Goal: Task Accomplishment & Management: Complete application form

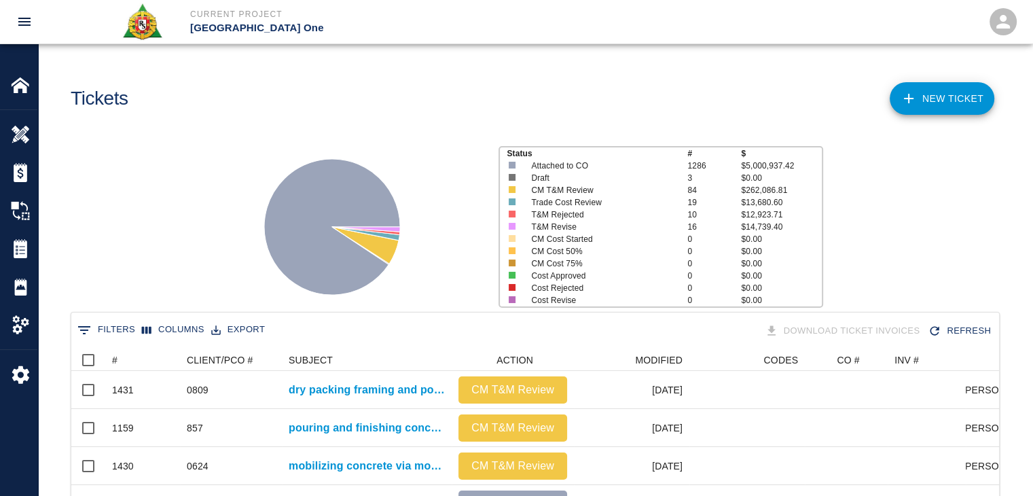
scroll to position [782, 918]
click at [906, 105] on icon at bounding box center [909, 98] width 16 height 16
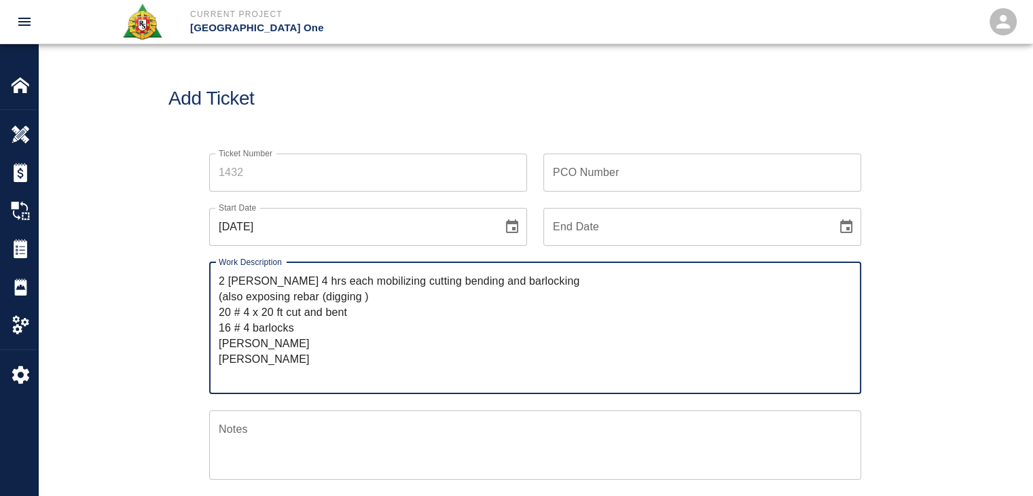
click at [219, 278] on textarea "2 [PERSON_NAME] 4 hrs each mobilizing cutting bending and barlocking (also expo…" at bounding box center [535, 327] width 633 height 109
click at [355, 283] on textarea "R&S worked on 2 [PERSON_NAME] 4 hrs each mobilizing cutting bending and barlock…" at bounding box center [535, 327] width 633 height 109
drag, startPoint x: 397, startPoint y: 281, endPoint x: 299, endPoint y: 283, distance: 97.8
click at [299, 283] on textarea "R&S worked on 2 [PERSON_NAME] 4hrs each mobilizing cutting bending and barlocki…" at bounding box center [535, 327] width 633 height 109
click at [380, 298] on textarea "R&S worked on mobilizing cutting bending and barlocking (also exposing rebar (d…" at bounding box center [535, 327] width 633 height 109
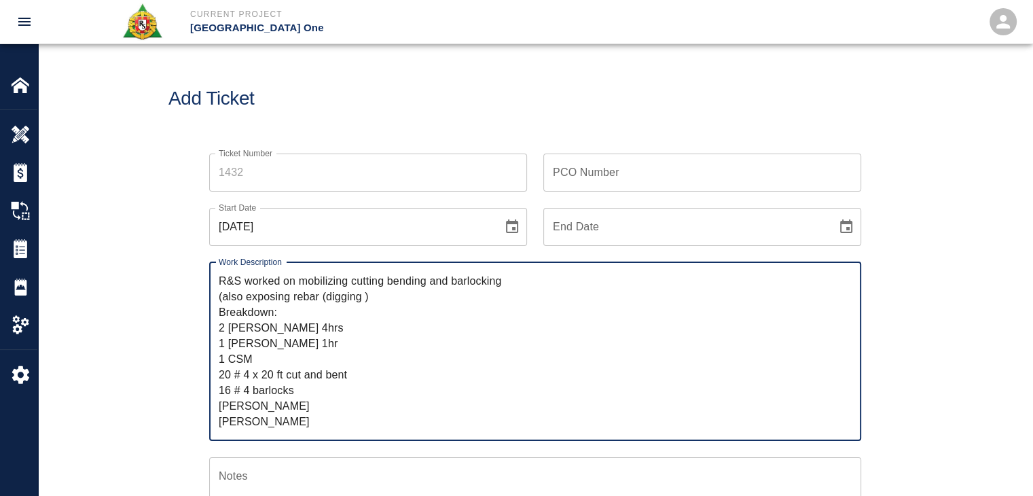
scroll to position [15, 0]
click at [287, 375] on textarea "R&S worked on mobilizing cutting bending and barlocking (also exposing rebar (d…" at bounding box center [535, 351] width 633 height 156
drag, startPoint x: 269, startPoint y: 389, endPoint x: 224, endPoint y: 397, distance: 45.6
click at [224, 397] on textarea "R&S worked on mobilizing cutting bending and barlocking (also exposing rebar (d…" at bounding box center [535, 351] width 633 height 156
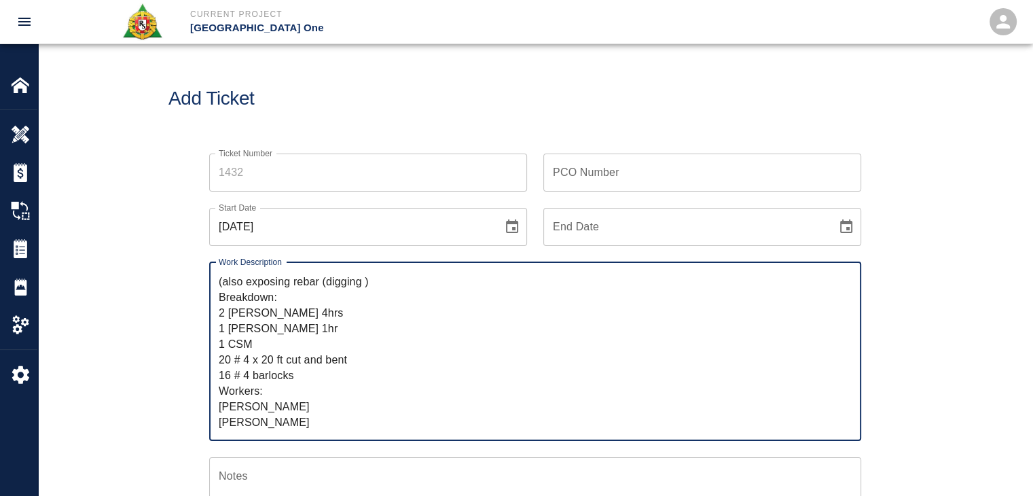
click at [239, 403] on textarea "R&S worked on mobilizing cutting bending and barlocking (also exposing rebar (d…" at bounding box center [535, 351] width 633 height 156
click at [275, 408] on textarea "R&S worked on mobilizing cutting bending and barlocking (also exposing rebar (d…" at bounding box center [535, 351] width 633 height 156
click at [220, 405] on textarea "R&S worked on mobilizing cutting bending and barlocking (also exposing rebar (d…" at bounding box center [535, 351] width 633 height 156
click at [266, 408] on textarea "R&S worked on mobilizing cutting bending and barlocking (also exposing rebar (d…" at bounding box center [535, 351] width 633 height 156
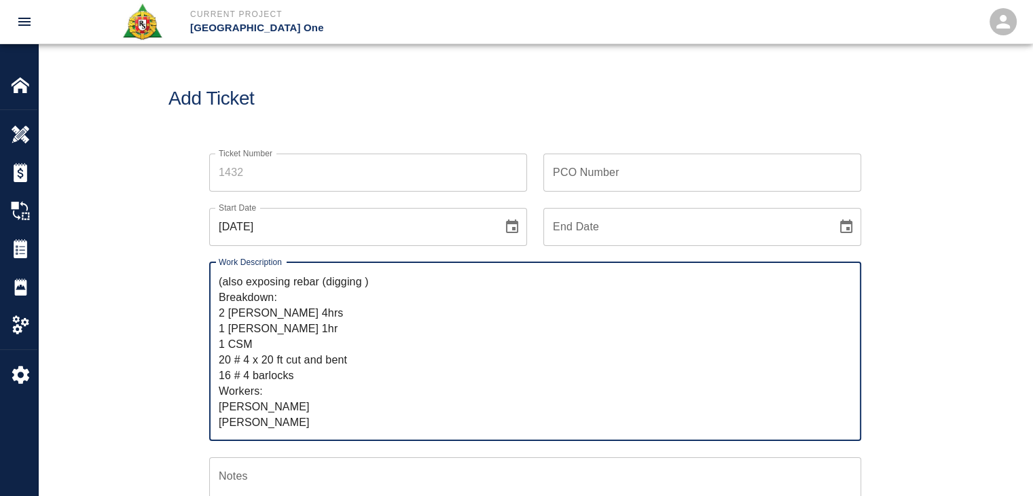
click at [247, 422] on textarea "R&S worked on mobilizing cutting bending and barlocking (also exposing rebar (d…" at bounding box center [535, 351] width 633 height 156
click at [226, 421] on textarea "R&S worked on mobilizing cutting bending and barlocking (also exposing rebar (d…" at bounding box center [535, 351] width 633 height 156
click at [298, 420] on textarea "R&S worked on mobilizing cutting bending and barlocking (also exposing rebar (d…" at bounding box center [535, 351] width 633 height 156
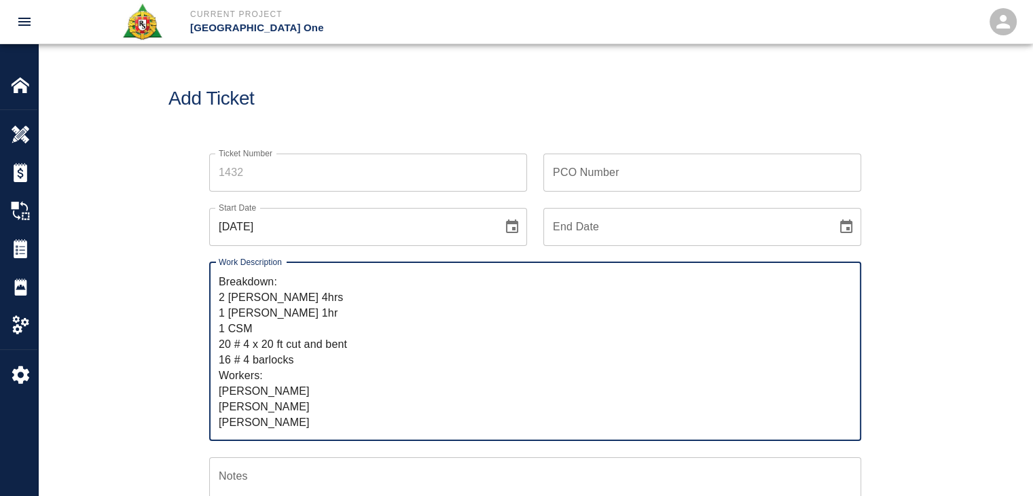
scroll to position [0, 0]
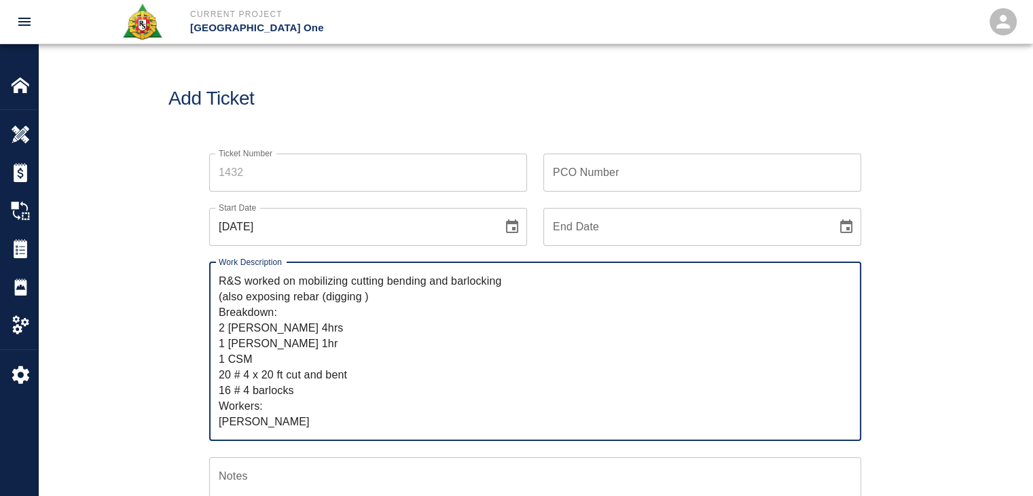
click at [222, 296] on textarea "R&S worked on mobilizing cutting bending and barlocking (also exposing rebar (d…" at bounding box center [535, 351] width 633 height 156
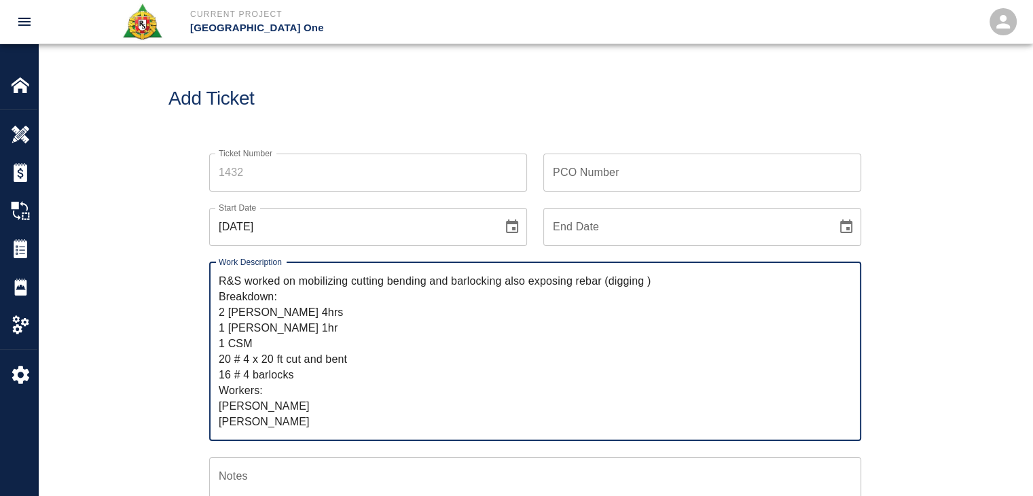
click at [467, 285] on textarea "R&S worked on mobilizing cutting bending and barlocking also exposing rebar (di…" at bounding box center [535, 351] width 633 height 156
click at [573, 288] on textarea "R&S worked on mobilizing cutting bending and bar locking also exposing rebar (d…" at bounding box center [535, 351] width 633 height 156
click at [614, 287] on textarea "R&S worked on mobilizing cutting bending and bar locking also exposing rebar (d…" at bounding box center [535, 351] width 633 height 156
click at [671, 289] on textarea "R&S worked on mobilizing cutting bending and bar locking also exposing rebar (d…" at bounding box center [535, 351] width 633 height 156
paste textarea "gate 7-2 level 2 leave out"
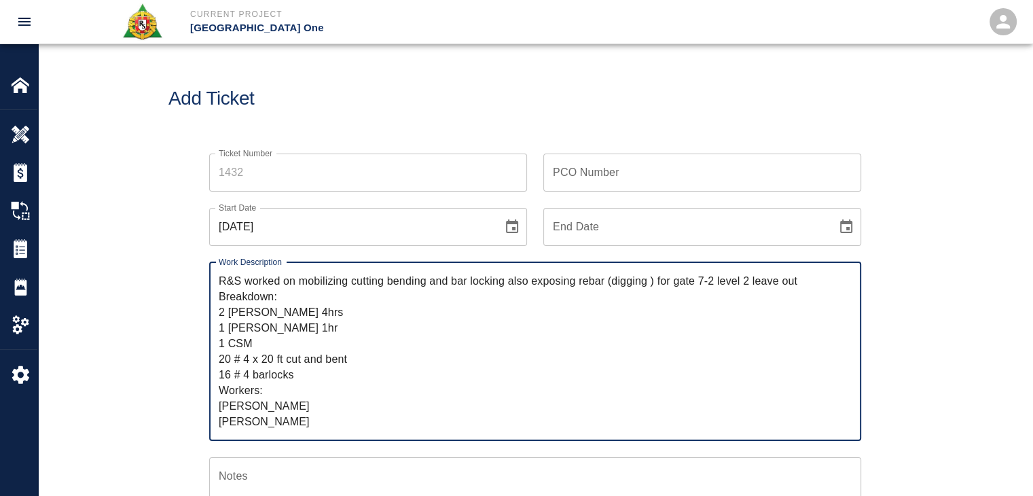
click at [696, 285] on textarea "R&S worked on mobilizing cutting bending and bar locking also exposing rebar (d…" at bounding box center [535, 351] width 633 height 156
click at [701, 283] on textarea "R&S worked on mobilizing cutting bending and bar locking also exposing rebar (d…" at bounding box center [535, 351] width 633 height 156
click at [698, 284] on textarea "R&S worked on mobilizing cutting bending and bar locking also exposing rebar (d…" at bounding box center [535, 351] width 633 height 156
click at [716, 283] on textarea "R&S worked on mobilizing cutting bending and bar locking also exposing rebar (d…" at bounding box center [535, 351] width 633 height 156
click at [758, 278] on textarea "R&S worked on mobilizing cutting bending and bar locking also exposing rebar (d…" at bounding box center [535, 351] width 633 height 156
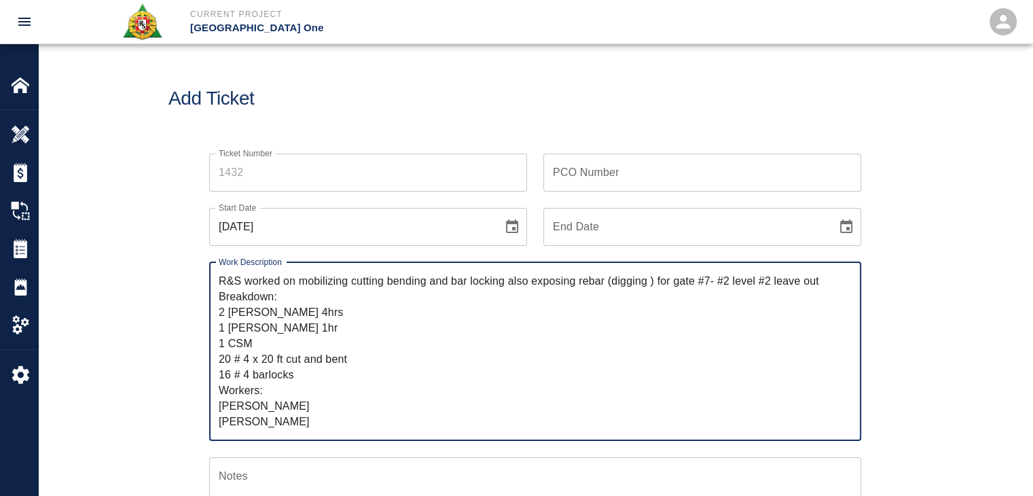
click at [821, 278] on textarea "R&S worked on mobilizing cutting bending and bar locking also exposing rebar (d…" at bounding box center [535, 351] width 633 height 156
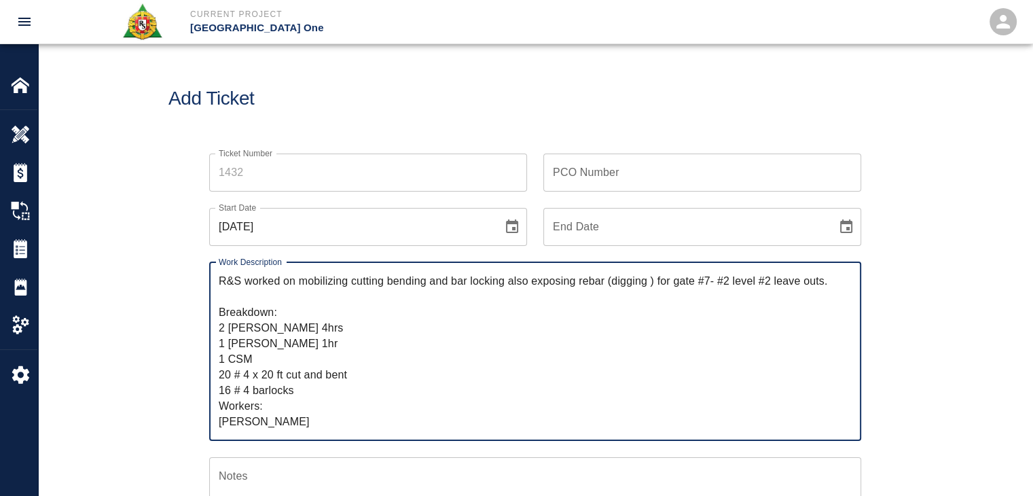
type textarea "R&S worked on mobilizing cutting bending and bar locking also exposing rebar (d…"
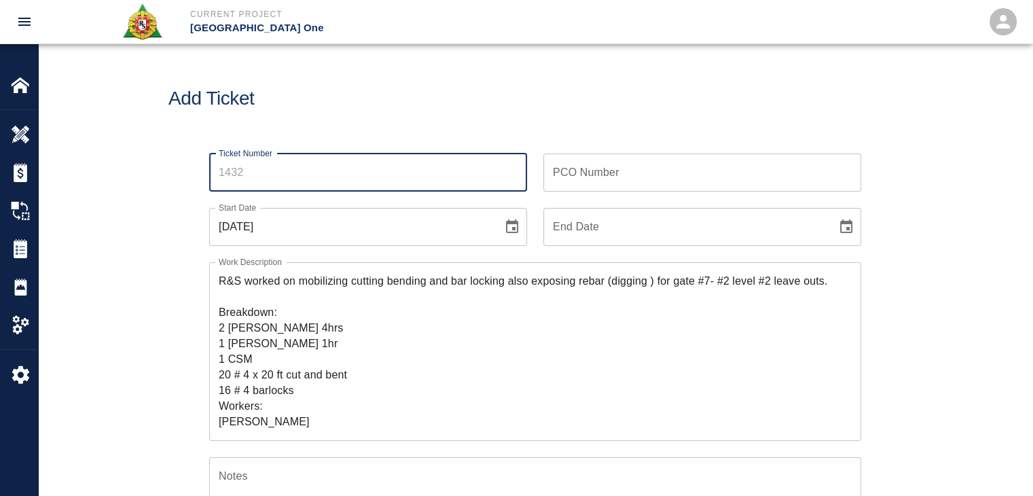
click at [282, 173] on input "Ticket Number" at bounding box center [368, 173] width 318 height 38
type input "1432"
click at [508, 234] on icon "Choose date, selected date is Oct 10, 2025" at bounding box center [512, 227] width 16 height 16
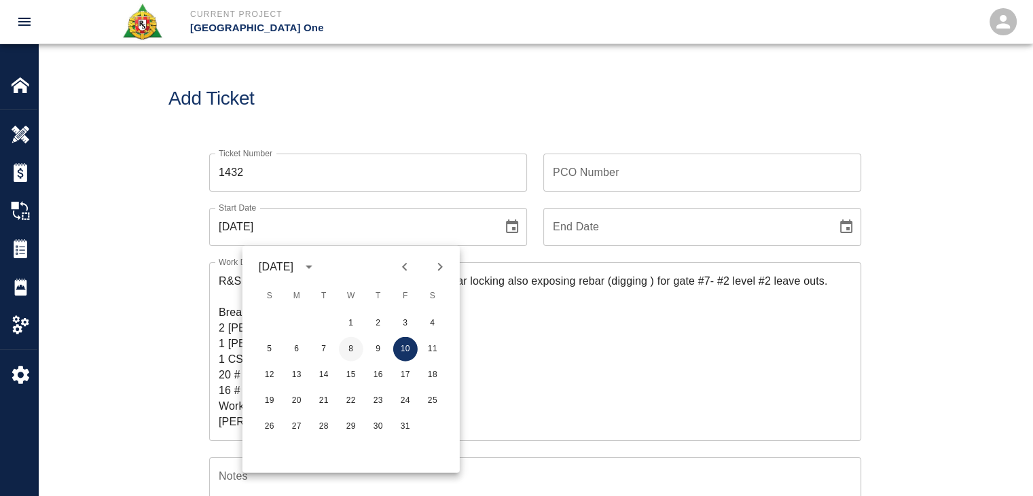
click at [350, 350] on button "8" at bounding box center [351, 349] width 24 height 24
type input "[DATE]"
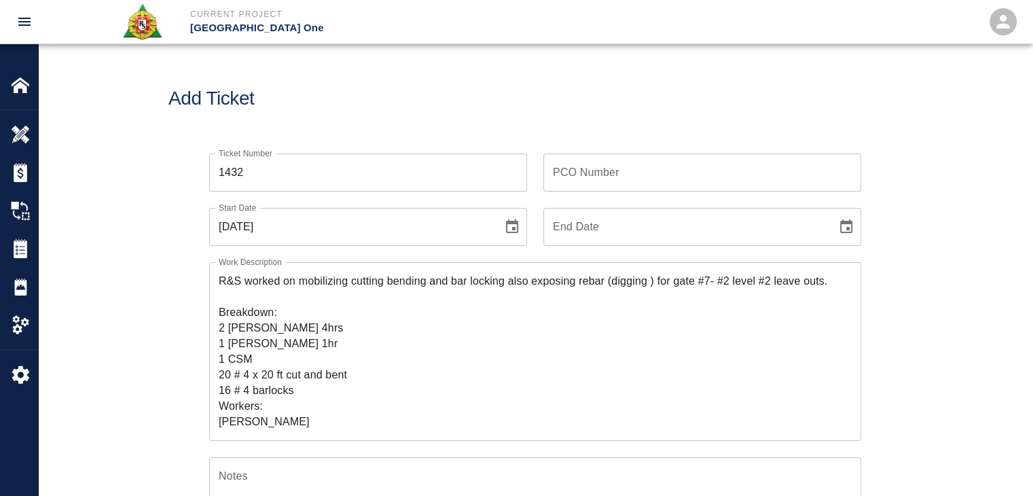
click at [342, 141] on div "Ticket Number 1432 Ticket Number" at bounding box center [360, 164] width 334 height 54
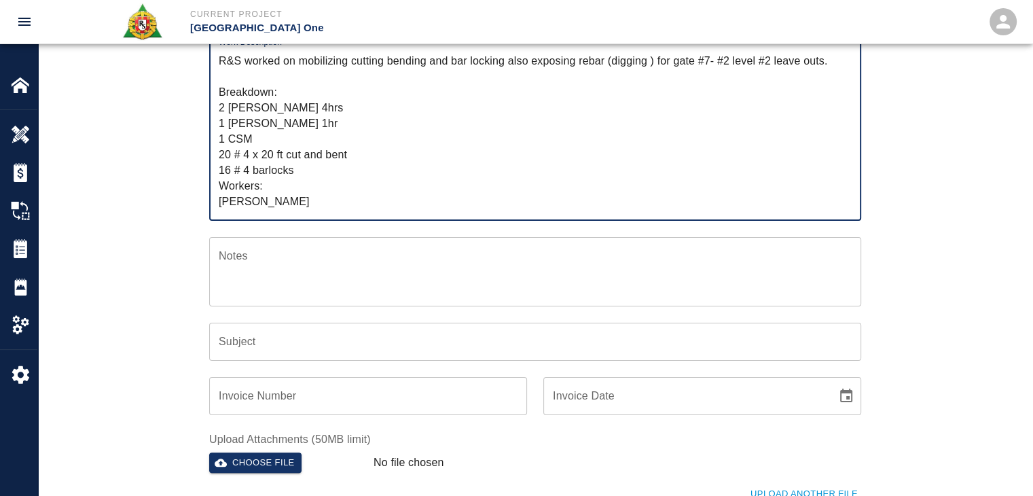
drag, startPoint x: 297, startPoint y: 76, endPoint x: 299, endPoint y: 65, distance: 11.1
click at [299, 65] on textarea "R&S worked on mobilizing cutting bending and bar locking also exposing rebar (d…" at bounding box center [535, 131] width 633 height 156
click at [268, 348] on input "Subject" at bounding box center [535, 342] width 652 height 38
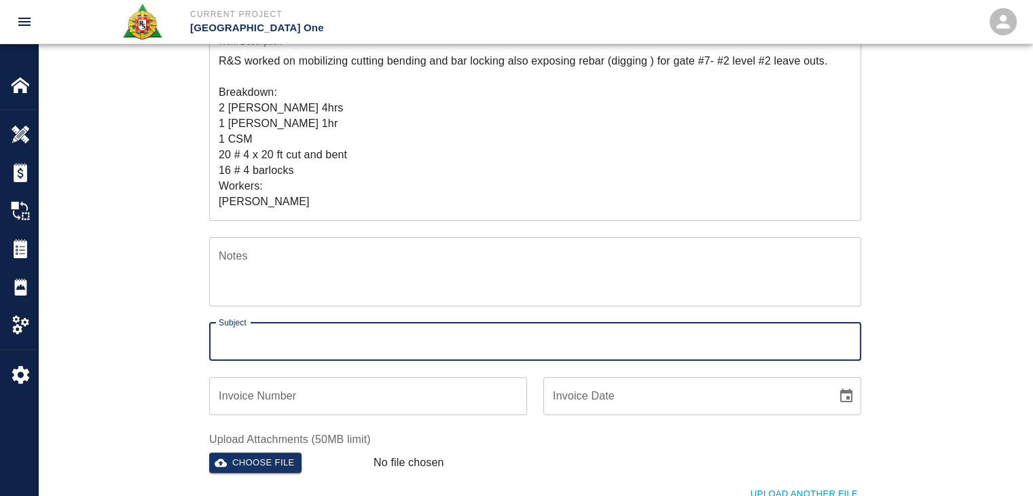
paste input "mobilizing cutting bending and bar locking also exposing rebar (digging ) for g…"
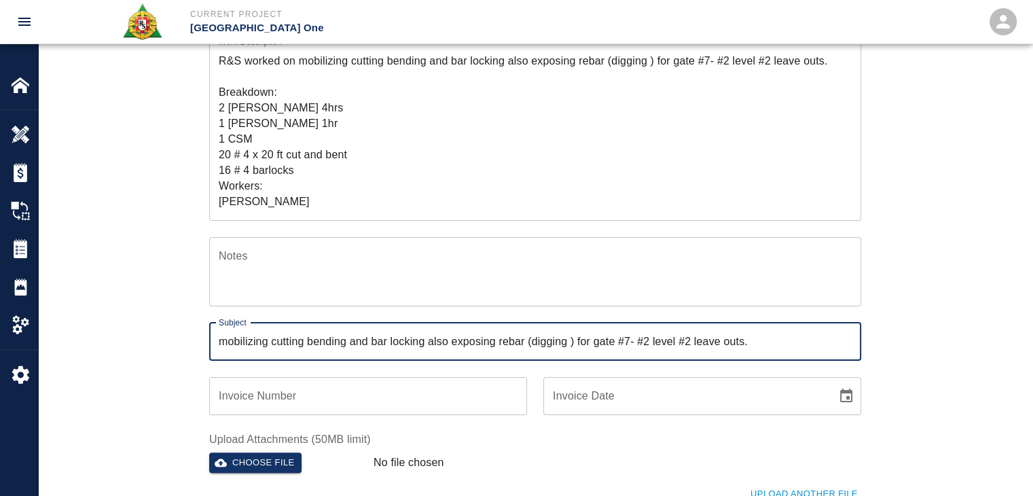
type input "mobilizing cutting bending and bar locking also exposing rebar (digging ) for g…"
click at [134, 332] on div "Ticket Number 1432 Ticket Number PCO Number PCO Number Start Date [DATE] Start …" at bounding box center [535, 259] width 994 height 685
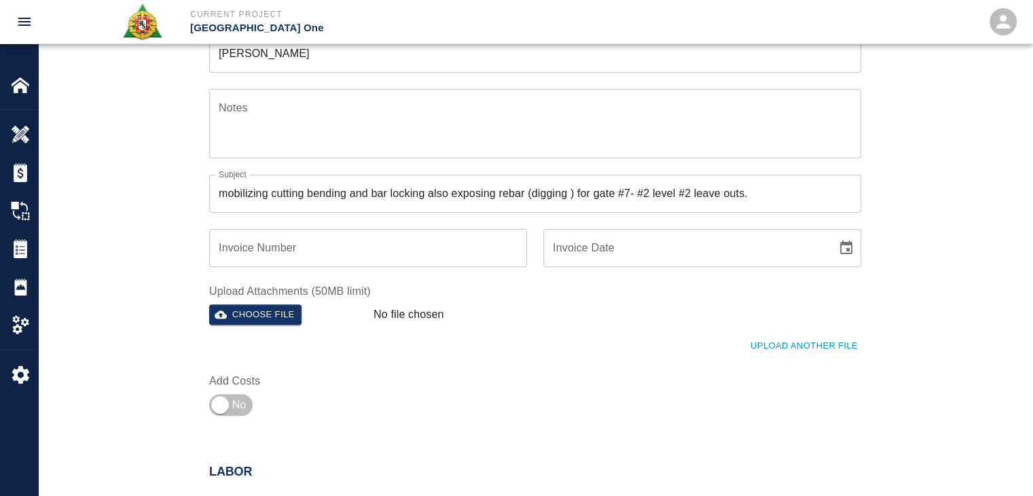
scroll to position [422, 0]
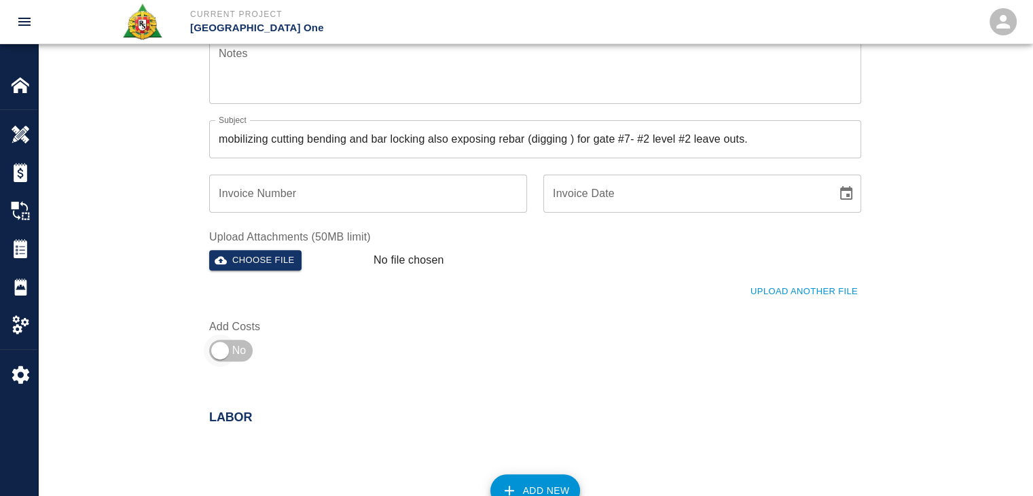
click at [234, 359] on input "checkbox" at bounding box center [220, 350] width 98 height 33
checkbox input "true"
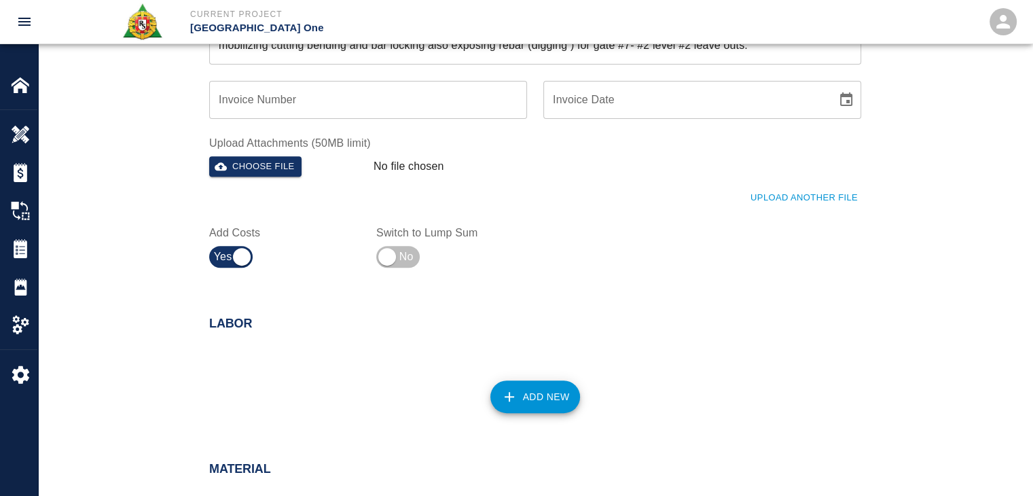
scroll to position [516, 0]
click at [516, 403] on icon "button" at bounding box center [509, 397] width 16 height 16
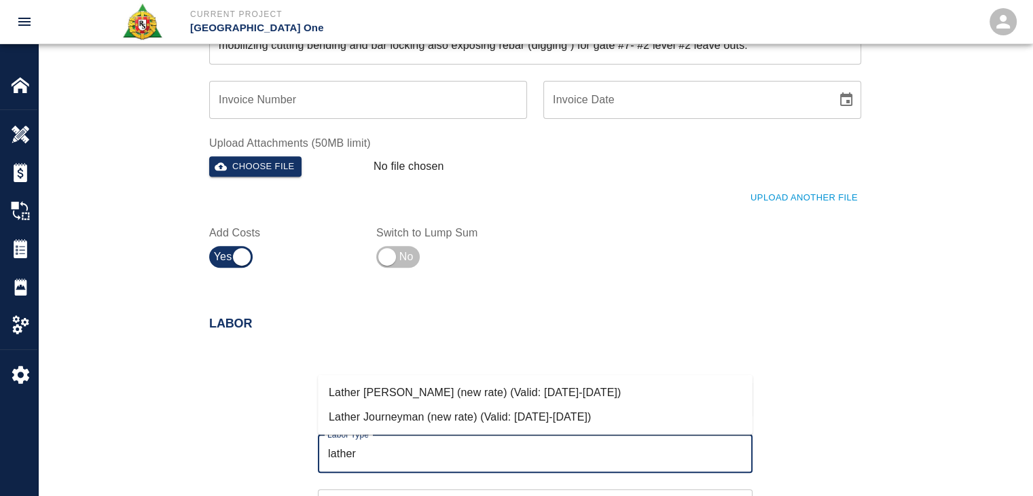
click at [484, 406] on li "Lather Journeyman (new rate) (Valid: [DATE]-[DATE])" at bounding box center [535, 417] width 435 height 24
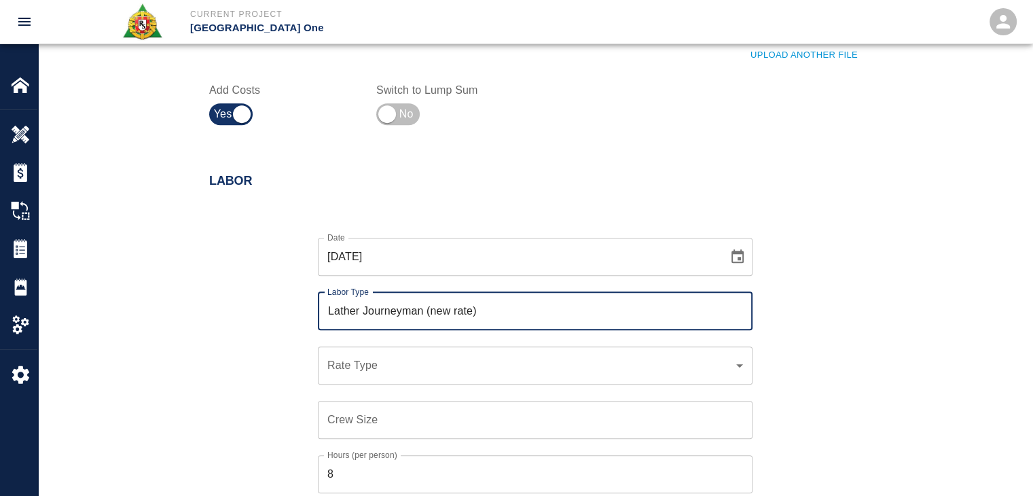
scroll to position [662, 0]
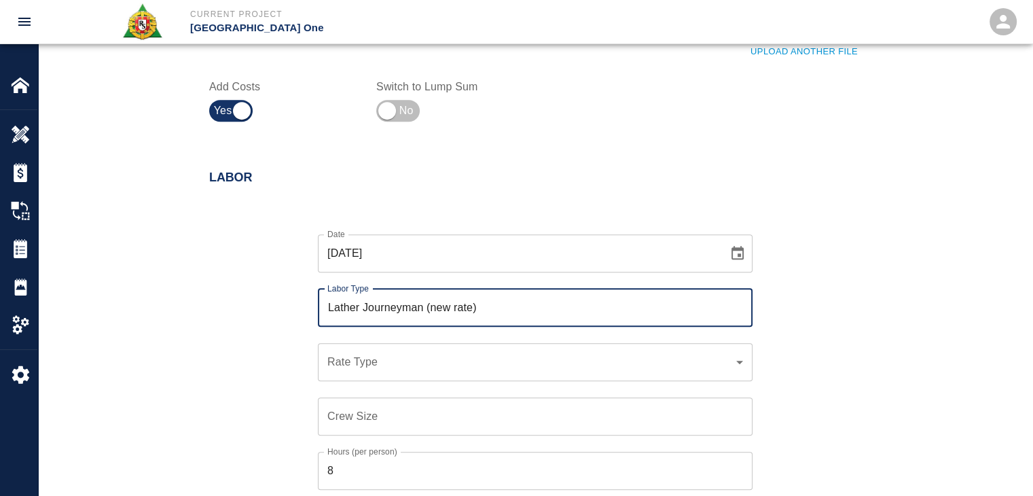
type input "Lather Journeyman (new rate)"
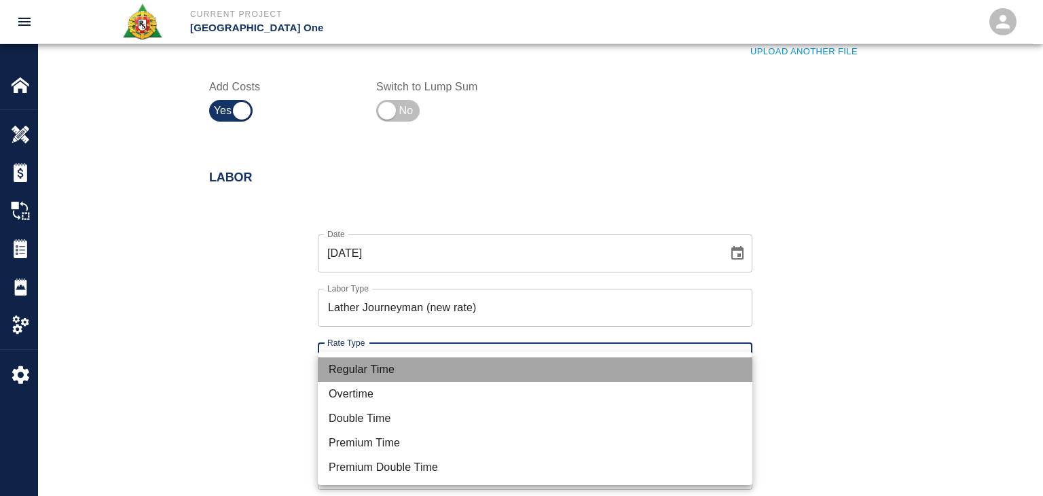
click at [384, 370] on li "Regular Time" at bounding box center [535, 369] width 435 height 24
type input "rate_rt"
type input "122.44"
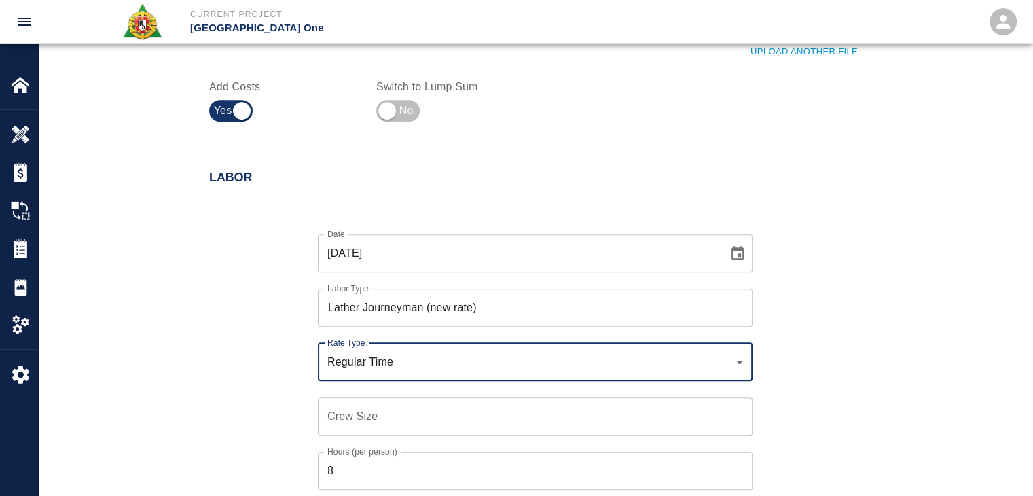
scroll to position [782, 0]
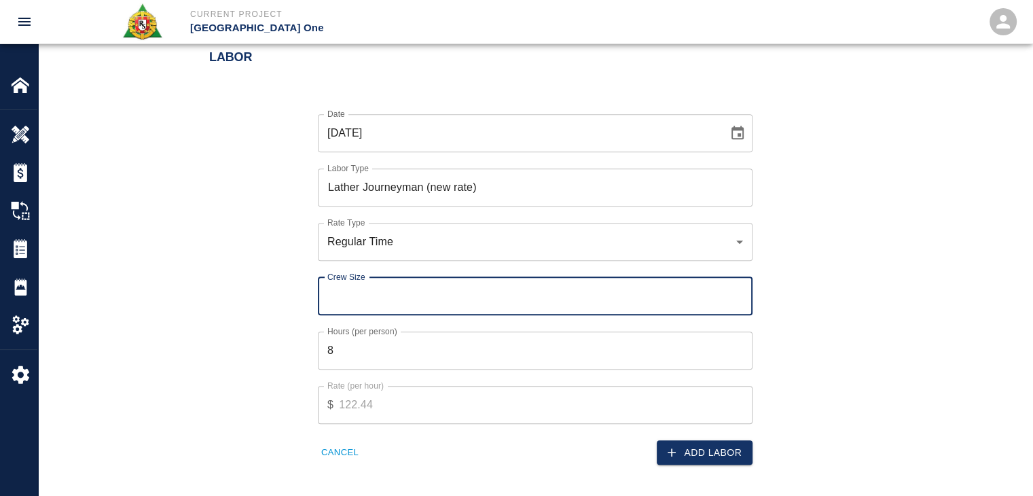
click at [330, 313] on input "Crew Size" at bounding box center [535, 296] width 435 height 38
type input "2"
click at [383, 361] on input "8" at bounding box center [535, 350] width 435 height 38
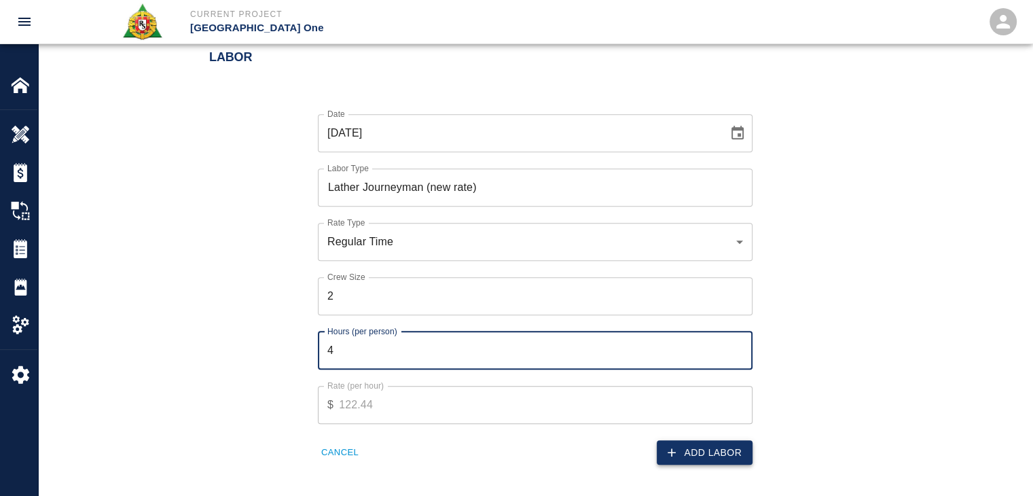
type input "4"
click at [660, 451] on button "Add Labor" at bounding box center [705, 452] width 96 height 25
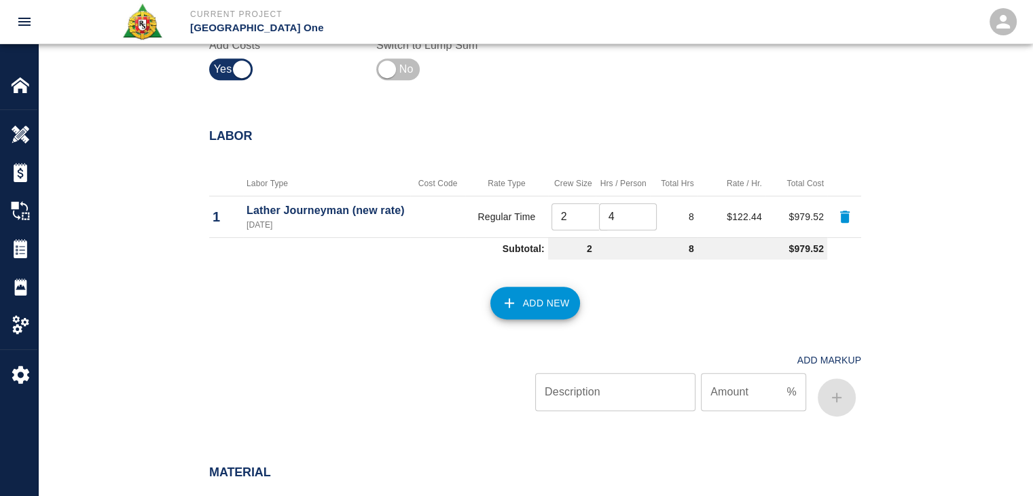
scroll to position [705, 0]
click at [509, 305] on icon "button" at bounding box center [510, 302] width 10 height 10
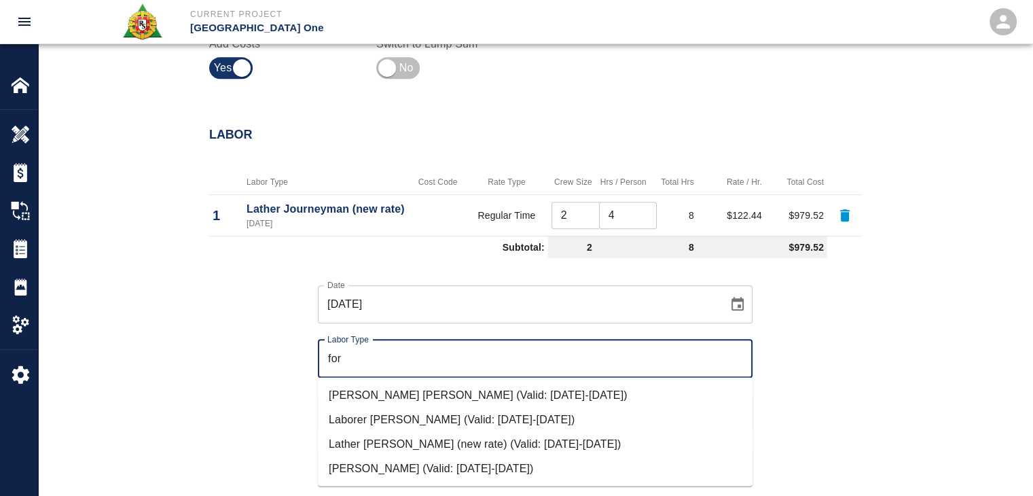
click at [426, 447] on li "Lather [PERSON_NAME] (new rate) (Valid: [DATE]-[DATE])" at bounding box center [535, 444] width 435 height 24
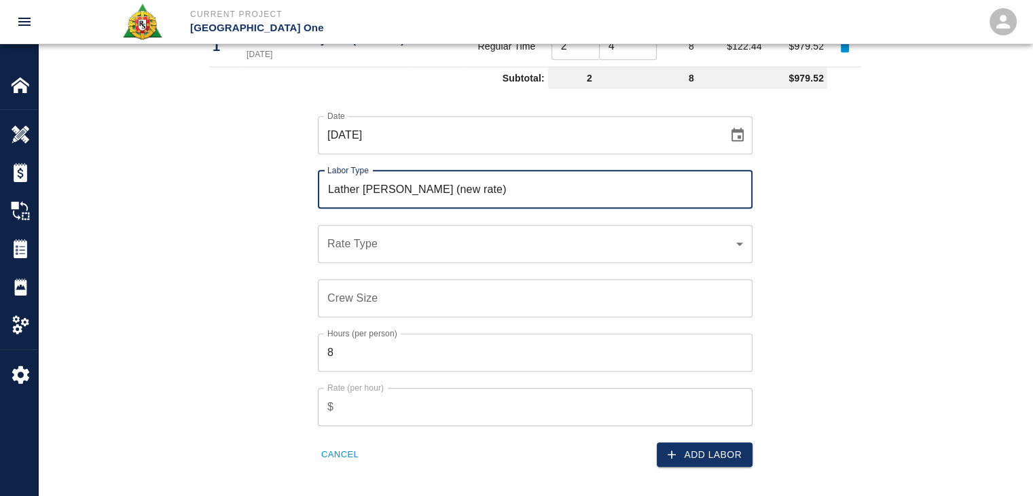
scroll to position [875, 0]
type input "Lather [PERSON_NAME] (new rate)"
click at [348, 253] on div "​ Rate Type" at bounding box center [535, 243] width 435 height 38
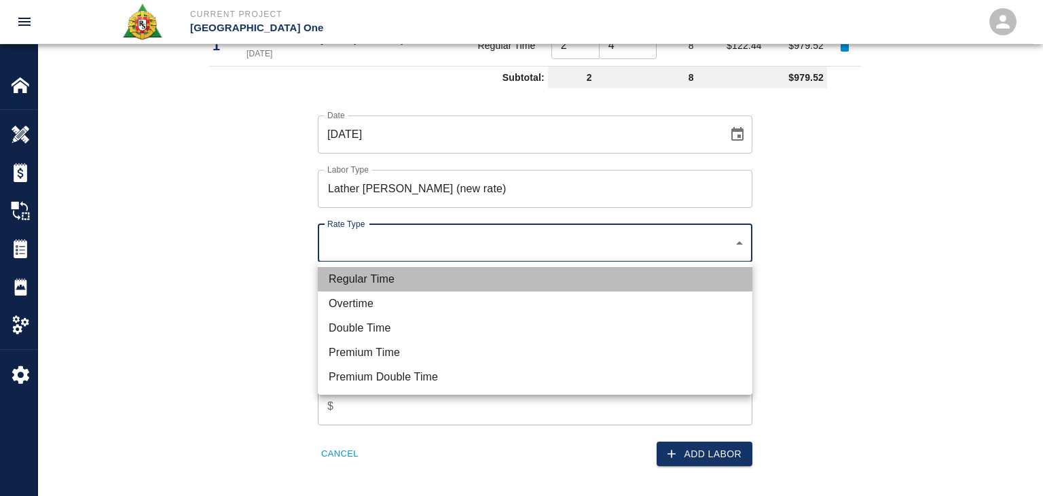
click at [378, 275] on li "Regular Time" at bounding box center [535, 279] width 435 height 24
type input "rate_rt"
type input "126.18"
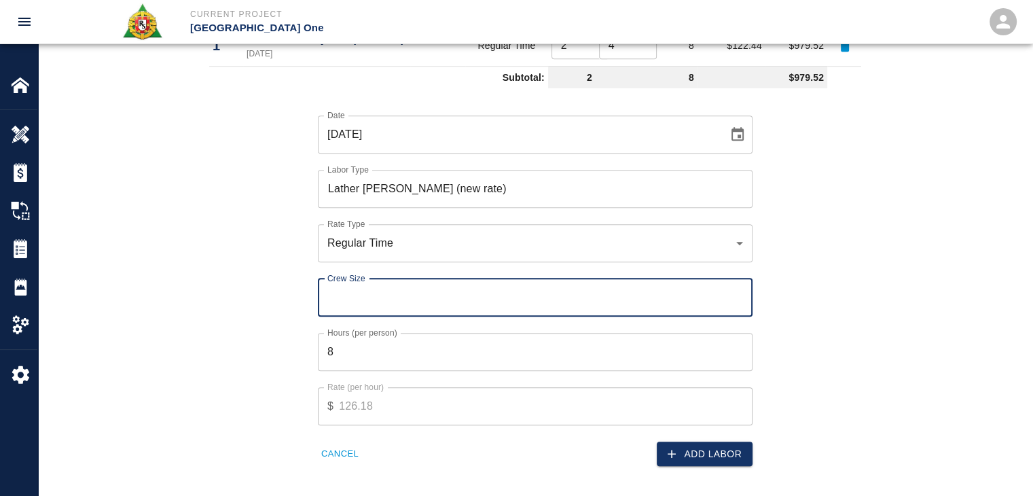
click at [368, 299] on input "Crew Size" at bounding box center [535, 297] width 435 height 38
type input "1"
click at [353, 358] on input "8" at bounding box center [535, 352] width 435 height 38
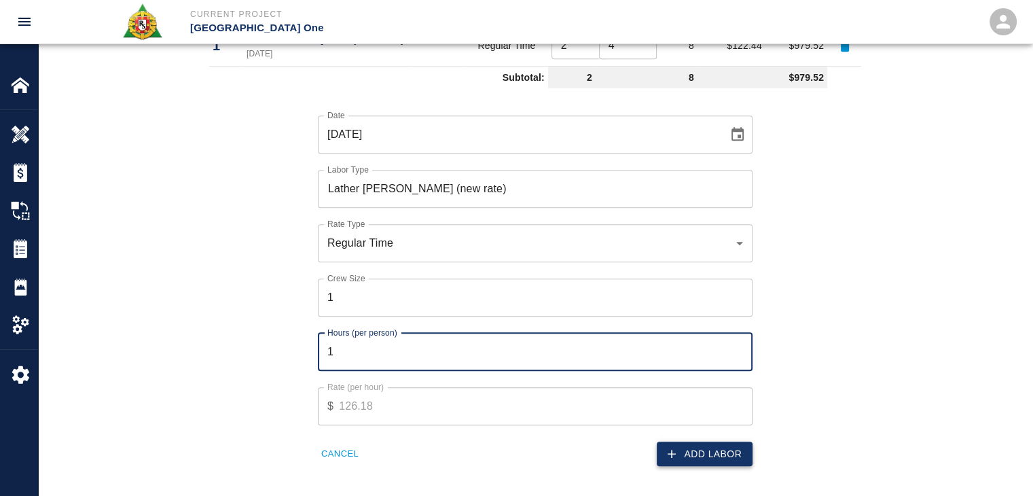
type input "1"
click at [660, 453] on button "Add Labor" at bounding box center [705, 454] width 96 height 25
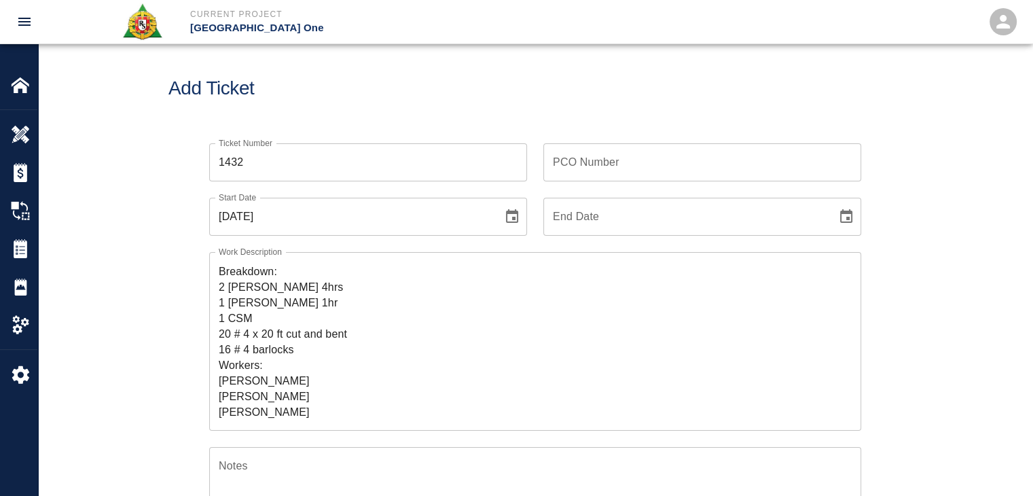
scroll to position [10, 0]
click at [306, 313] on textarea "R&S worked on mobilizing cutting bending and bar locking also exposing rebar (d…" at bounding box center [535, 342] width 633 height 156
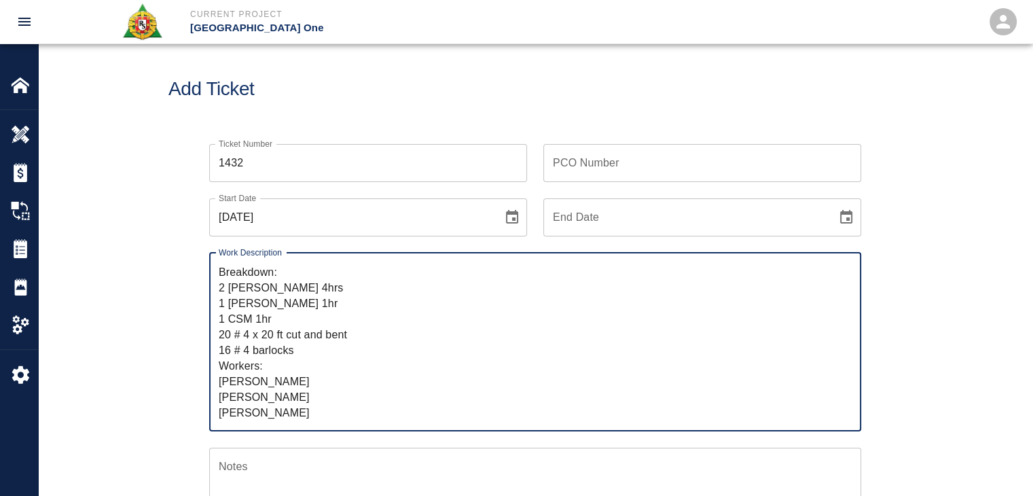
type textarea "R&S worked on mobilizing cutting bending and bar locking also exposing rebar (d…"
click at [168, 348] on div "Ticket Number 1432 Ticket Number PCO Number PCO Number Start Date [DATE] Start …" at bounding box center [535, 454] width 734 height 653
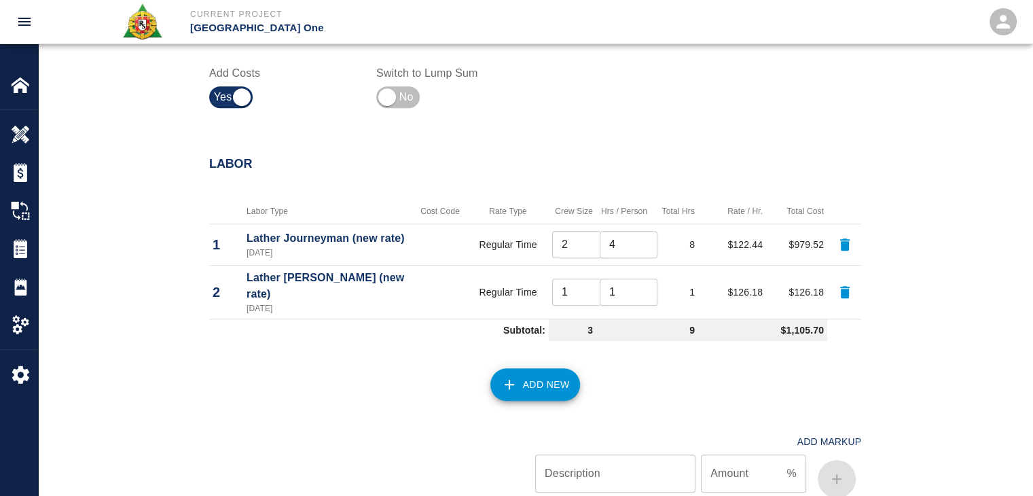
scroll to position [937, 0]
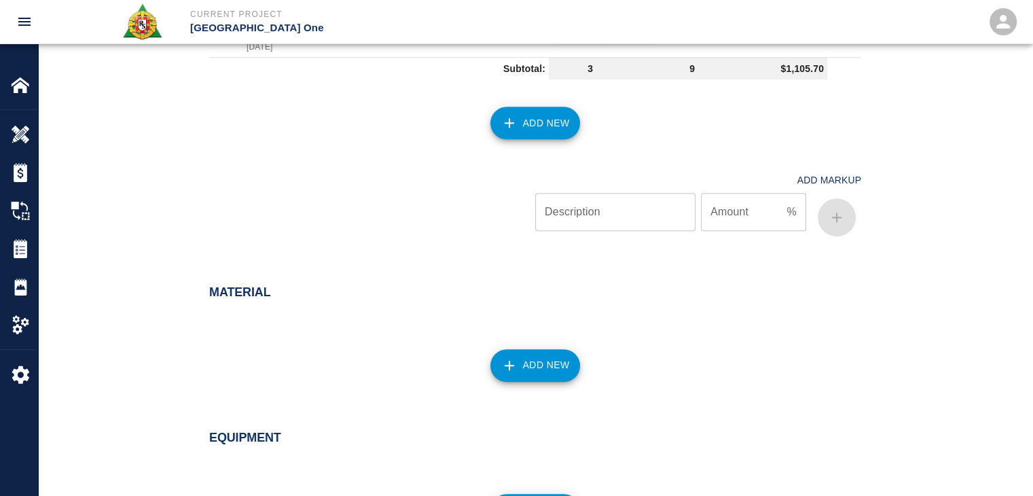
click at [535, 107] on button "Add New" at bounding box center [535, 123] width 90 height 33
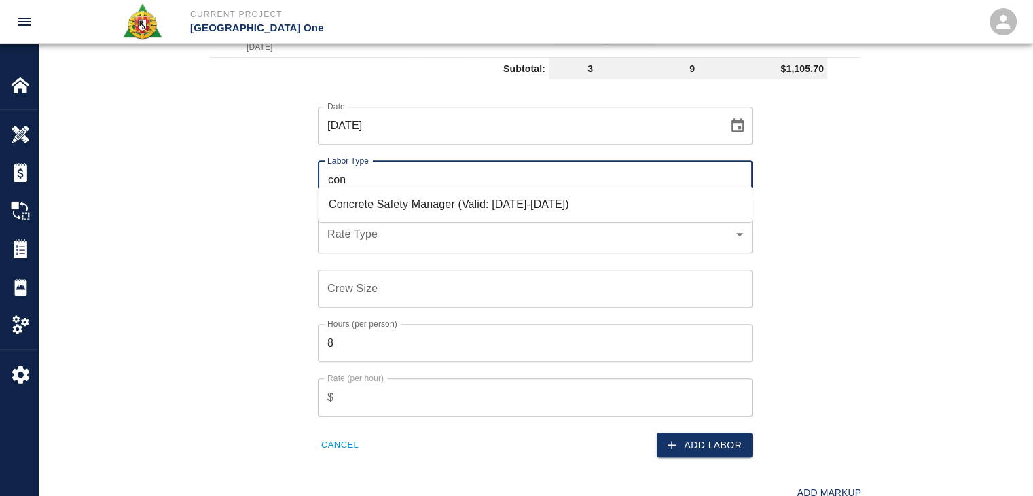
click at [451, 194] on li "Concrete Safety Manager (Valid: [DATE]-[DATE])" at bounding box center [535, 204] width 435 height 24
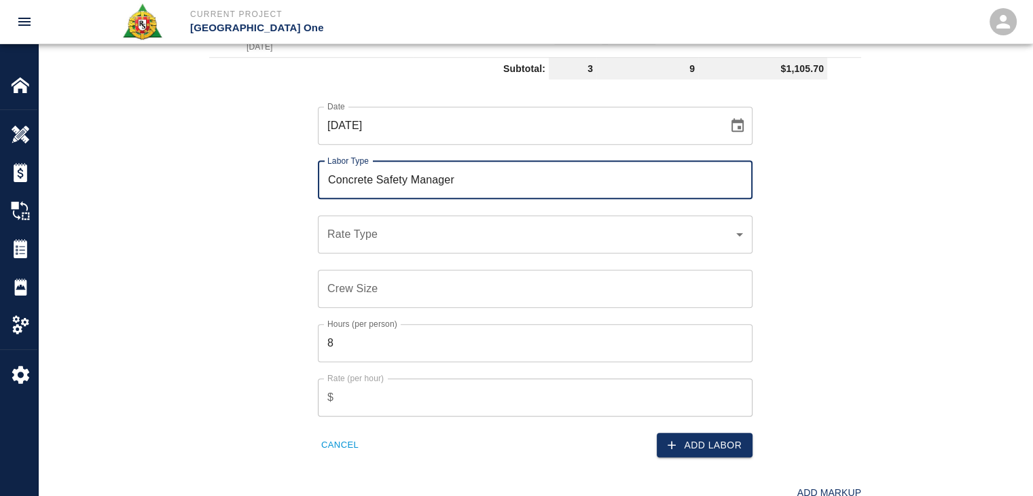
type input "Concrete Safety Manager"
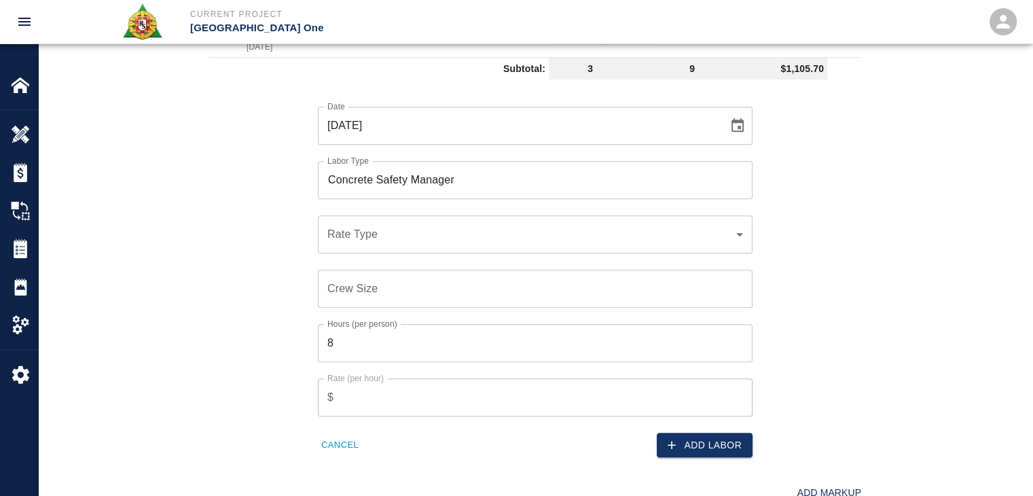
click at [402, 215] on div "​ Rate Type" at bounding box center [535, 234] width 435 height 38
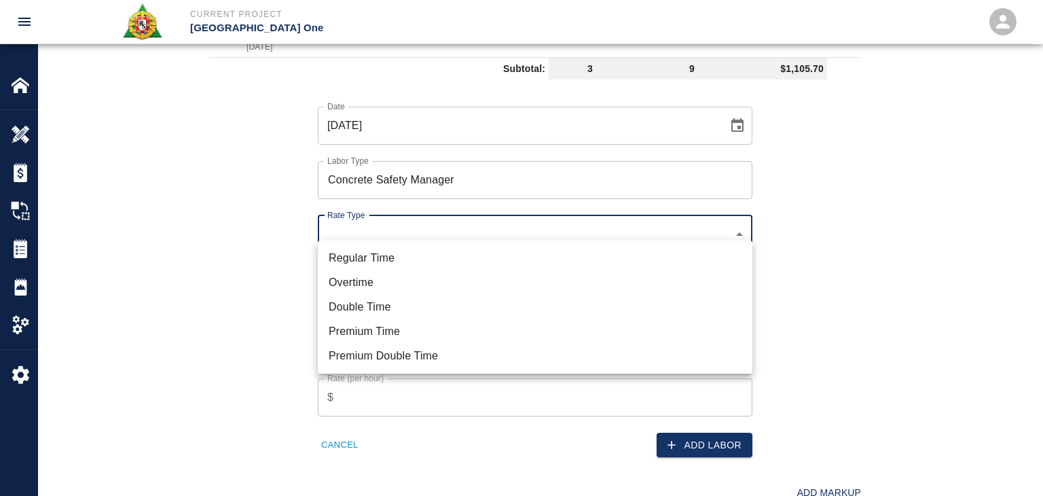
click at [411, 252] on li "Regular Time" at bounding box center [535, 258] width 435 height 24
type input "rate_rt"
type input "100.05"
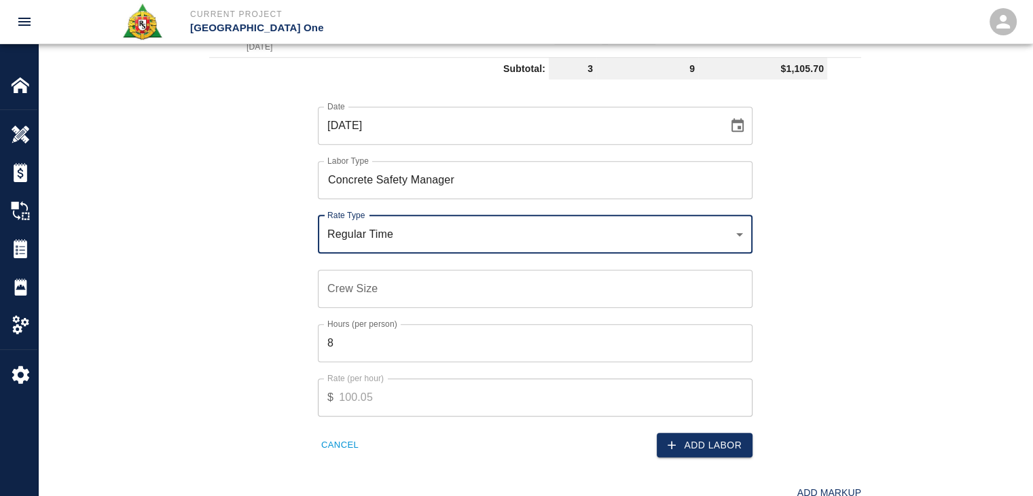
click at [394, 272] on input "Crew Size" at bounding box center [535, 289] width 435 height 38
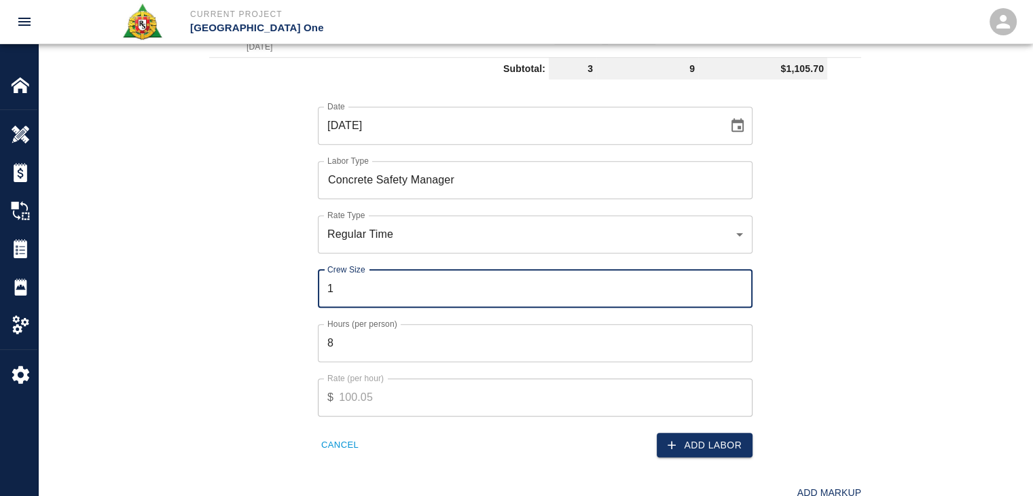
type input "1"
click at [378, 345] on input "8" at bounding box center [535, 343] width 435 height 38
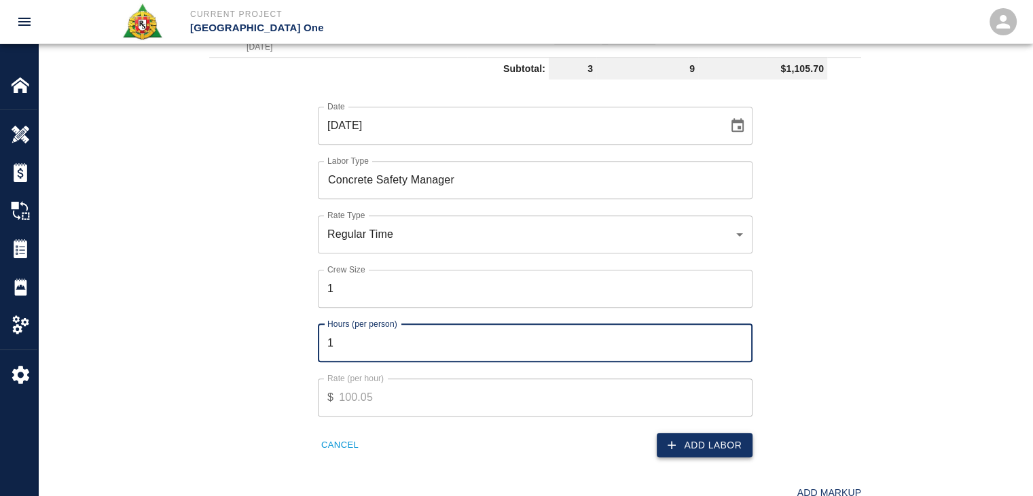
type input "1"
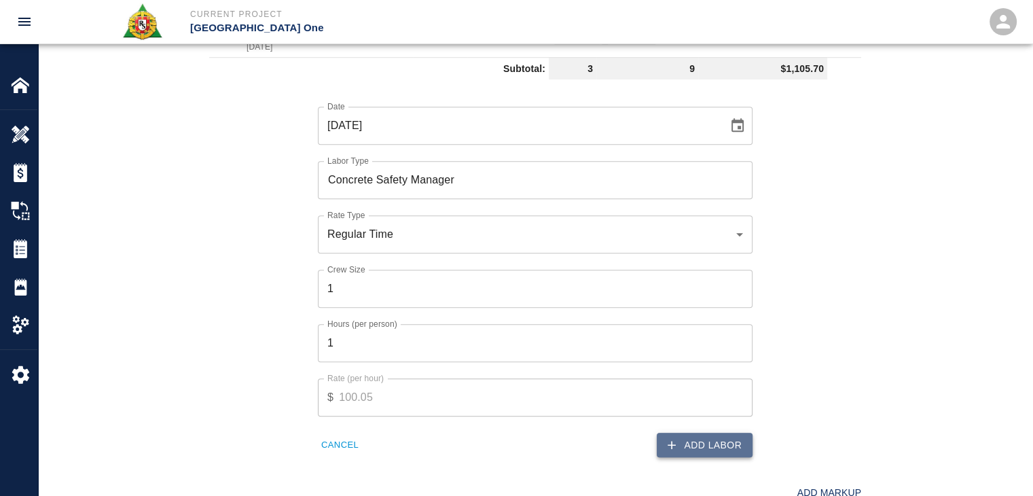
click at [685, 433] on button "Add Labor" at bounding box center [705, 445] width 96 height 25
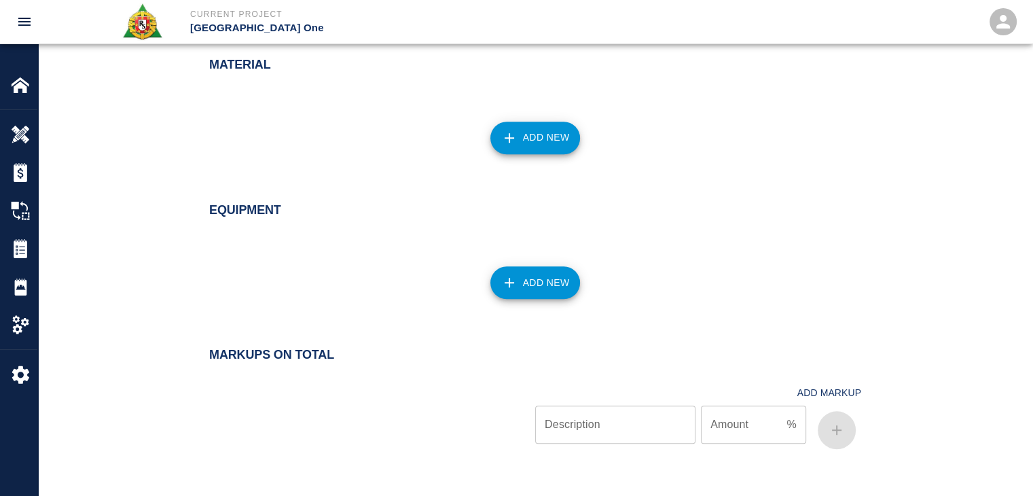
scroll to position [1209, 0]
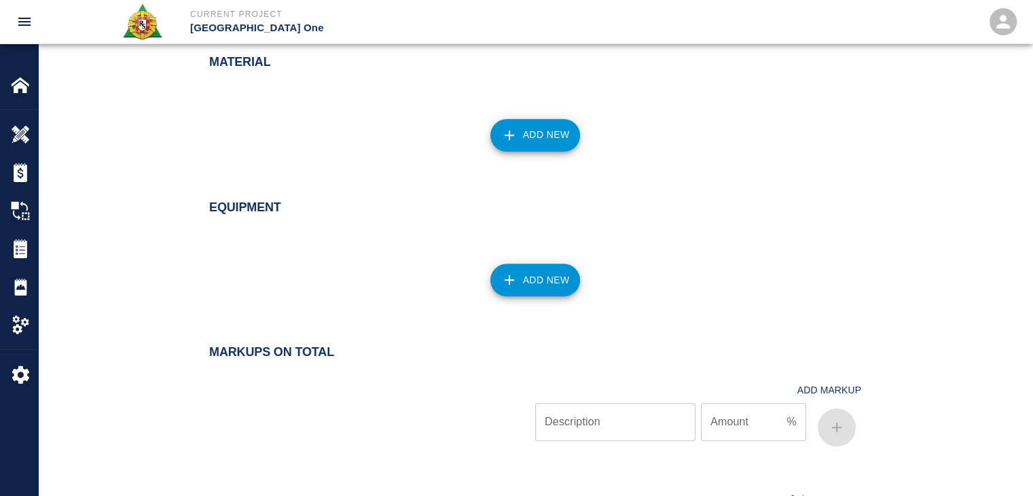
click at [516, 127] on icon "button" at bounding box center [509, 135] width 16 height 16
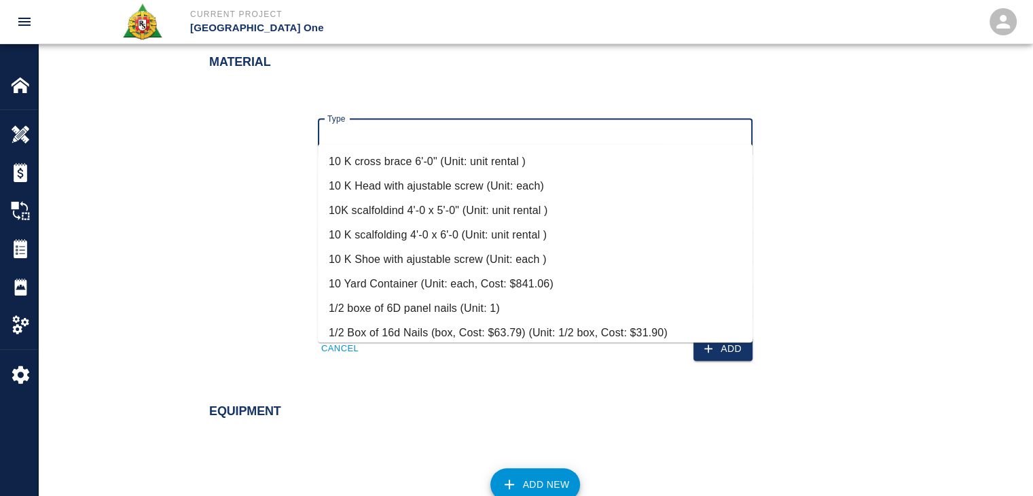
click at [369, 126] on input "Type" at bounding box center [535, 138] width 422 height 26
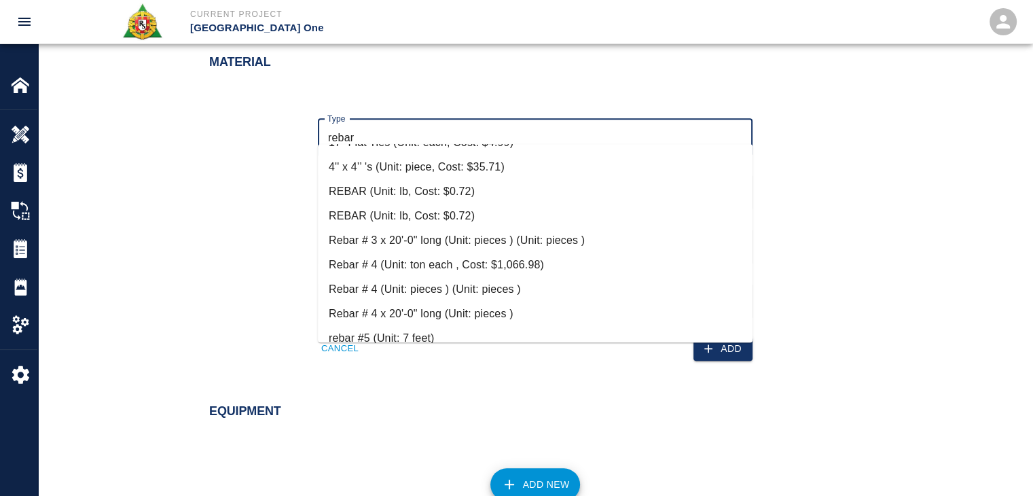
scroll to position [69, 0]
click at [459, 313] on li "Rebar # 4 x 20'-0" long (Unit: pieces )" at bounding box center [535, 312] width 435 height 24
type input "Rebar # 4 x 20'-0" long (Unit: pieces )"
type input "pieces"
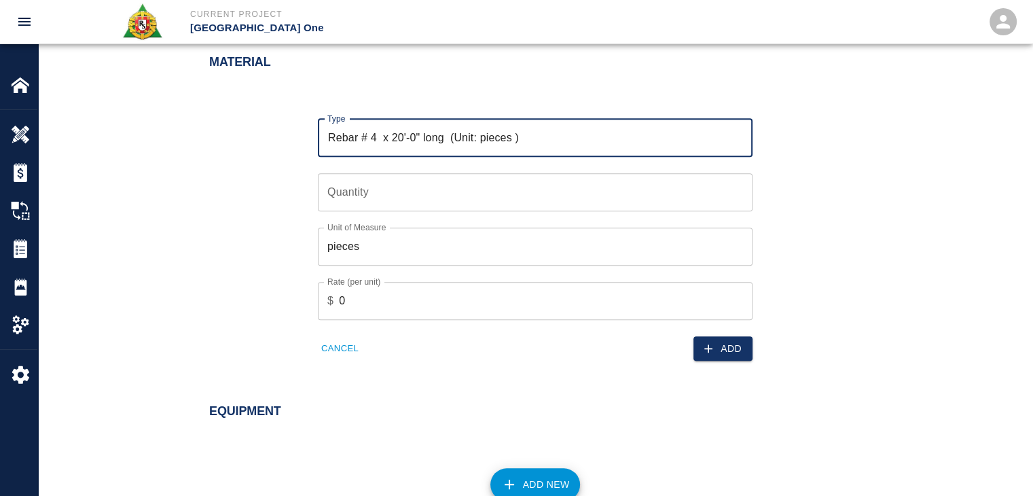
type input "Rebar # 4 x 20'-0" long (Unit: pieces )"
click at [368, 183] on input "Quantity" at bounding box center [535, 192] width 435 height 38
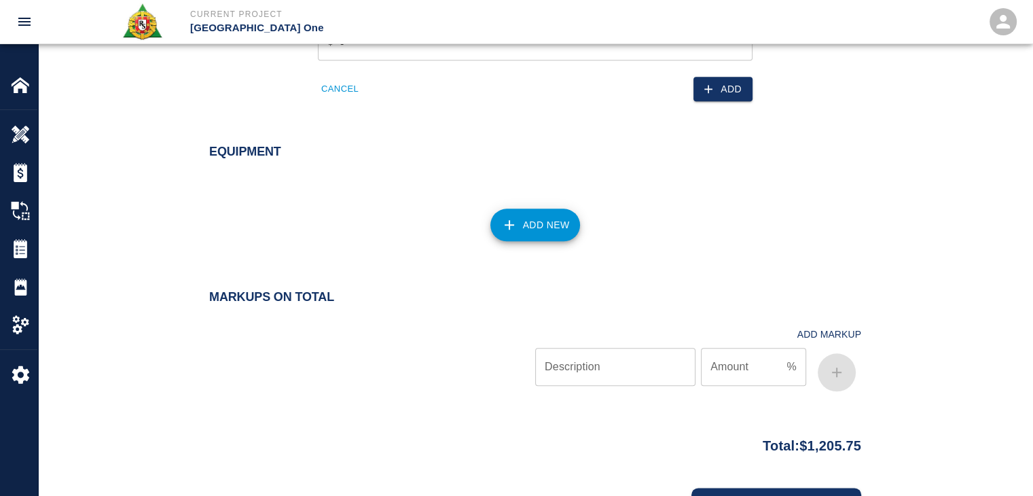
scroll to position [1195, 0]
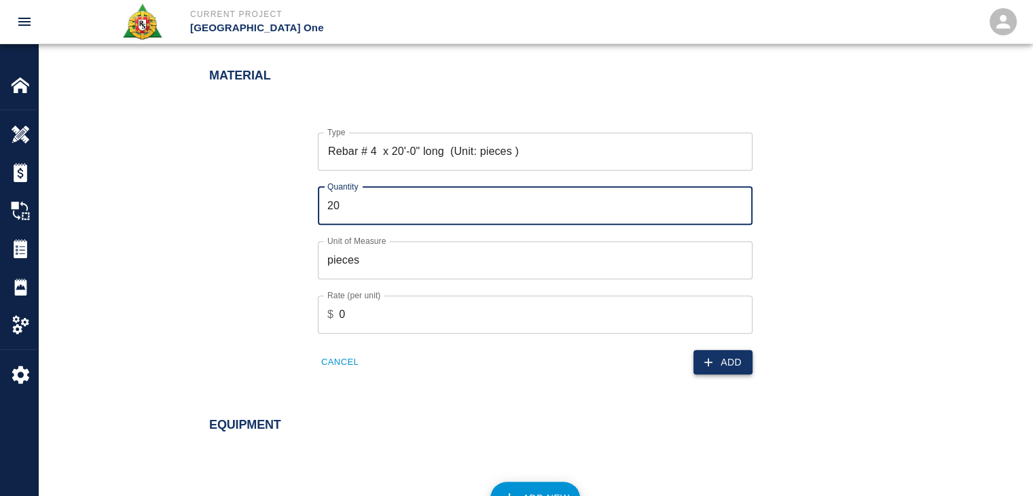
type input "20"
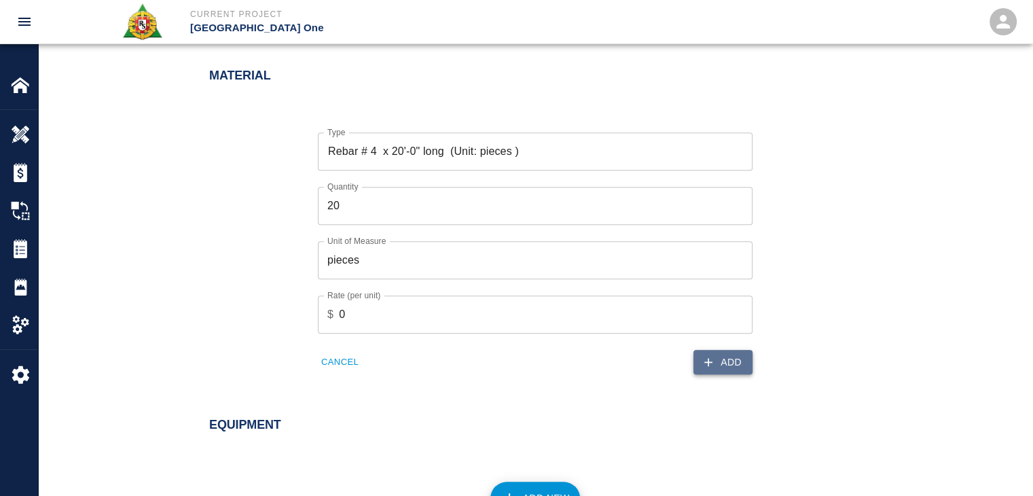
click at [734, 350] on button "Add" at bounding box center [723, 362] width 59 height 25
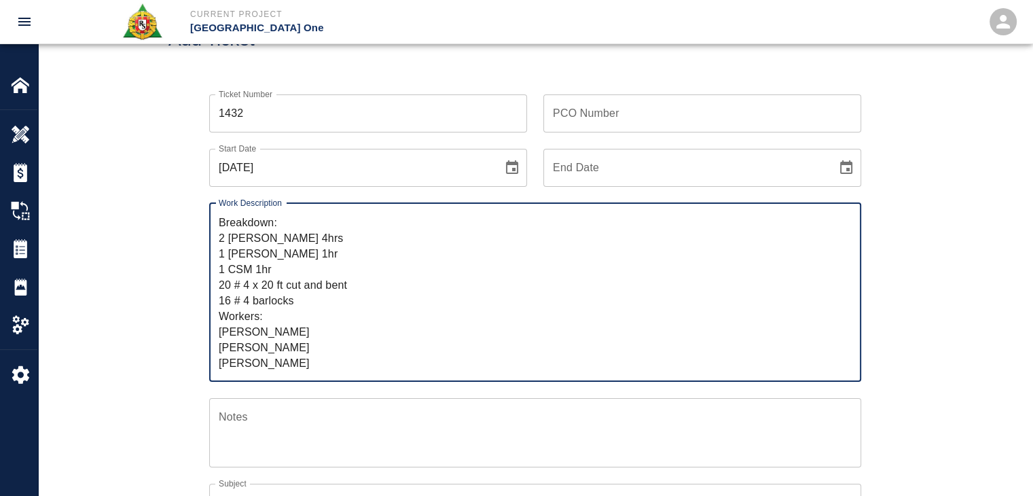
scroll to position [0, 0]
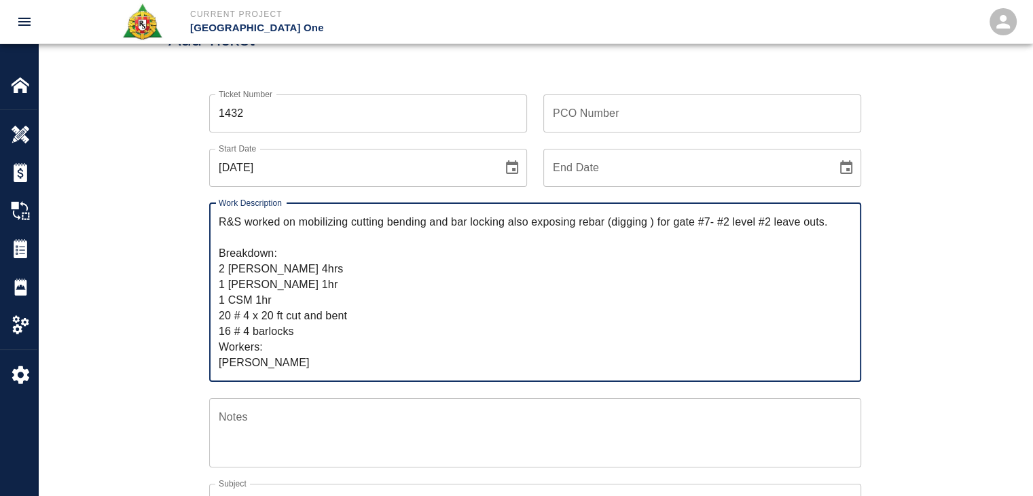
drag, startPoint x: 331, startPoint y: 365, endPoint x: 215, endPoint y: 212, distance: 192.0
click at [215, 212] on div "R&S worked on mobilizing cutting bending and bar locking also exposing rebar (d…" at bounding box center [535, 292] width 652 height 179
click at [196, 222] on div "Work Description R&S worked on mobilizing cutting bending and bar locking also …" at bounding box center [527, 284] width 668 height 195
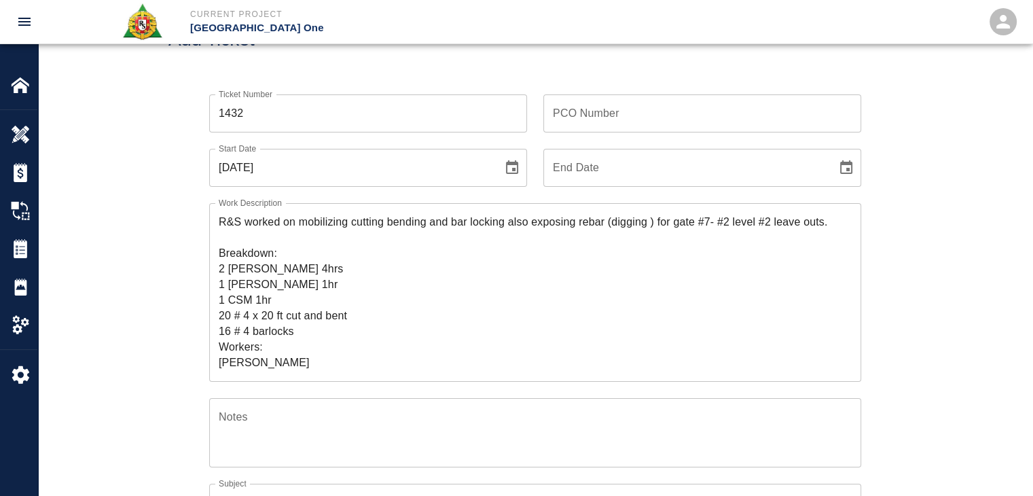
click at [600, 115] on input "PCO Number" at bounding box center [702, 113] width 318 height 38
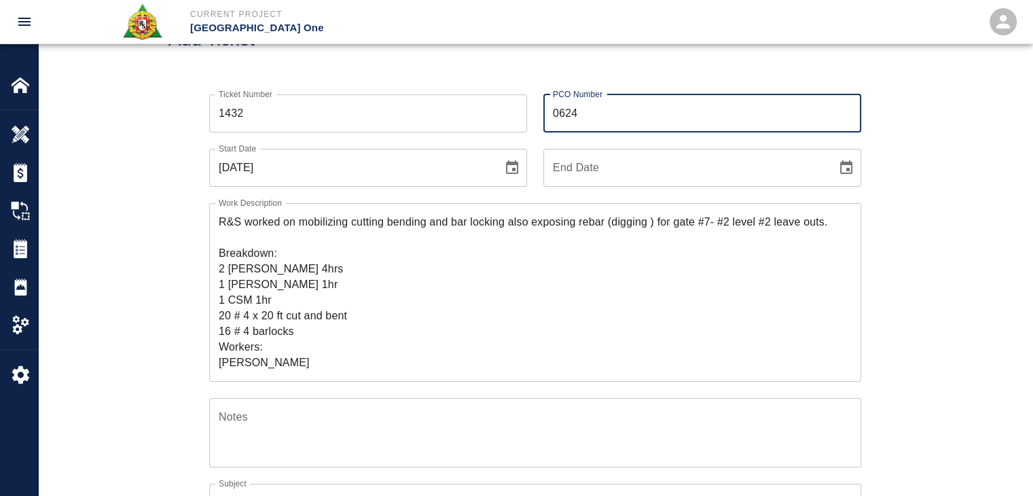
type input "0624"
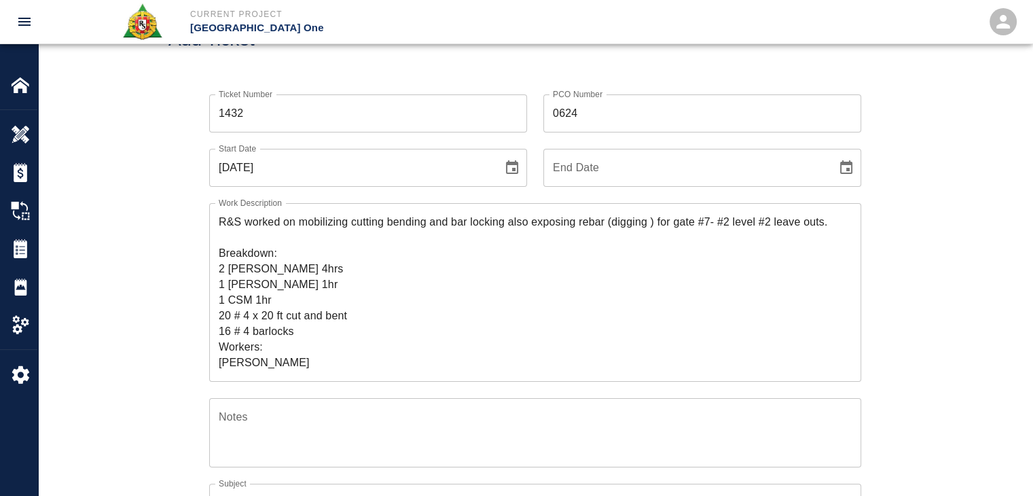
drag, startPoint x: 497, startPoint y: 71, endPoint x: 531, endPoint y: 84, distance: 37.0
click at [497, 71] on div "Add Ticket" at bounding box center [535, 39] width 994 height 109
drag, startPoint x: 537, startPoint y: 128, endPoint x: 163, endPoint y: 207, distance: 381.8
click at [163, 207] on div "Ticket Number 1432 Ticket Number PCO Number 0624 PCO Number Start Date [DATE] S…" at bounding box center [535, 420] width 994 height 685
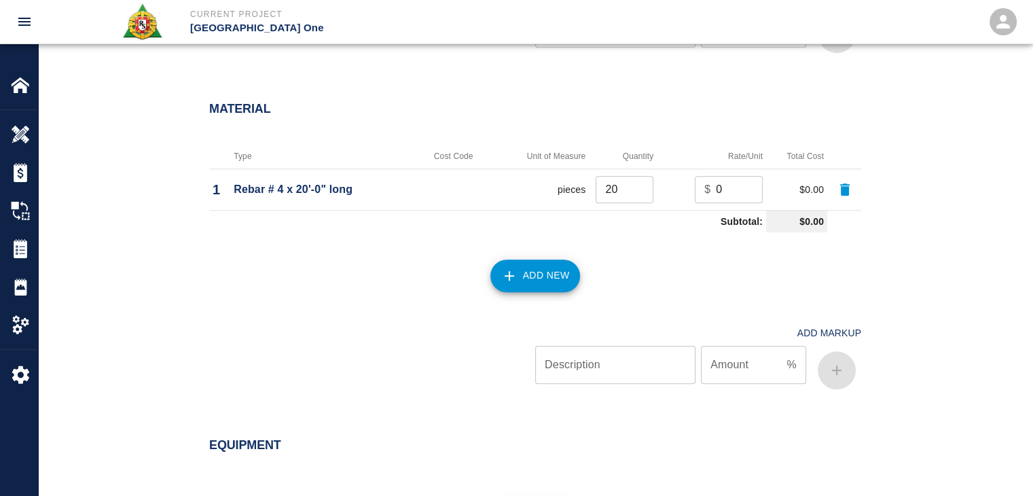
scroll to position [1515, 0]
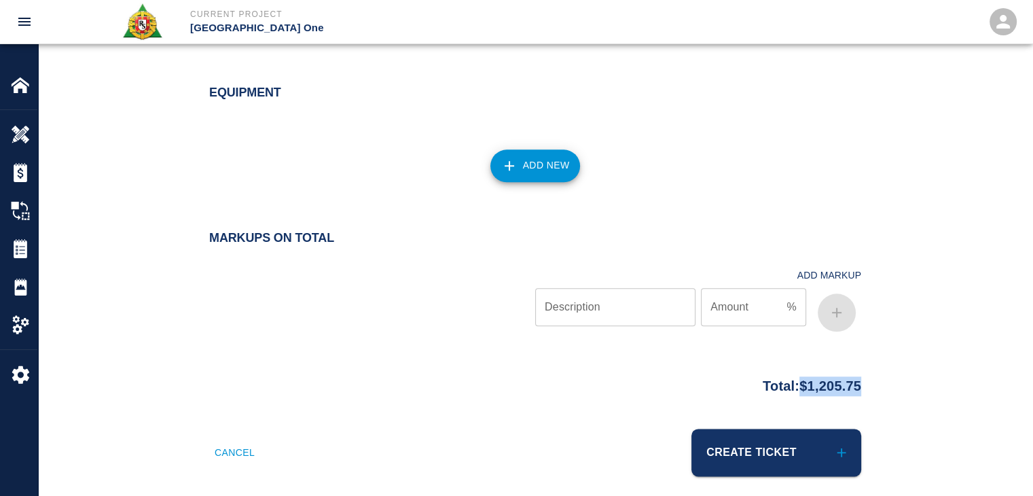
drag, startPoint x: 884, startPoint y: 365, endPoint x: 788, endPoint y: 377, distance: 96.6
click at [788, 377] on div "Total: $1,205.75" at bounding box center [535, 383] width 734 height 26
copy p "$1,205.75"
click at [365, 231] on h2 "Markups on Total" at bounding box center [535, 238] width 652 height 15
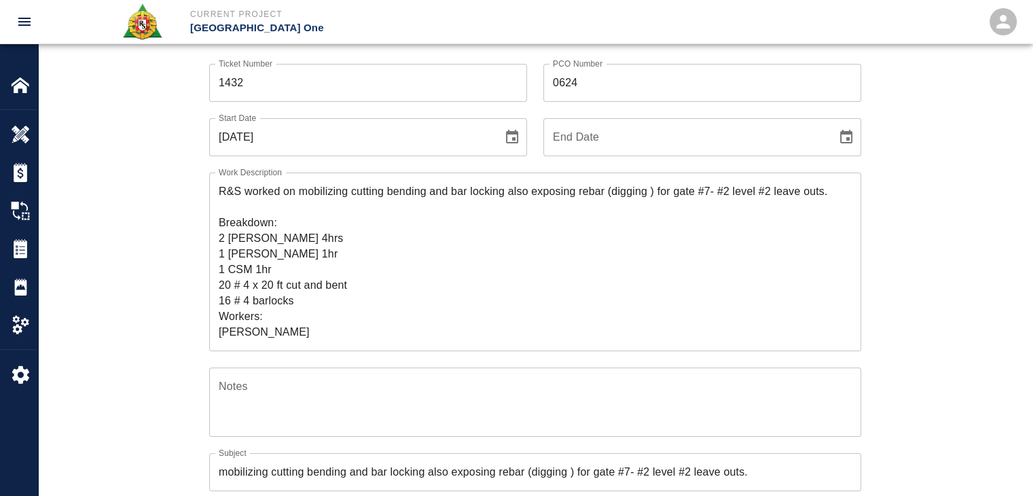
scroll to position [31, 0]
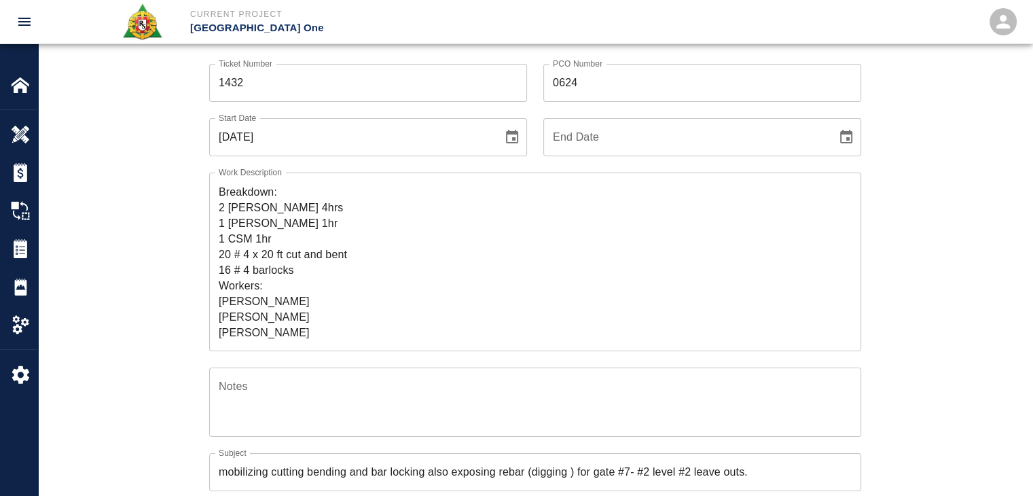
click at [147, 283] on div "Ticket Number 1432 Ticket Number PCO Number 0624 PCO Number Start Date [DATE] S…" at bounding box center [535, 390] width 994 height 685
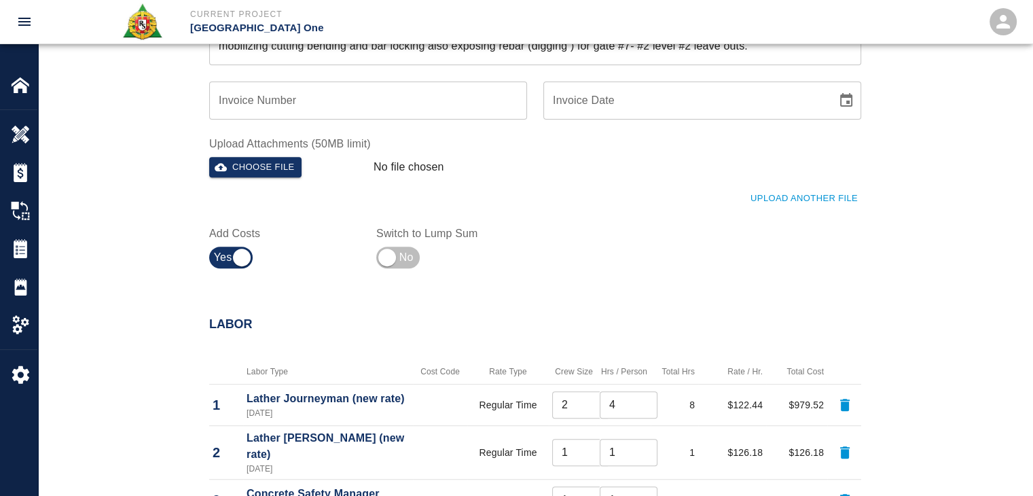
scroll to position [516, 0]
click at [761, 204] on button "Upload Another File" at bounding box center [804, 197] width 114 height 21
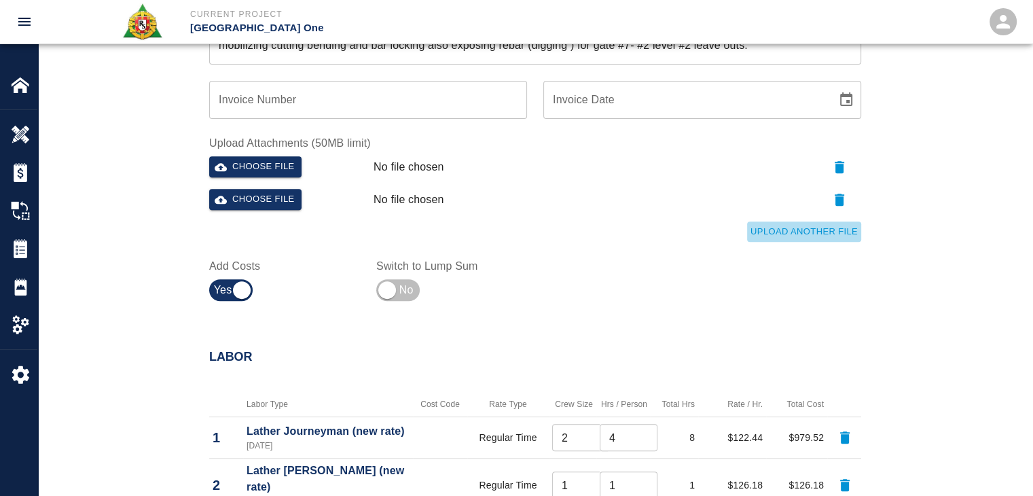
click at [767, 223] on button "Upload Another File" at bounding box center [804, 231] width 114 height 21
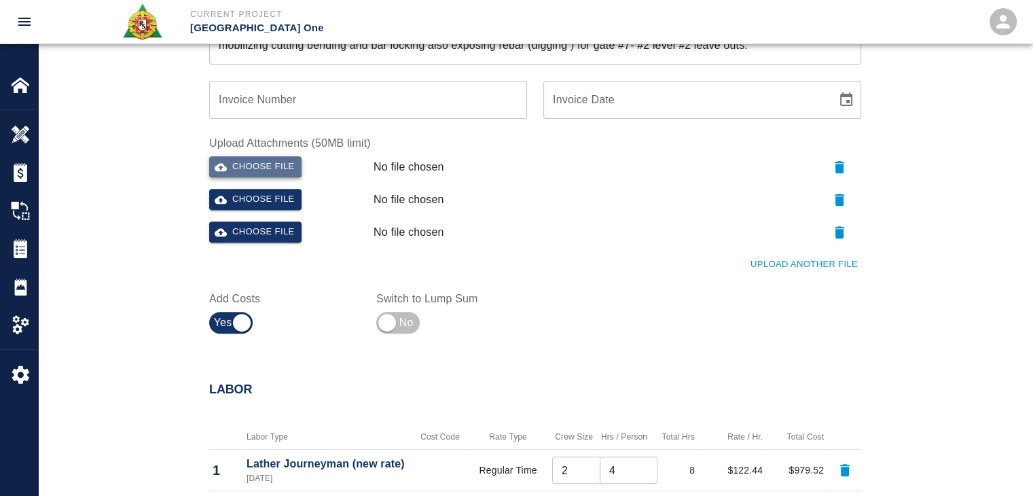
click at [259, 165] on button "Choose file" at bounding box center [255, 166] width 92 height 21
click at [284, 205] on button "Choose file" at bounding box center [255, 199] width 92 height 21
click at [271, 227] on button "Choose file" at bounding box center [255, 231] width 92 height 21
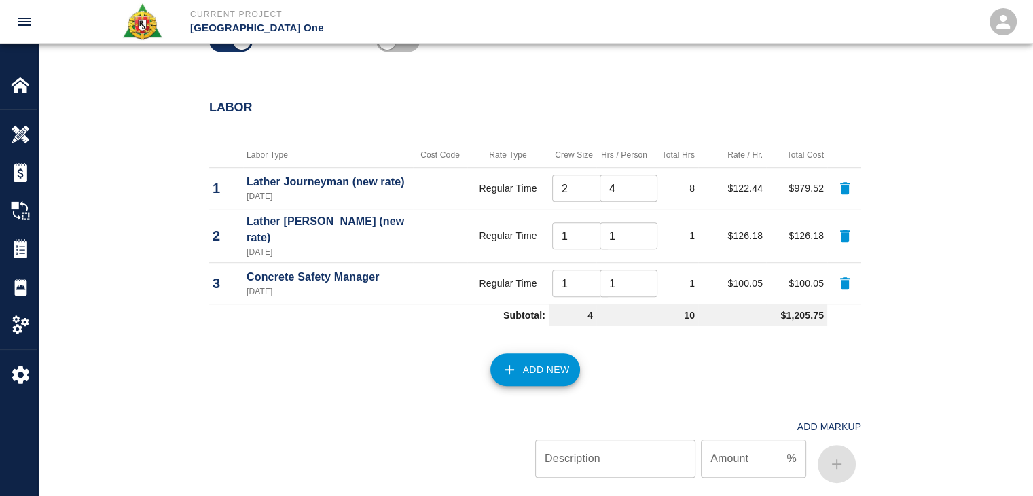
scroll to position [1581, 0]
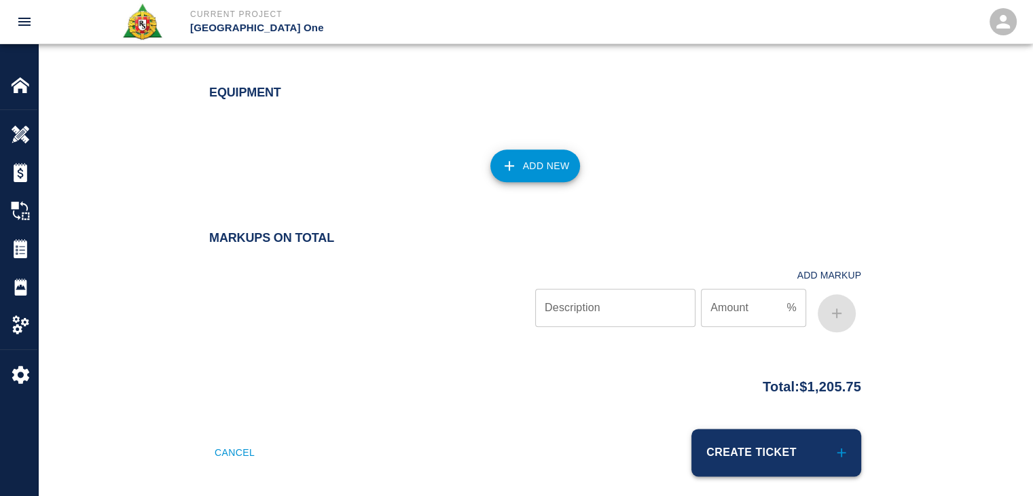
click at [807, 448] on button "Create Ticket" at bounding box center [776, 453] width 170 height 48
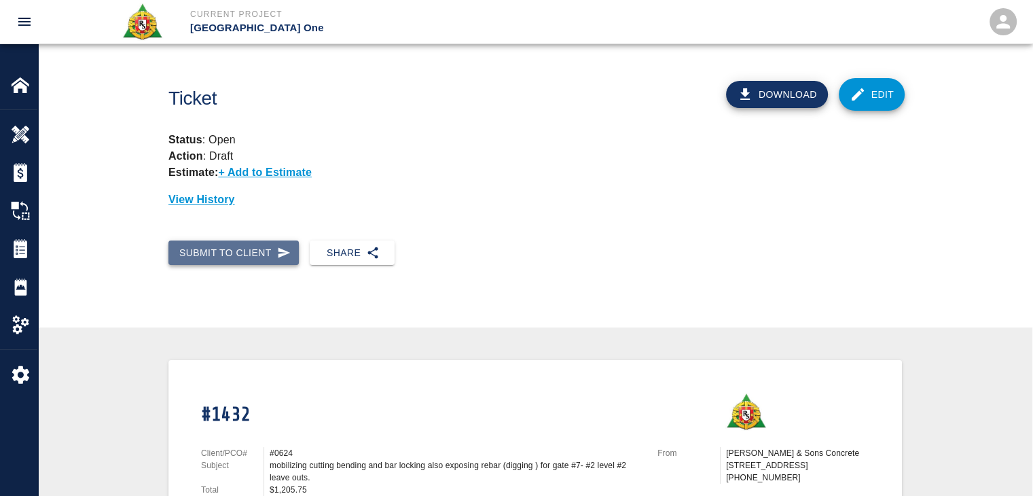
click at [258, 242] on button "Submit to Client" at bounding box center [233, 252] width 130 height 25
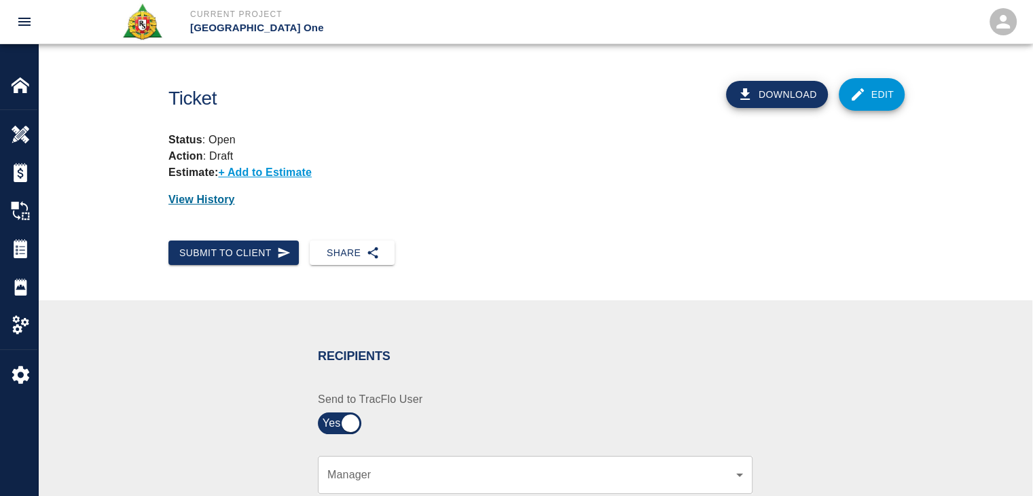
scroll to position [255, 0]
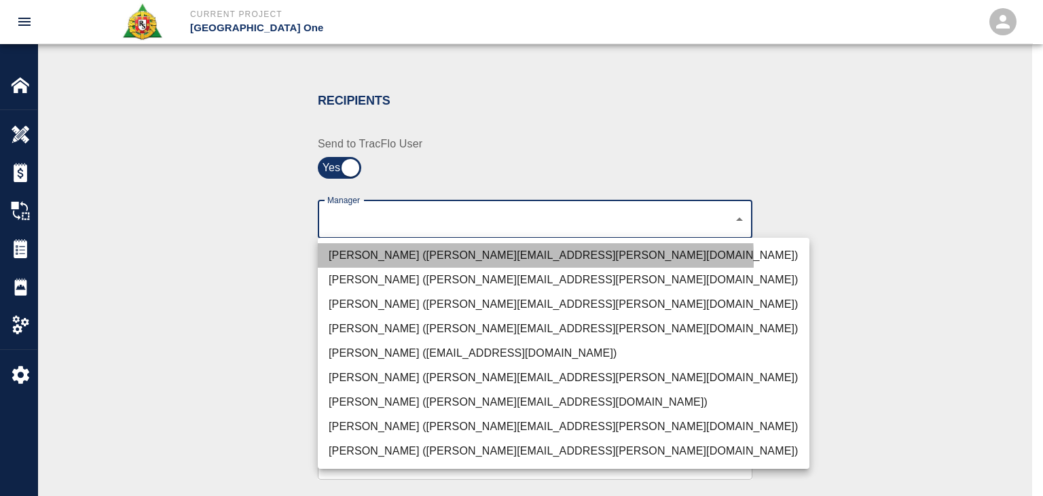
click at [359, 261] on li "[PERSON_NAME] ([PERSON_NAME][EMAIL_ADDRESS][PERSON_NAME][DOMAIN_NAME])" at bounding box center [564, 255] width 492 height 24
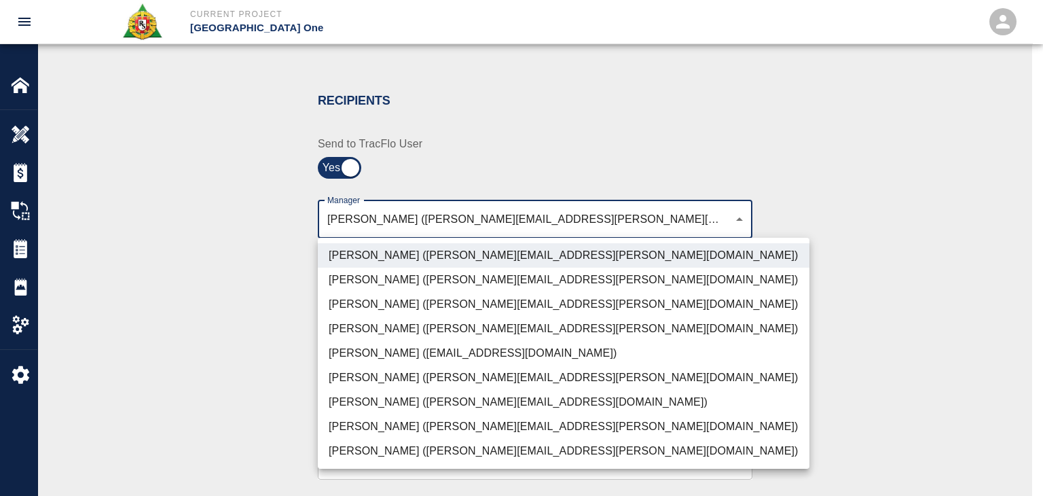
click at [386, 294] on li "[PERSON_NAME] ([PERSON_NAME][EMAIL_ADDRESS][PERSON_NAME][DOMAIN_NAME])" at bounding box center [564, 304] width 492 height 24
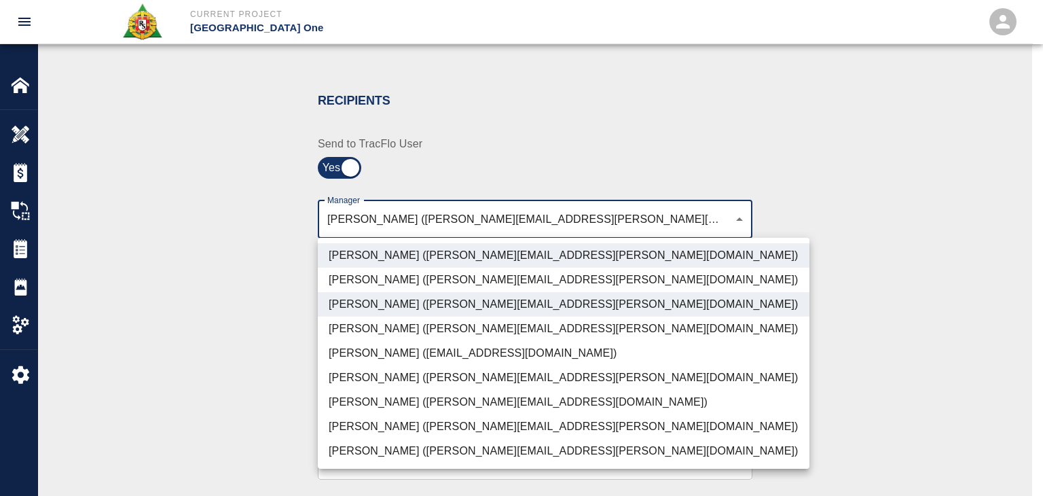
click at [377, 419] on li "[PERSON_NAME] ([PERSON_NAME][EMAIL_ADDRESS][PERSON_NAME][DOMAIN_NAME])" at bounding box center [564, 426] width 492 height 24
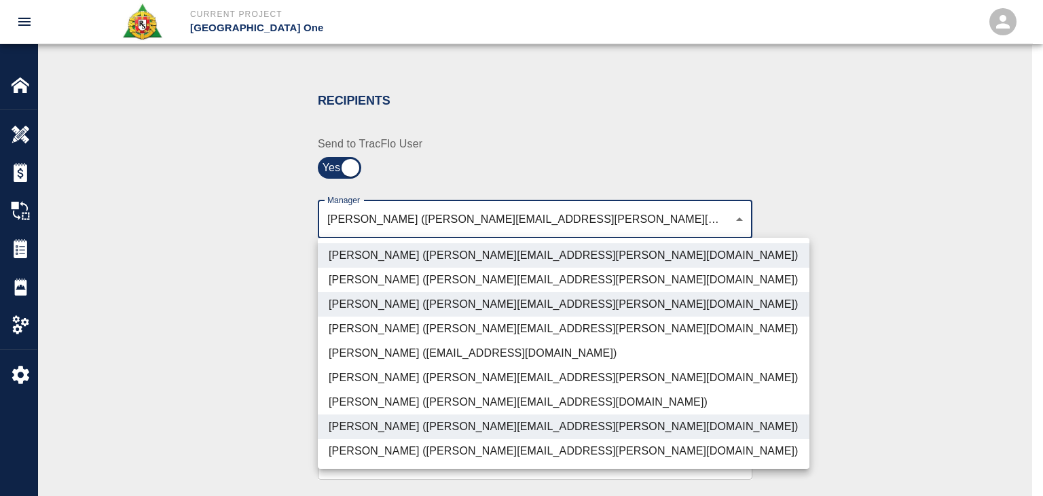
click at [400, 408] on li "[PERSON_NAME] ([PERSON_NAME][EMAIL_ADDRESS][DOMAIN_NAME])" at bounding box center [564, 402] width 492 height 24
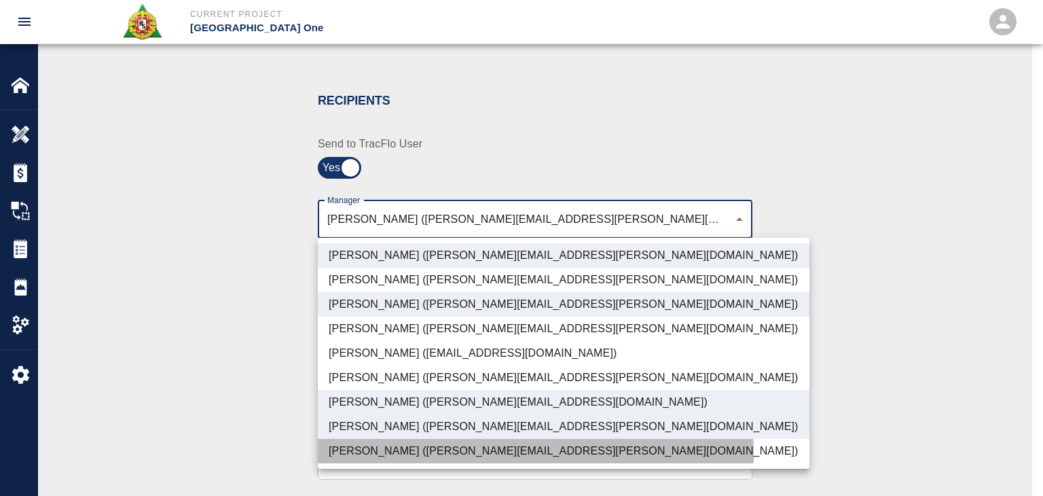
click at [389, 455] on li "[PERSON_NAME] ([PERSON_NAME][EMAIL_ADDRESS][PERSON_NAME][DOMAIN_NAME])" at bounding box center [564, 451] width 492 height 24
type input "ede96749-2565-4a65-a76c-ac2c5448e16e,69d78ca4-8a93-4c72-a988-7271956ccf0b,b38a7…"
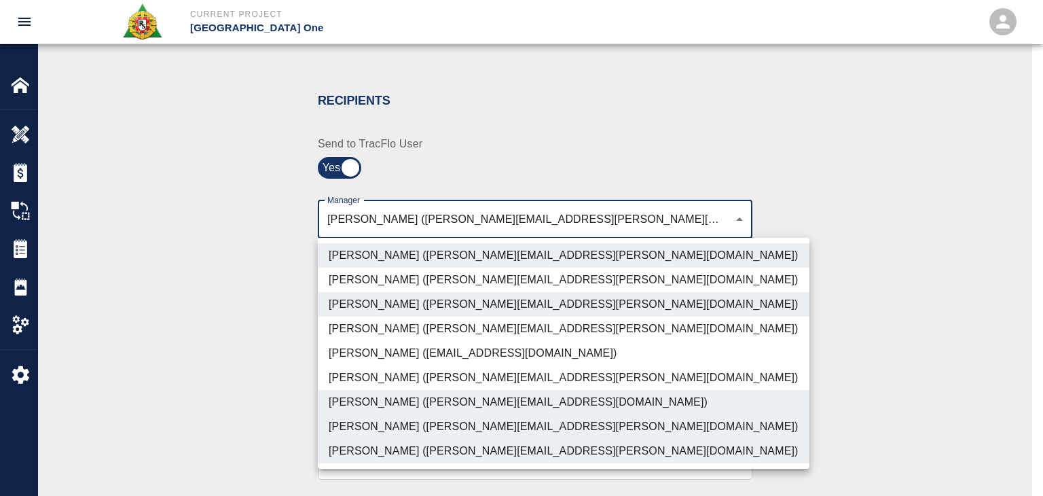
click at [240, 392] on div at bounding box center [521, 248] width 1043 height 496
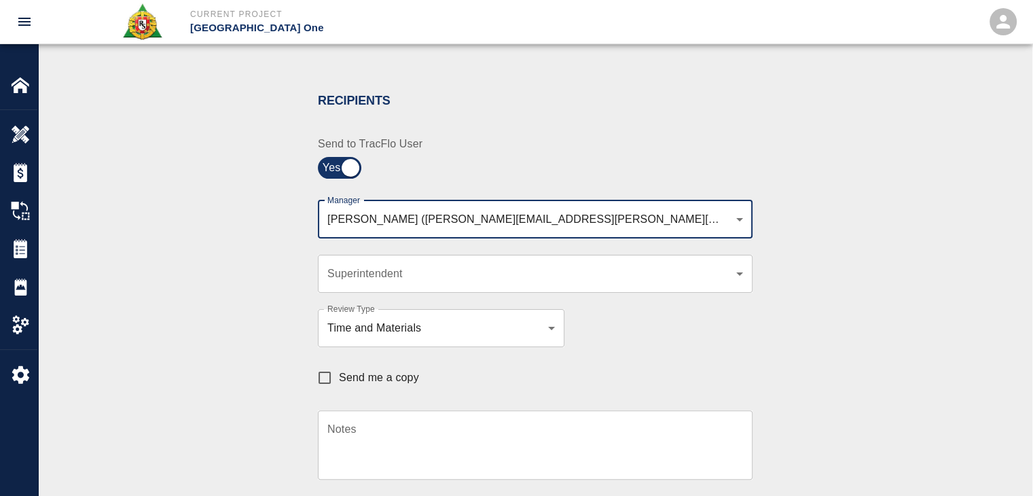
click at [346, 386] on label "Send me a copy" at bounding box center [364, 377] width 109 height 29
click at [339, 386] on input "Send me a copy" at bounding box center [324, 377] width 29 height 29
checkbox input "true"
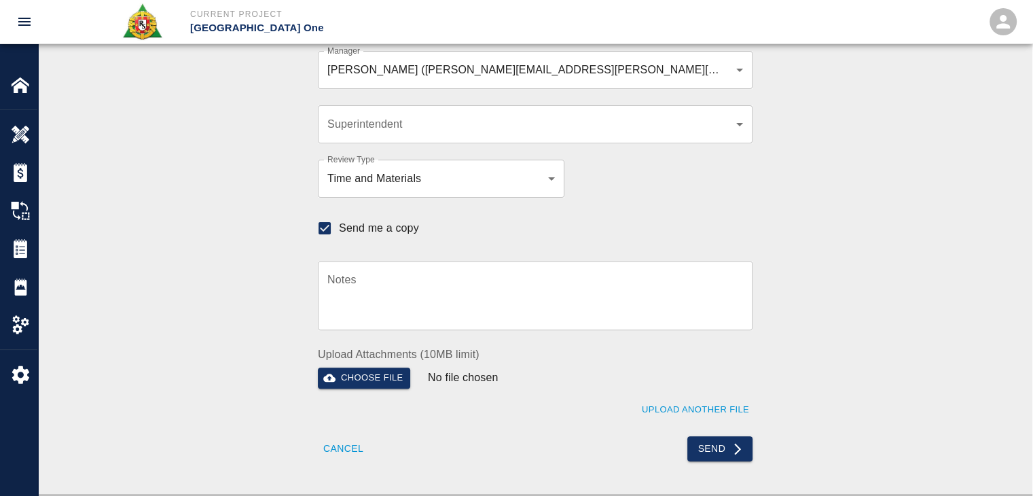
scroll to position [405, 0]
click at [704, 448] on button "Send" at bounding box center [720, 448] width 66 height 25
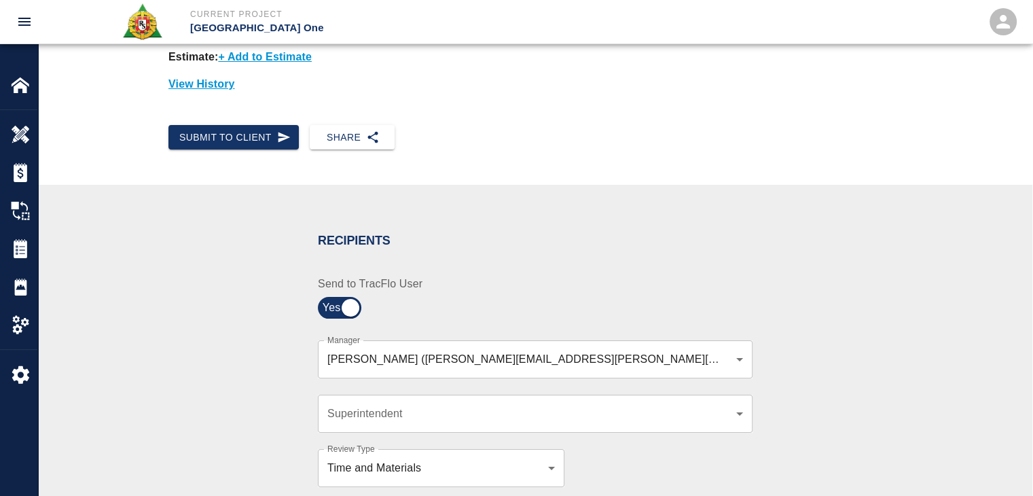
checkbox input "false"
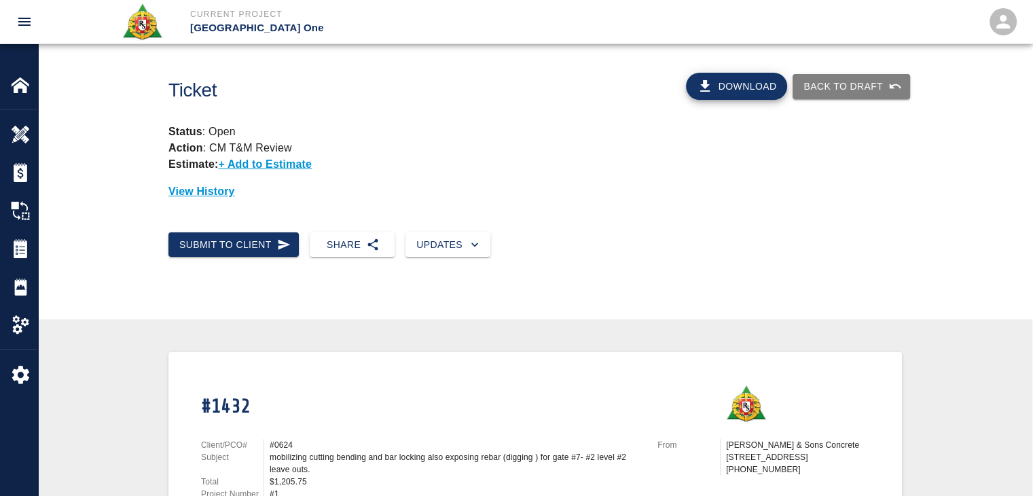
scroll to position [0, 0]
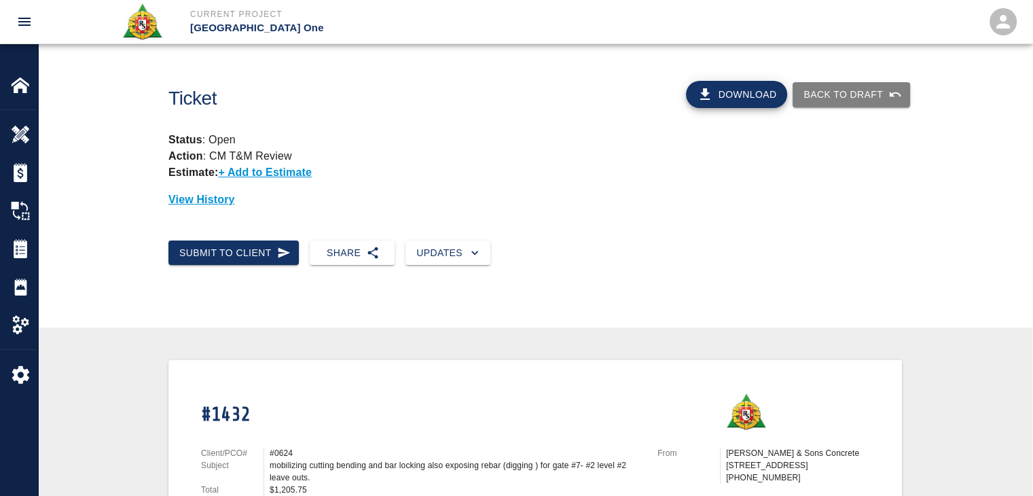
click at [22, 249] on img at bounding box center [20, 248] width 19 height 19
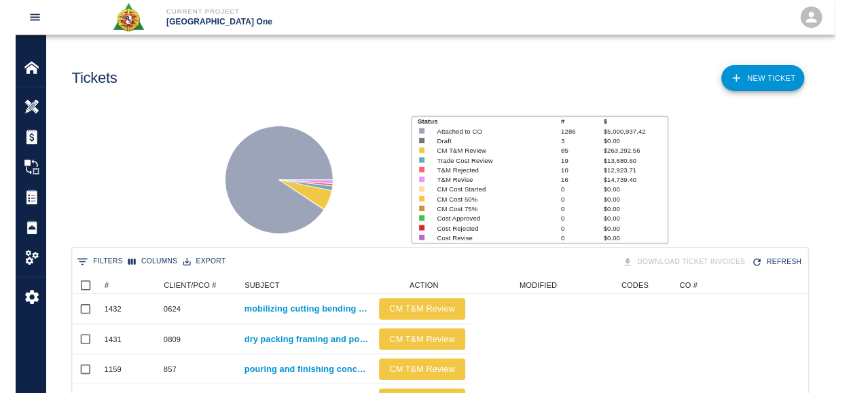
scroll to position [782, 492]
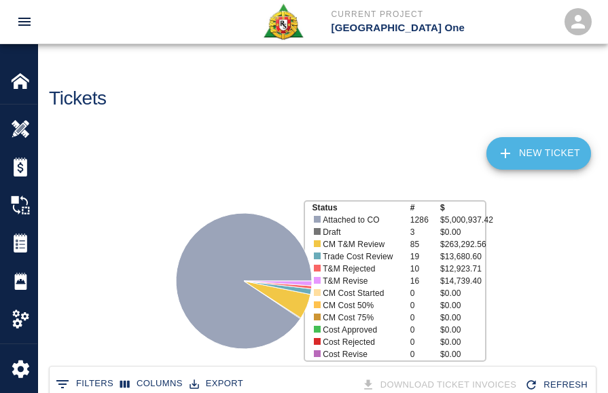
click at [497, 145] on icon at bounding box center [505, 153] width 16 height 16
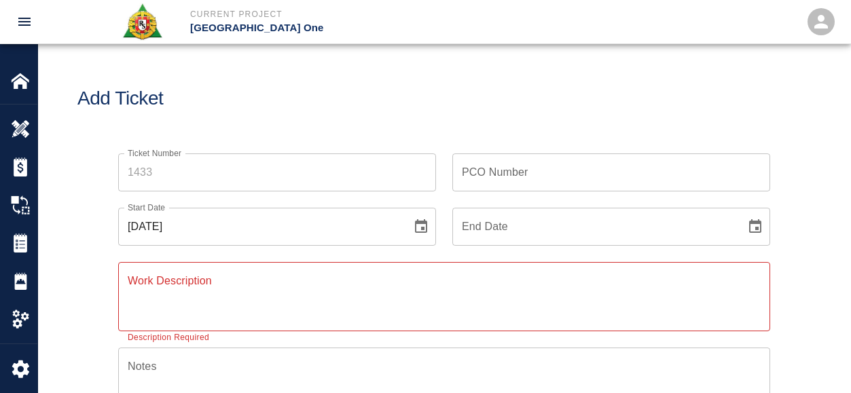
click at [268, 306] on textarea "Work Description" at bounding box center [444, 296] width 633 height 47
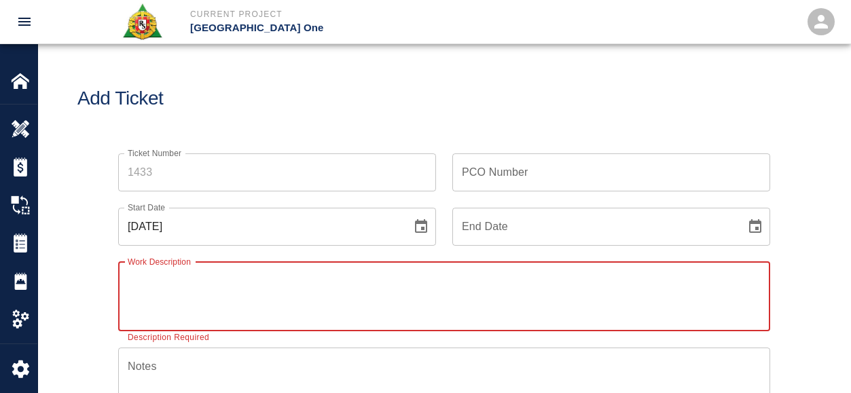
paste textarea "L3 Headhouse installing styrofoam underneath [PERSON_NAME] duct 3 Carpenters 8 …"
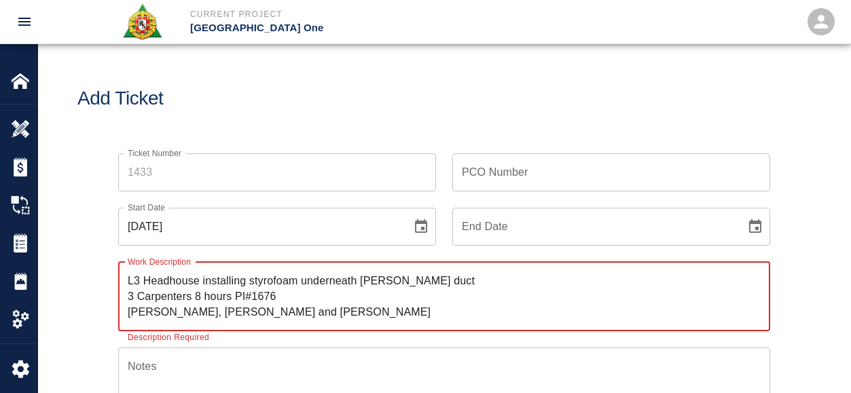
click at [128, 281] on textarea "L3 Headhouse installing styrofoam underneath [PERSON_NAME] duct 3 Carpenters 8 …" at bounding box center [444, 296] width 633 height 47
drag, startPoint x: 497, startPoint y: 272, endPoint x: 283, endPoint y: 283, distance: 214.9
click at [283, 283] on textarea "R&S worked on L3 Headhouse installing styrofoam underneath [PERSON_NAME] duct 3…" at bounding box center [444, 296] width 633 height 47
click at [209, 283] on textarea "R&S worked on L3 Headhouse 3 Carpenters 8 hours PI#1676 [PERSON_NAME], [PERSON_…" at bounding box center [444, 296] width 633 height 47
paste textarea "installing styrofoam underneath [PERSON_NAME] duct"
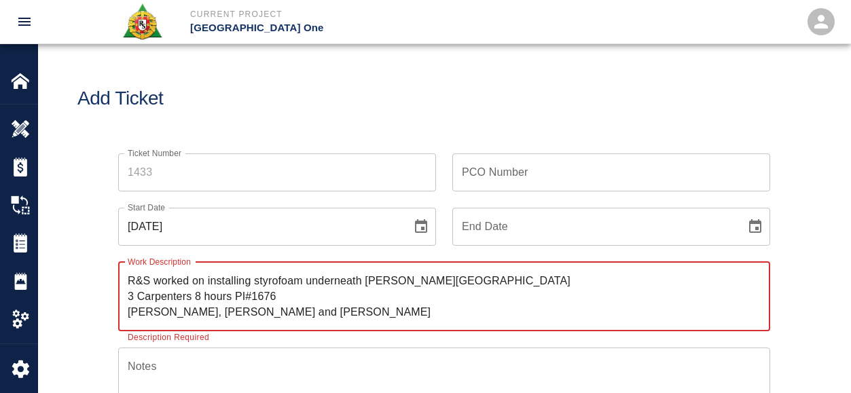
click at [272, 280] on textarea "R&S worked on installing styrofoam underneath [PERSON_NAME][GEOGRAPHIC_DATA] 3 …" at bounding box center [444, 296] width 633 height 47
drag, startPoint x: 272, startPoint y: 280, endPoint x: 308, endPoint y: 13, distance: 269.4
click at [308, 13] on p "Current Project" at bounding box center [344, 14] width 309 height 12
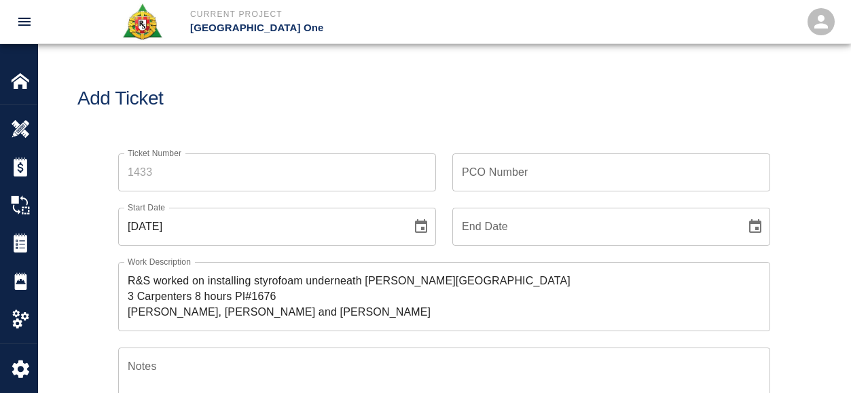
click at [280, 276] on textarea "R&S worked on installing styrofoam underneath [PERSON_NAME][GEOGRAPHIC_DATA] 3 …" at bounding box center [444, 296] width 633 height 47
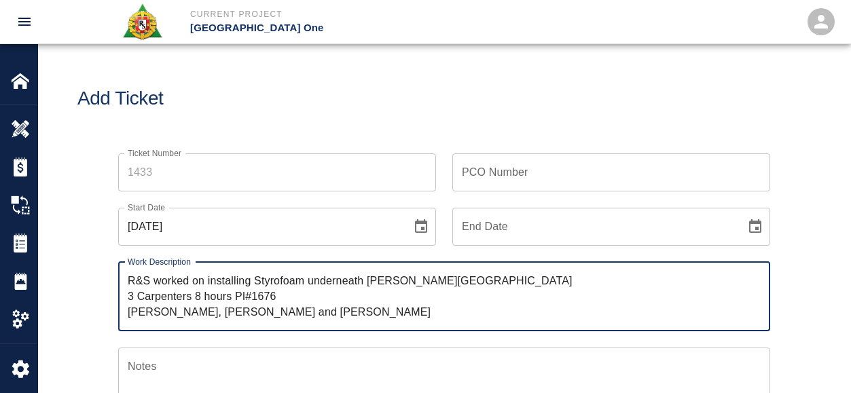
click at [332, 272] on div "R&S worked on installing Styrofoam underneath [PERSON_NAME][GEOGRAPHIC_DATA] 3 …" at bounding box center [444, 296] width 652 height 69
click at [416, 285] on textarea "R&S worked on installing Styrofoam underneath [PERSON_NAME][GEOGRAPHIC_DATA] 3 …" at bounding box center [444, 296] width 633 height 47
click at [431, 279] on textarea "R&S worked on installing Styrofoam underneath [PERSON_NAME][GEOGRAPHIC_DATA] 3 …" at bounding box center [444, 296] width 633 height 47
click at [543, 276] on textarea "R&S worked on installing Styrofoam underneath [PERSON_NAME] duct Level #3 Headh…" at bounding box center [444, 296] width 633 height 47
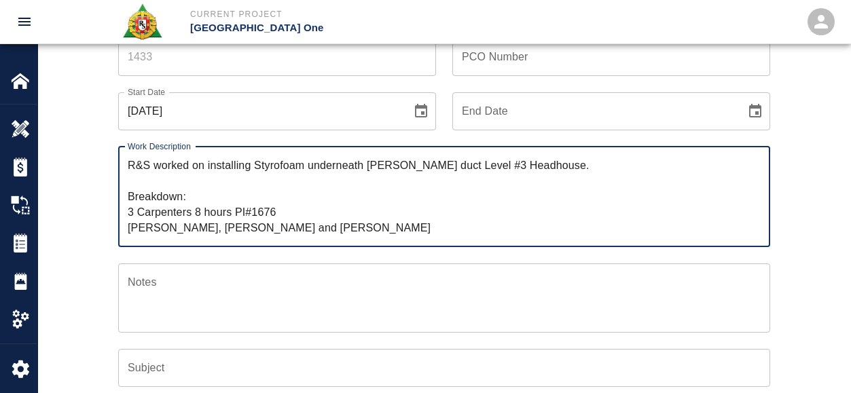
scroll to position [121, 0]
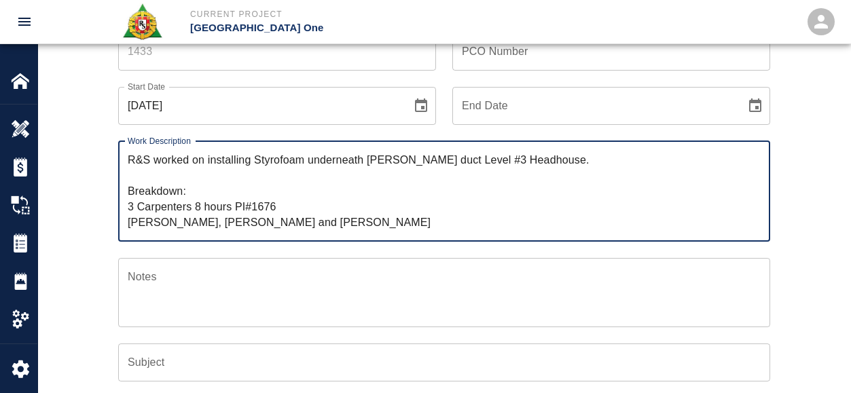
click at [198, 206] on textarea "R&S worked on installing Styrofoam underneath [PERSON_NAME] duct Level #3 Headh…" at bounding box center [444, 191] width 633 height 78
click at [228, 207] on textarea "R&S worked on installing Styrofoam underneath [PERSON_NAME] duct Level #3 Headh…" at bounding box center [444, 191] width 633 height 78
drag, startPoint x: 277, startPoint y: 201, endPoint x: 238, endPoint y: 206, distance: 39.0
click at [238, 206] on textarea "R&S worked on installing Styrofoam underneath [PERSON_NAME] duct Level #3 Headh…" at bounding box center [444, 191] width 633 height 78
type textarea "R&S worked on installing Styrofoam underneath [PERSON_NAME] duct Level #3 Headh…"
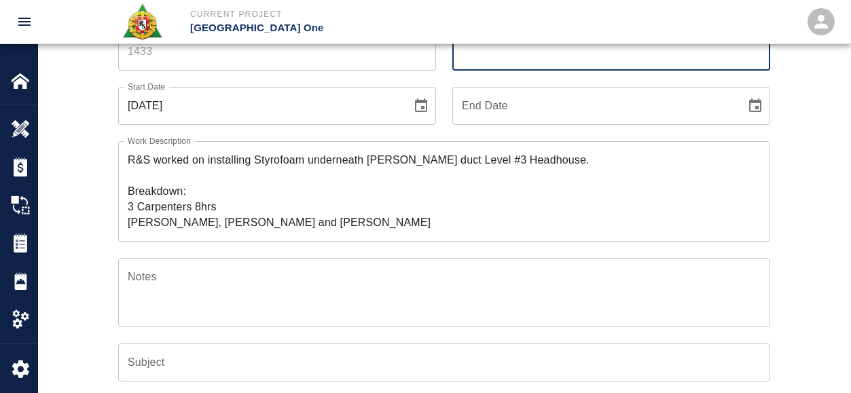
click at [469, 50] on input "PCO Number" at bounding box center [611, 52] width 318 height 38
paste input "1676"
type input "1676"
click at [446, 128] on div "Work Description R&S worked on installing Styrofoam underneath [PERSON_NAME] du…" at bounding box center [436, 183] width 668 height 117
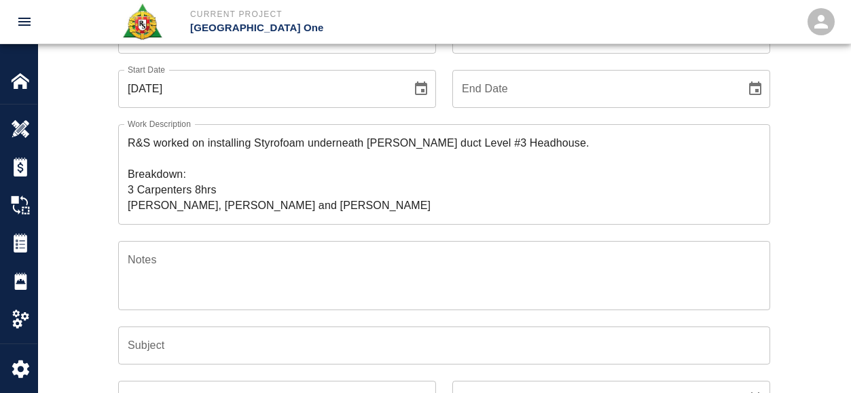
scroll to position [139, 0]
click at [223, 184] on textarea "R&S worked on installing Styrofoam underneath [PERSON_NAME] duct Level #3 Headh…" at bounding box center [444, 173] width 633 height 78
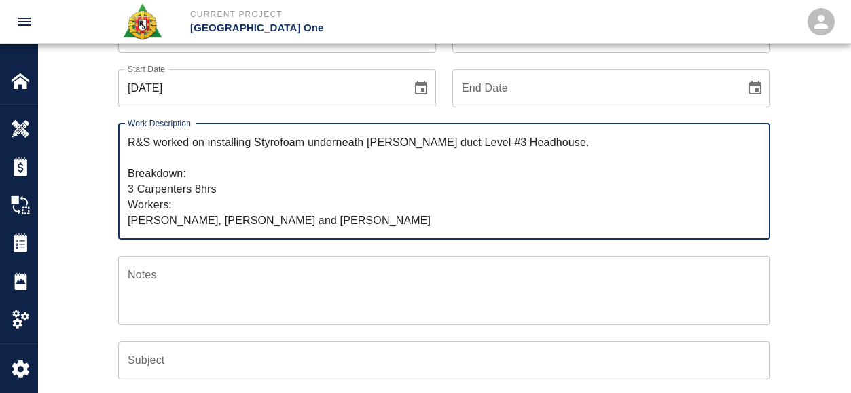
click at [215, 220] on textarea "R&S worked on installing Styrofoam underneath [PERSON_NAME] duct Level #3 Headh…" at bounding box center [444, 181] width 633 height 94
click at [219, 221] on textarea "R&S worked on installing Styrofoam underneath [PERSON_NAME] duct Level #3 Headh…" at bounding box center [444, 181] width 633 height 94
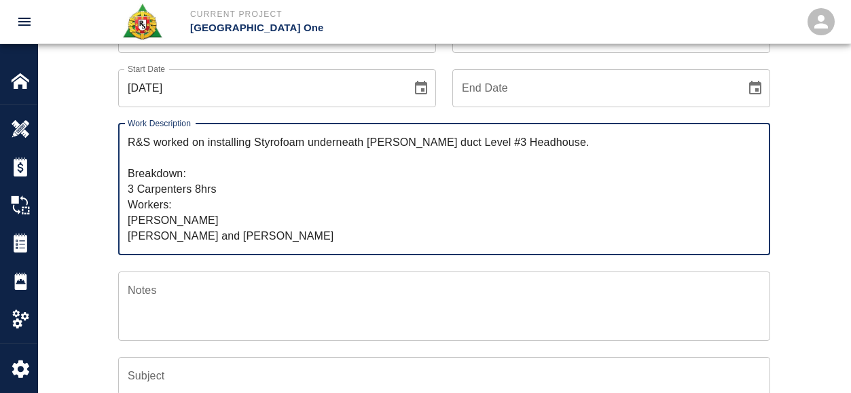
click at [231, 234] on textarea "R&S worked on installing Styrofoam underneath [PERSON_NAME] duct Level #3 Headh…" at bounding box center [444, 188] width 633 height 109
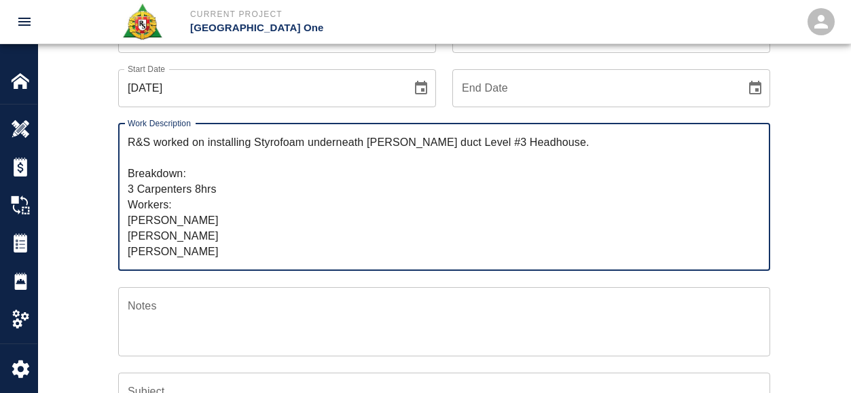
click at [215, 242] on textarea "R&S worked on installing Styrofoam underneath [PERSON_NAME] duct Level #3 Headh…" at bounding box center [444, 196] width 633 height 125
click at [208, 249] on textarea "R&S worked on installing Styrofoam underneath [PERSON_NAME] duct Level #3 Headh…" at bounding box center [444, 196] width 633 height 125
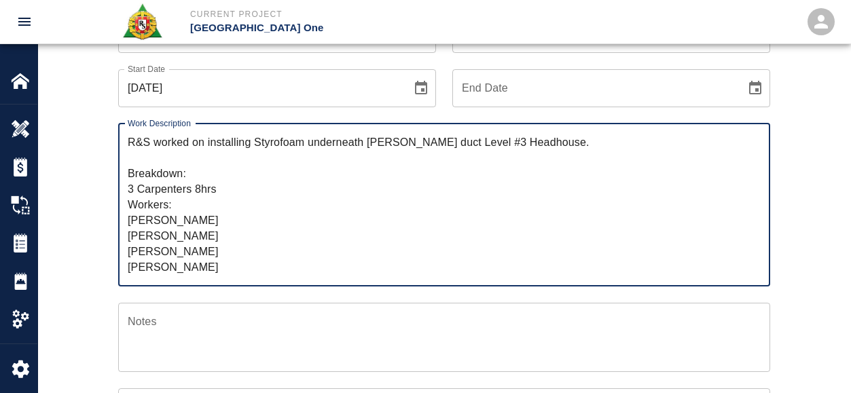
click at [221, 193] on textarea "R&S worked on installing Styrofoam underneath [PERSON_NAME] duct Level #3 Headh…" at bounding box center [444, 204] width 633 height 141
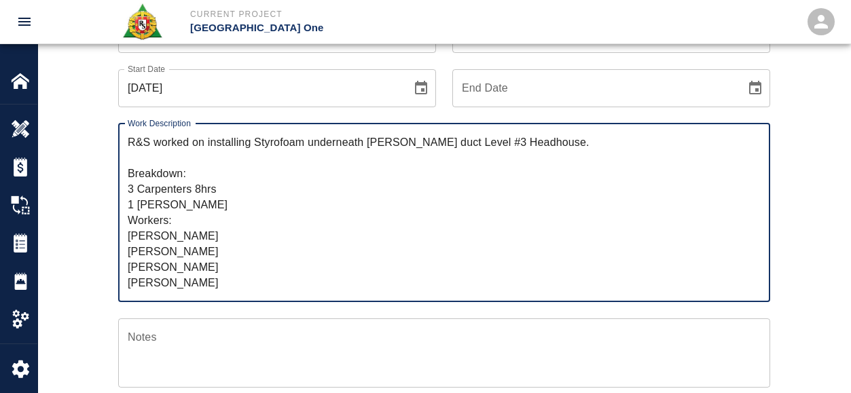
click at [287, 187] on textarea "R&S worked on installing Styrofoam underneath [PERSON_NAME] duct Level #3 Headh…" at bounding box center [444, 212] width 633 height 156
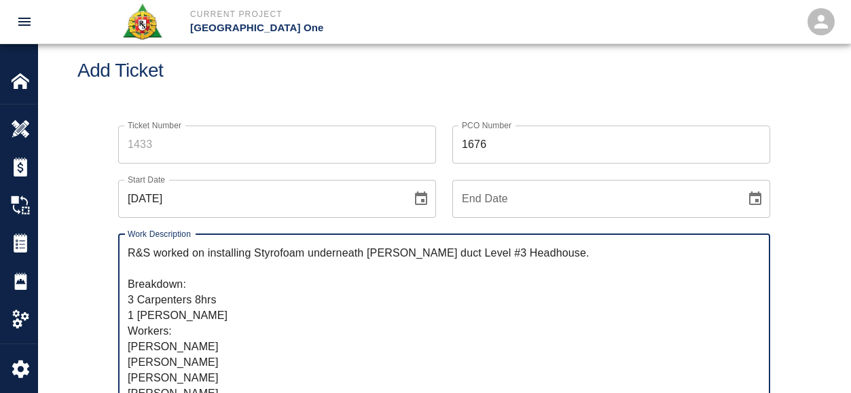
scroll to position [26, 0]
type textarea "R&S worked on installing Styrofoam underneath [PERSON_NAME] duct Level #3 Headh…"
click at [350, 94] on div "Add Ticket" at bounding box center [444, 72] width 812 height 109
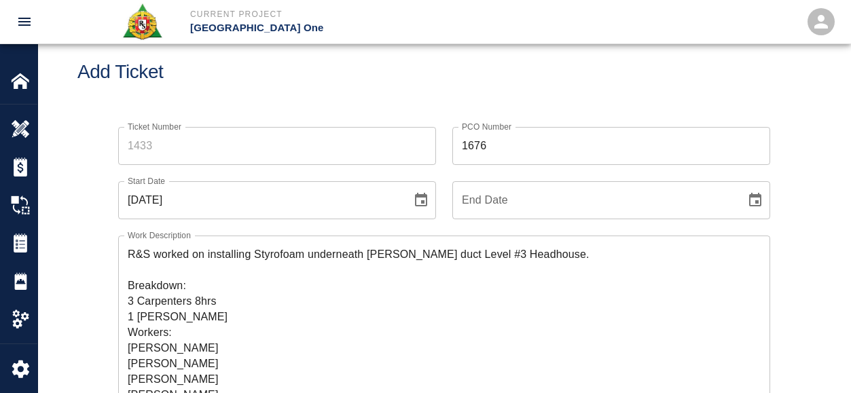
click at [210, 168] on div "Start Date [DATE] Start Date" at bounding box center [269, 192] width 334 height 54
click at [192, 156] on input "Ticket Number" at bounding box center [277, 146] width 318 height 38
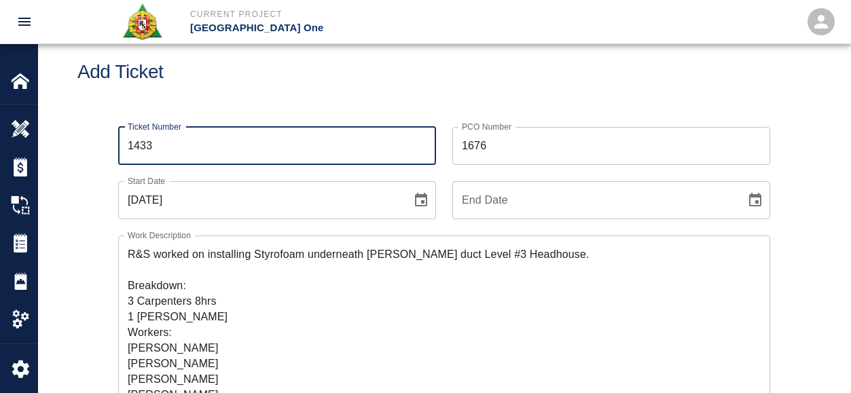
type input "1433"
click at [242, 118] on div "Ticket Number 1433 Ticket Number" at bounding box center [269, 138] width 334 height 54
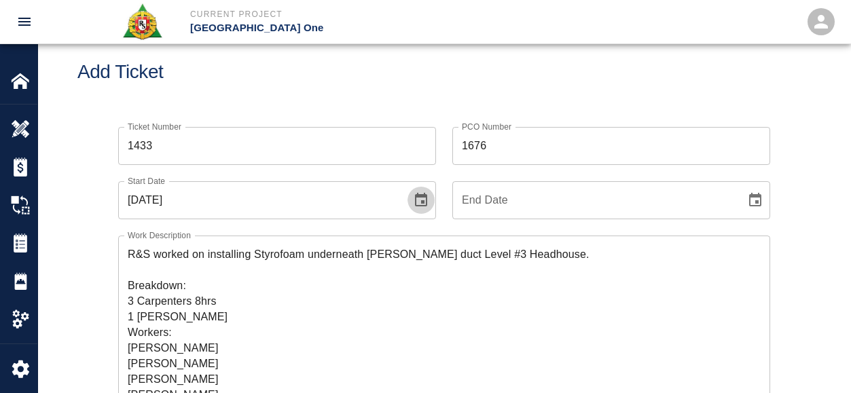
click at [427, 197] on icon "Choose date, selected date is Oct 10, 2025" at bounding box center [421, 200] width 12 height 14
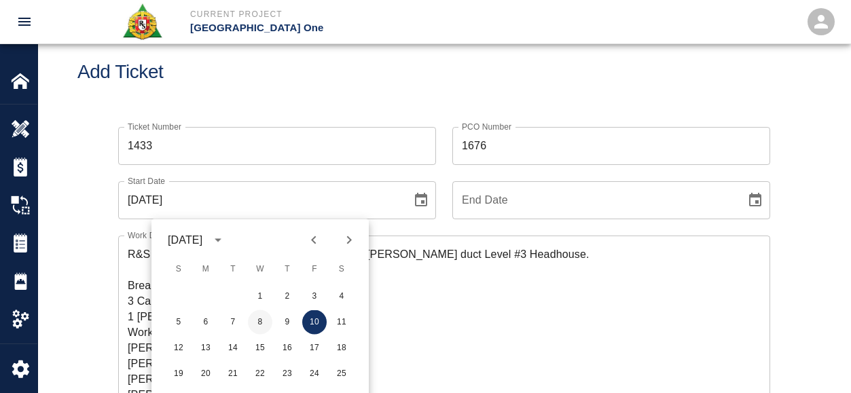
click at [264, 323] on button "8" at bounding box center [260, 322] width 24 height 24
type input "[DATE]"
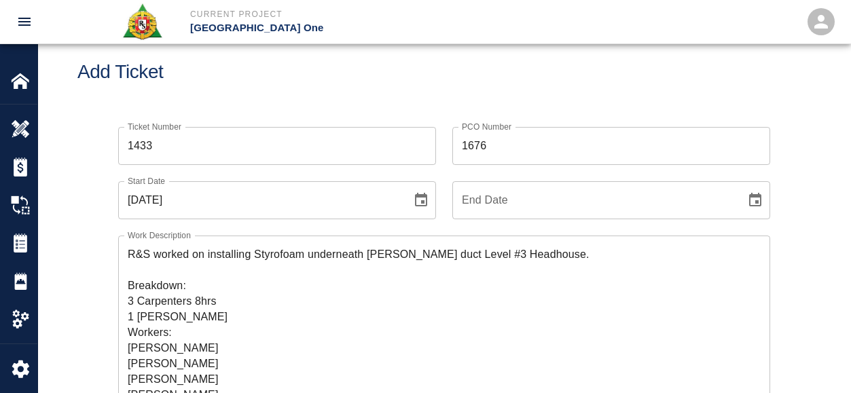
click at [302, 115] on div "Ticket Number 1433 Ticket Number" at bounding box center [269, 138] width 334 height 54
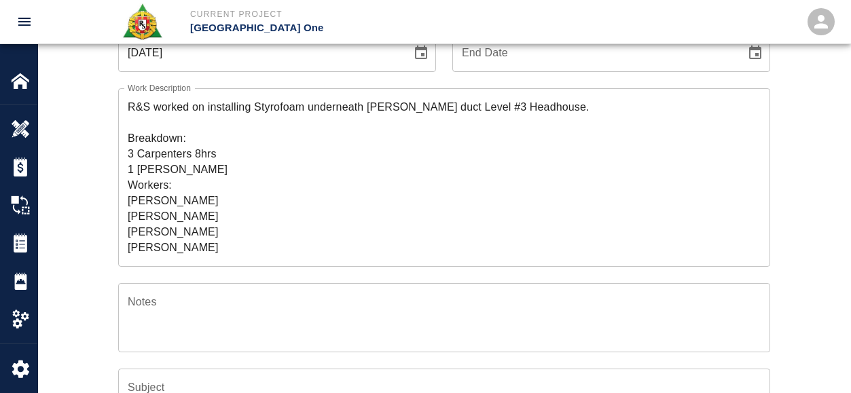
scroll to position [173, 0]
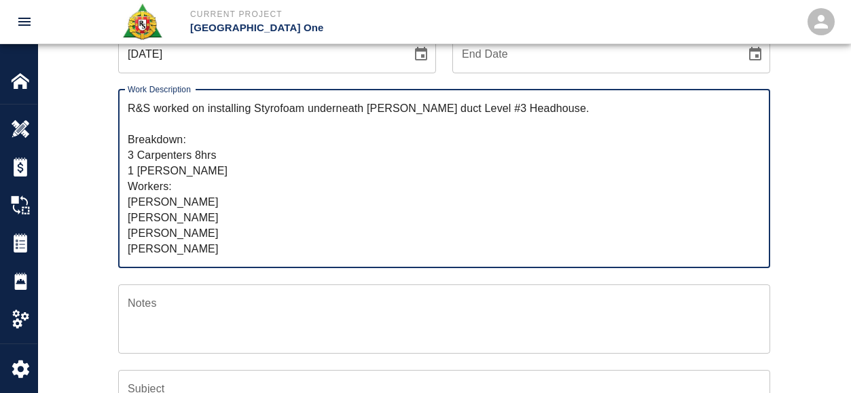
drag, startPoint x: 550, startPoint y: 104, endPoint x: 207, endPoint y: 114, distance: 342.5
click at [207, 114] on textarea "R&S worked on installing Styrofoam underneath [PERSON_NAME] duct Level #3 Headh…" at bounding box center [444, 179] width 633 height 156
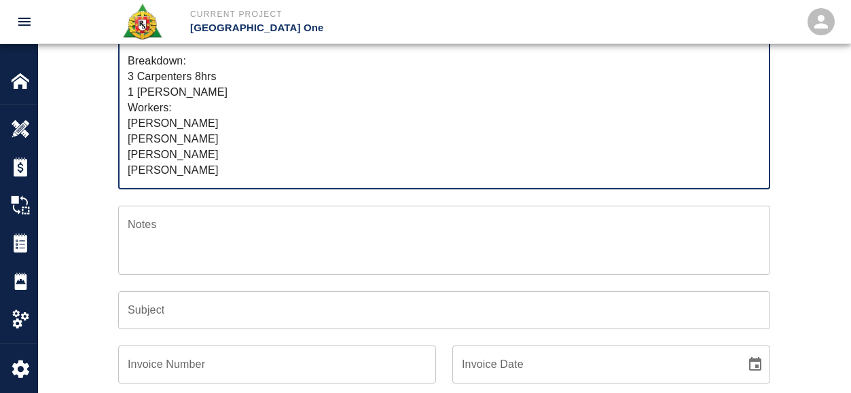
click at [156, 314] on input "Subject" at bounding box center [444, 310] width 652 height 38
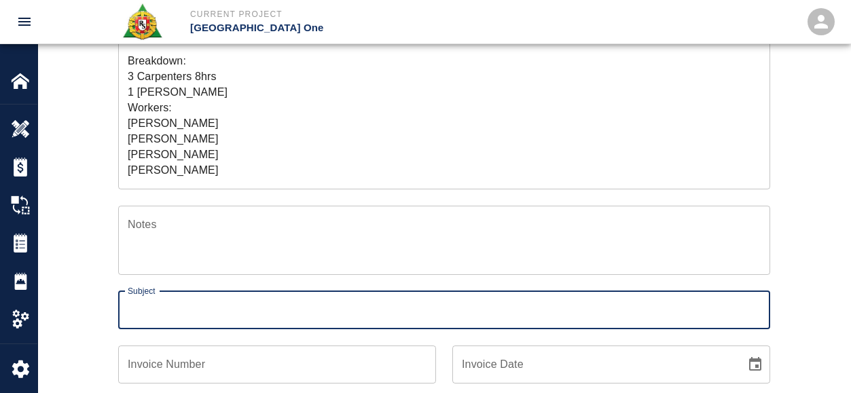
paste input "installing Styrofoam underneath [PERSON_NAME] duct Level #3 Headhouse."
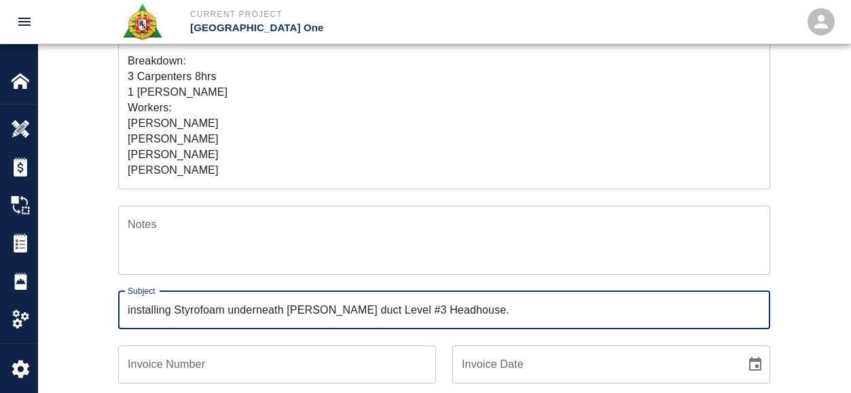
type input "installing Styrofoam underneath [PERSON_NAME] duct Level #3 Headhouse."
click at [102, 330] on div "Invoice Number Invoice Number" at bounding box center [269, 356] width 334 height 54
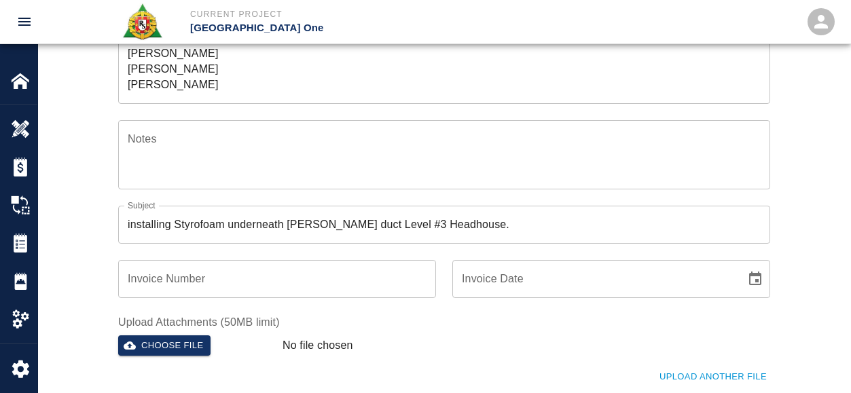
scroll to position [422, 0]
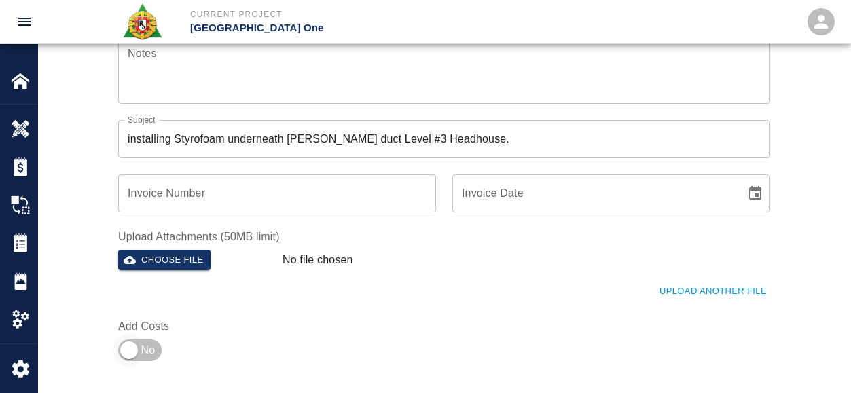
click at [131, 346] on input "checkbox" at bounding box center [129, 350] width 98 height 33
checkbox input "true"
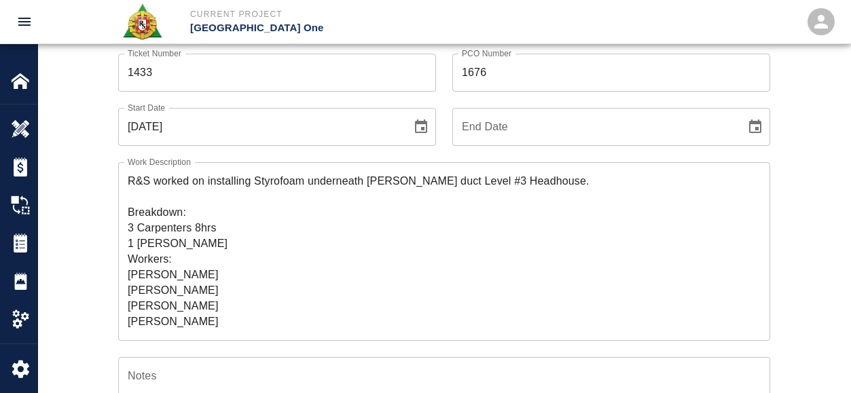
scroll to position [89, 0]
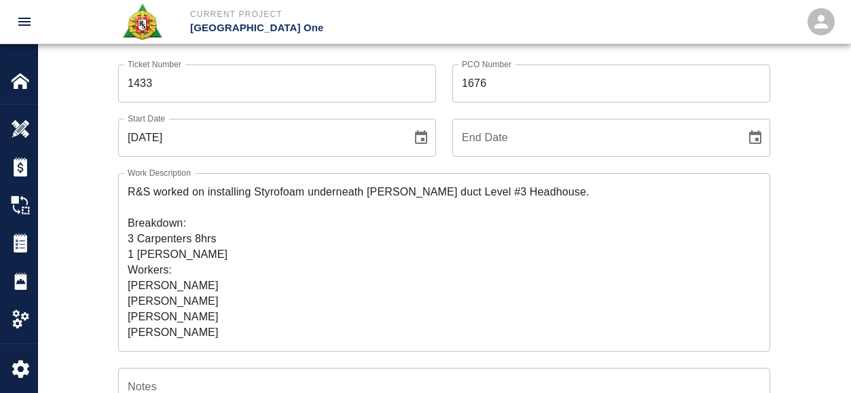
click at [161, 300] on textarea "R&S worked on installing Styrofoam underneath [PERSON_NAME] duct Level #3 Headh…" at bounding box center [444, 262] width 633 height 156
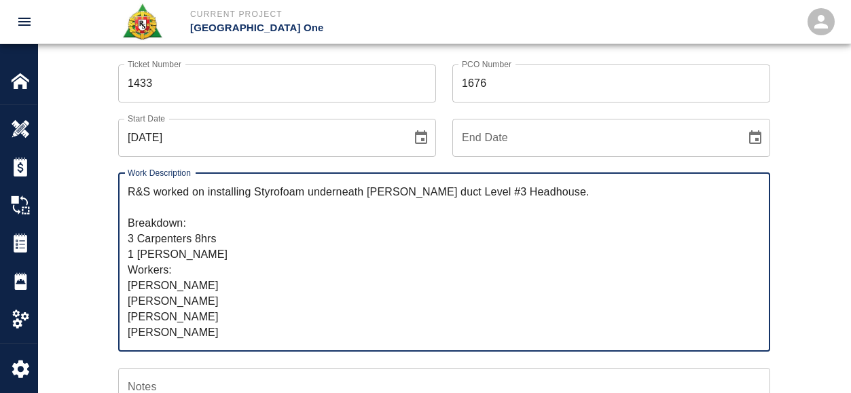
click at [206, 304] on textarea "R&S worked on installing Styrofoam underneath [PERSON_NAME] duct Level #3 Headh…" at bounding box center [444, 262] width 633 height 156
click at [245, 299] on textarea "R&S worked on installing Styrofoam underneath [PERSON_NAME] duct Level #3 Headh…" at bounding box center [444, 262] width 633 height 156
click at [222, 286] on textarea "R&S worked on installing Styrofoam underneath [PERSON_NAME] duct Level #3 Headh…" at bounding box center [444, 262] width 633 height 156
click at [230, 314] on textarea "R&S worked on installing Styrofoam underneath [PERSON_NAME] duct Level #3 Headh…" at bounding box center [444, 262] width 633 height 156
click at [203, 328] on textarea "R&S worked on installing Styrofoam underneath [PERSON_NAME] duct Level #3 Headh…" at bounding box center [444, 262] width 633 height 156
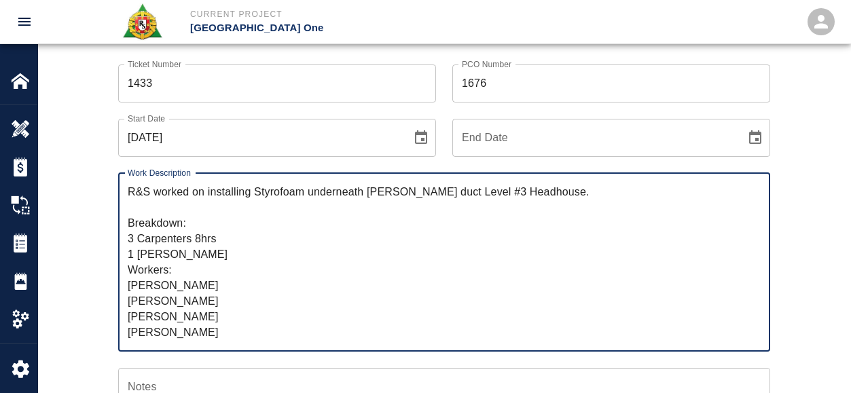
click at [213, 309] on textarea "R&S worked on installing Styrofoam underneath [PERSON_NAME] duct Level #3 Headh…" at bounding box center [444, 262] width 633 height 156
click at [205, 336] on textarea "R&S worked on installing Styrofoam underneath [PERSON_NAME] duct Level #3 Headh…" at bounding box center [444, 262] width 633 height 156
click at [184, 312] on textarea "R&S worked on installing Styrofoam underneath [PERSON_NAME] duct Level #3 Headh…" at bounding box center [444, 262] width 633 height 156
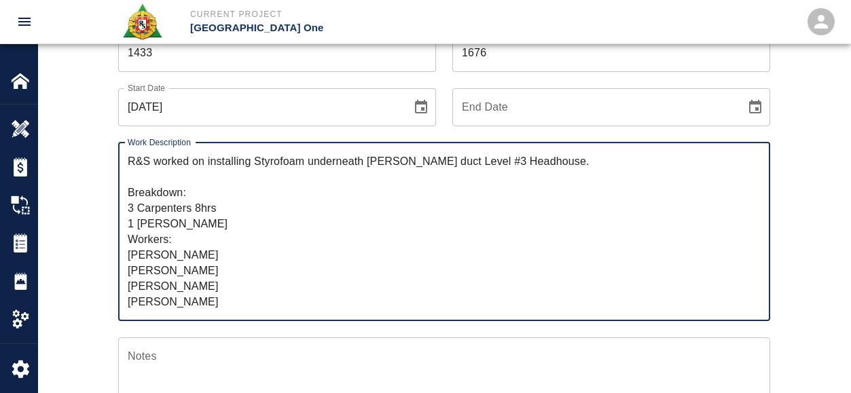
click at [206, 299] on textarea "R&S worked on installing Styrofoam underneath [PERSON_NAME] duct Level #3 Headh…" at bounding box center [444, 232] width 633 height 156
click at [190, 263] on textarea "R&S worked on installing Styrofoam underneath [PERSON_NAME] duct Level #3 Headh…" at bounding box center [444, 232] width 633 height 156
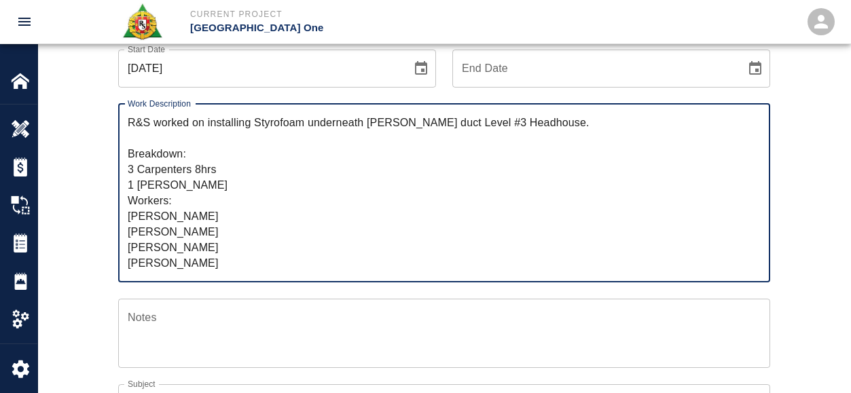
click at [199, 261] on textarea "R&S worked on installing Styrofoam underneath [PERSON_NAME] duct Level #3 Headh…" at bounding box center [444, 193] width 633 height 156
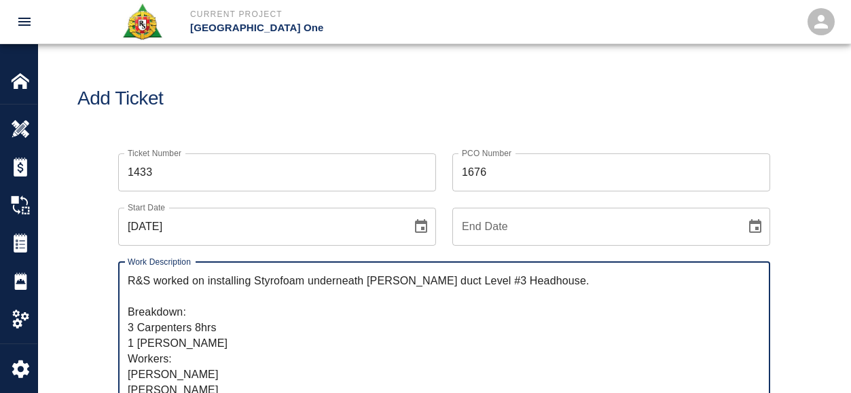
type textarea "R&S worked on installing Styrofoam underneath [PERSON_NAME] duct Level #3 Headh…"
click at [465, 72] on div "Add Ticket" at bounding box center [444, 98] width 812 height 109
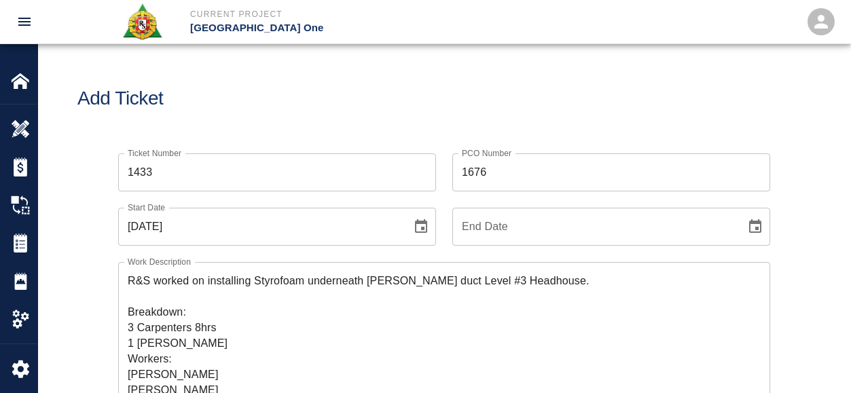
scroll to position [70, 0]
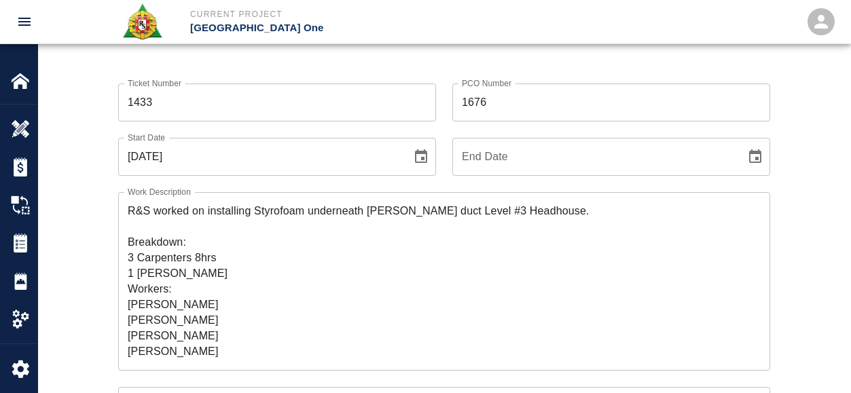
click at [442, 154] on div "End Date End Date" at bounding box center [603, 149] width 334 height 54
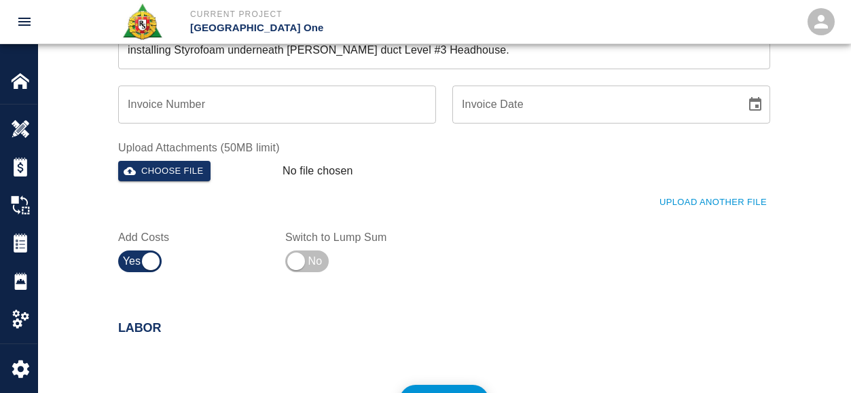
scroll to position [675, 0]
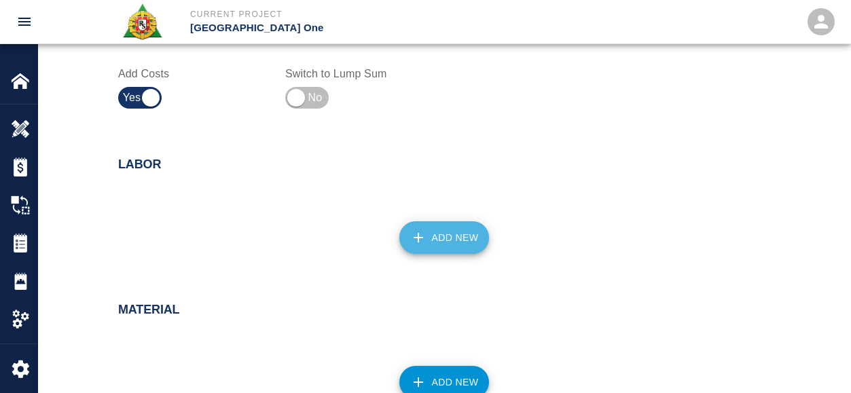
click at [425, 237] on icon "button" at bounding box center [418, 238] width 16 height 16
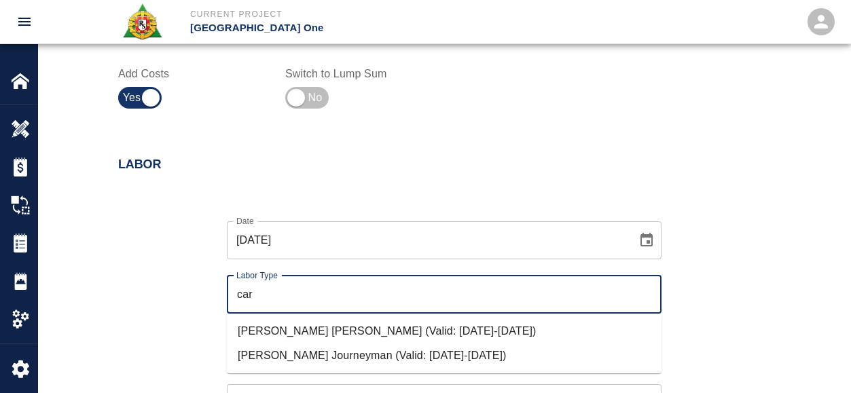
click at [334, 351] on li "[PERSON_NAME] Journeyman (Valid: [DATE]-[DATE])" at bounding box center [444, 356] width 435 height 24
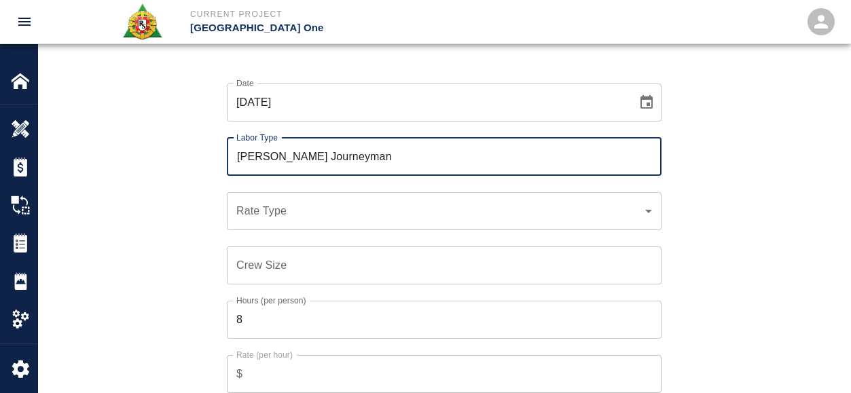
scroll to position [814, 0]
type input "[PERSON_NAME] Journeyman"
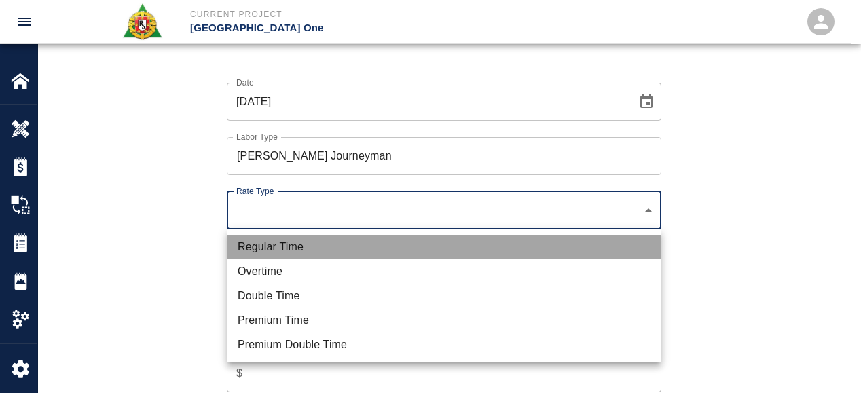
click at [330, 246] on li "Regular Time" at bounding box center [444, 247] width 435 height 24
type input "rate_rt"
type input "141.20"
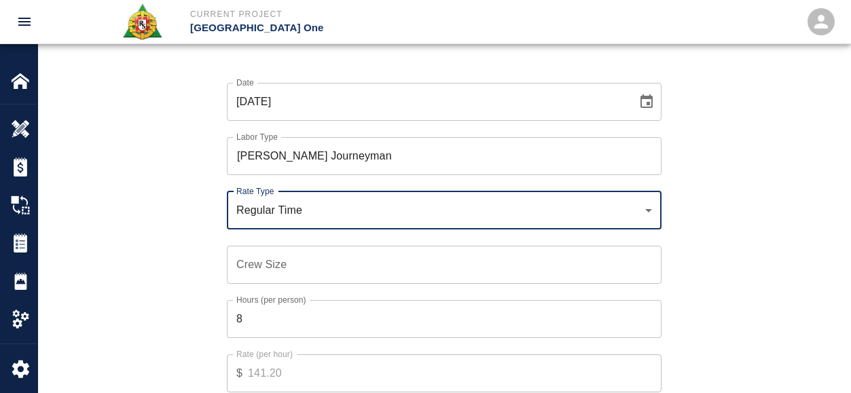
click at [275, 272] on input "Crew Size" at bounding box center [444, 265] width 435 height 38
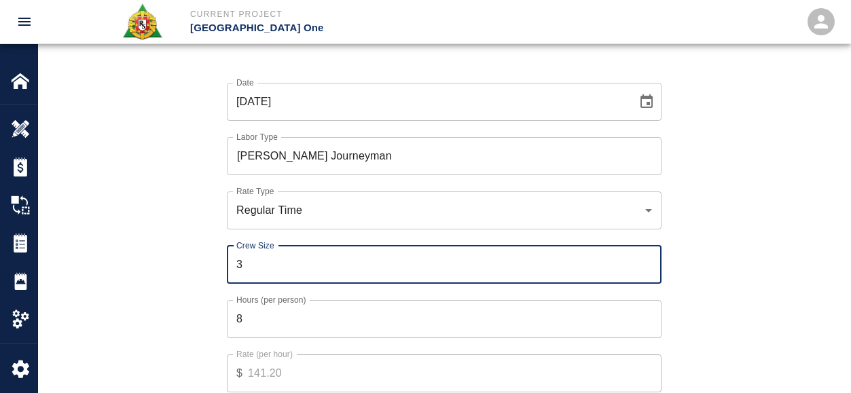
type input "3"
click at [187, 287] on div "Date [DATE] Date Labor Type [PERSON_NAME] Journeyman Labor Type Rate Type Regul…" at bounding box center [436, 247] width 668 height 373
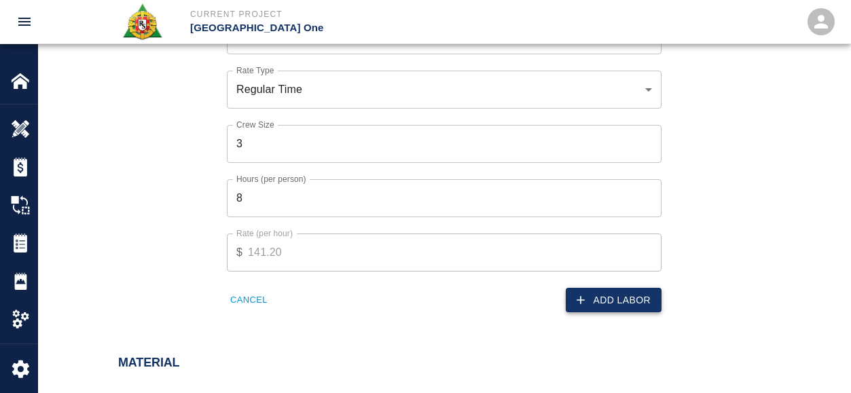
click at [615, 292] on button "Add Labor" at bounding box center [614, 300] width 96 height 25
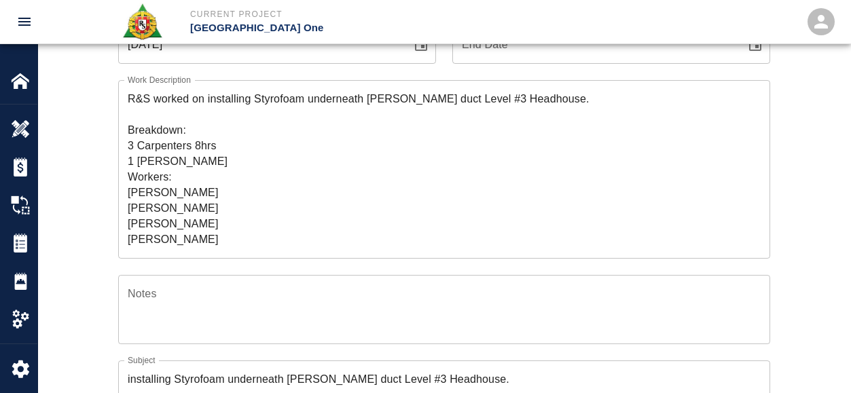
scroll to position [181, 0]
click at [195, 239] on textarea "R&S worked on installing Styrofoam underneath [PERSON_NAME] duct Level #3 Headh…" at bounding box center [444, 170] width 633 height 156
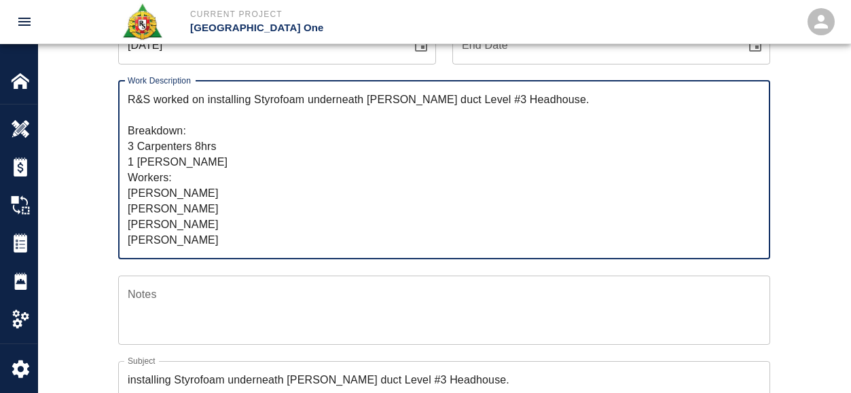
scroll to position [208, 0]
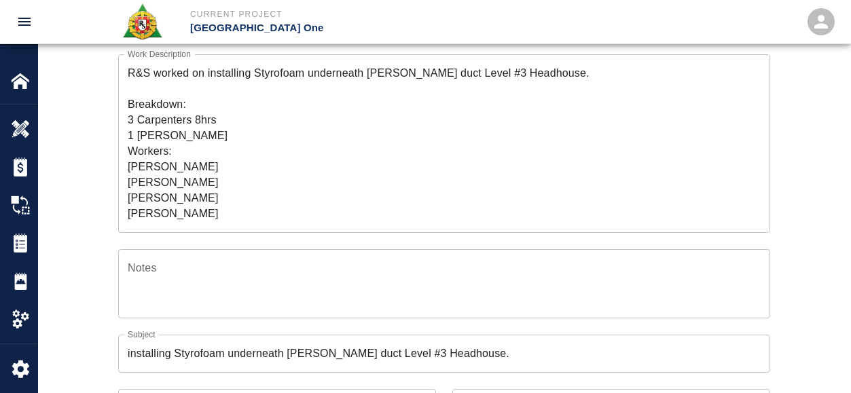
click at [78, 177] on div "Ticket Number 1433 Ticket Number PCO Number 1676 PCO Number Start Date [DATE] S…" at bounding box center [444, 255] width 734 height 653
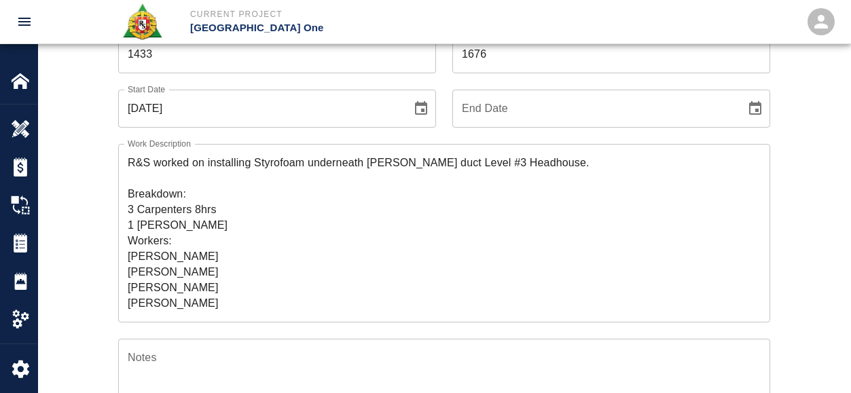
scroll to position [118, 0]
click at [198, 289] on textarea "R&S worked on installing Styrofoam underneath [PERSON_NAME] duct Level #3 Headh…" at bounding box center [444, 234] width 633 height 156
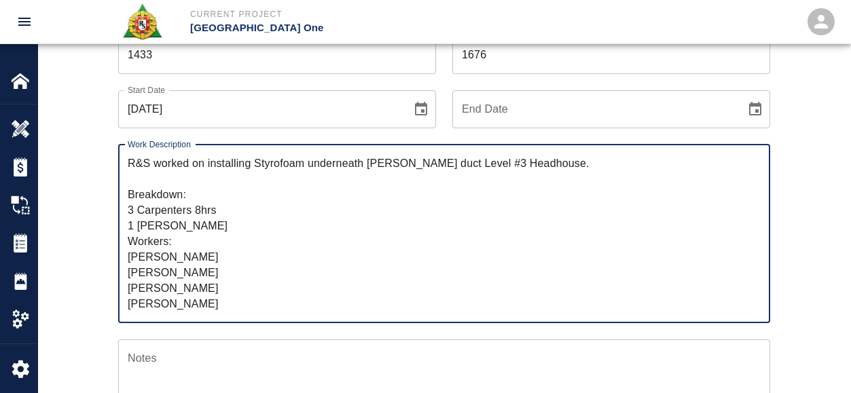
click at [253, 307] on textarea "R&S worked on installing Styrofoam underneath [PERSON_NAME] duct Level #3 Headh…" at bounding box center [444, 234] width 633 height 156
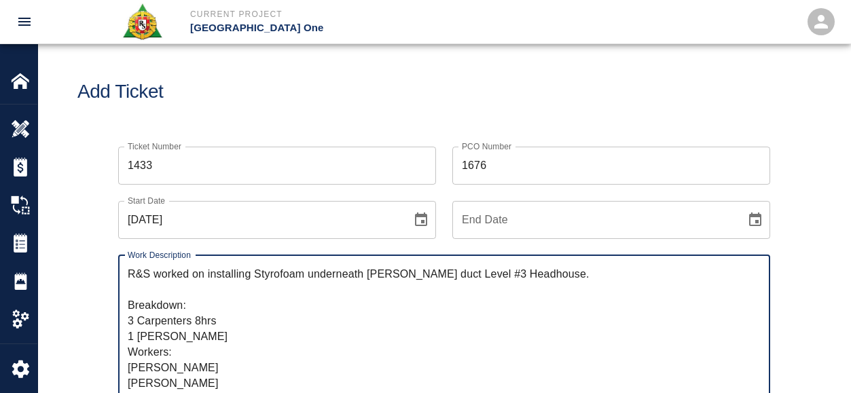
scroll to position [0, 0]
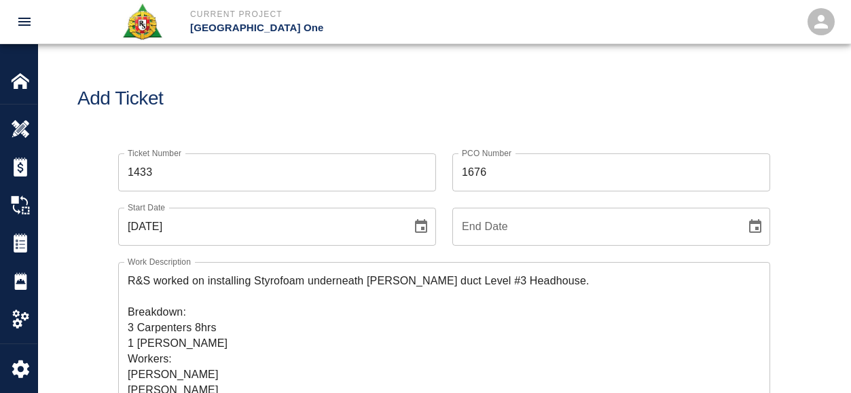
click at [363, 74] on div "Add Ticket" at bounding box center [444, 98] width 812 height 109
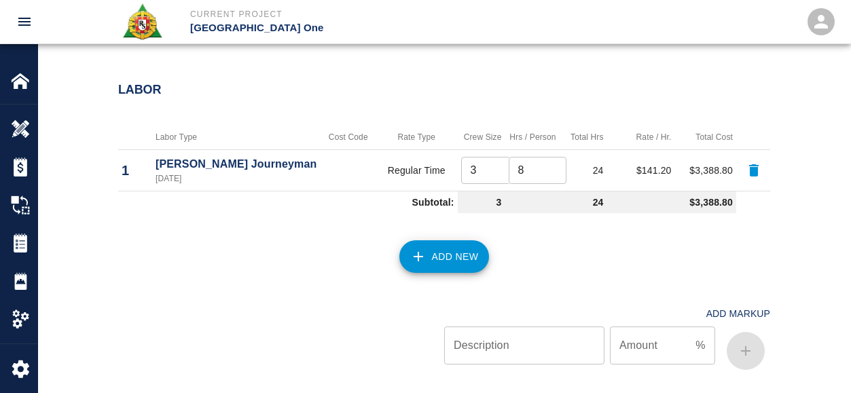
scroll to position [749, 0]
click at [440, 257] on button "Add New" at bounding box center [444, 257] width 90 height 33
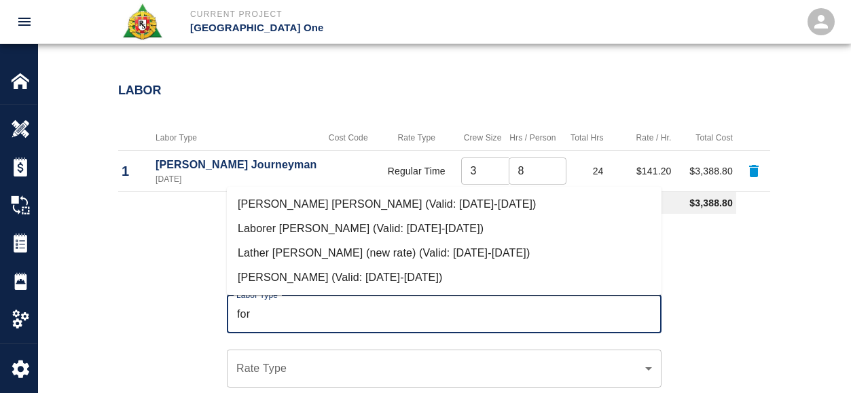
click at [293, 216] on li "[PERSON_NAME] [PERSON_NAME] (Valid: [DATE]-[DATE])" at bounding box center [444, 204] width 435 height 24
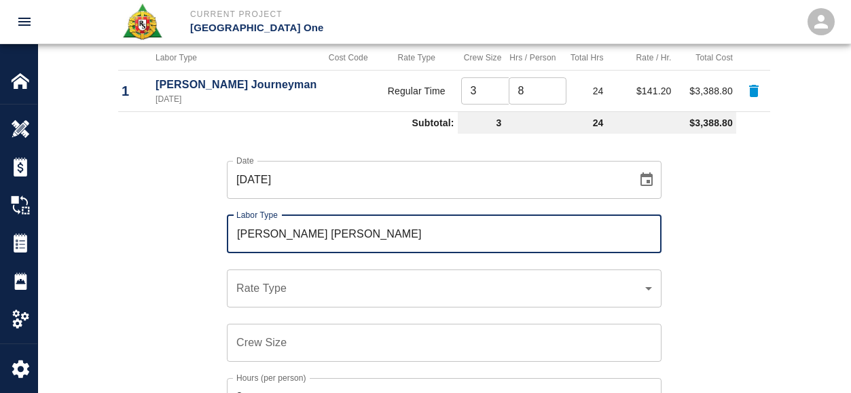
scroll to position [830, 0]
type input "[PERSON_NAME] [PERSON_NAME]"
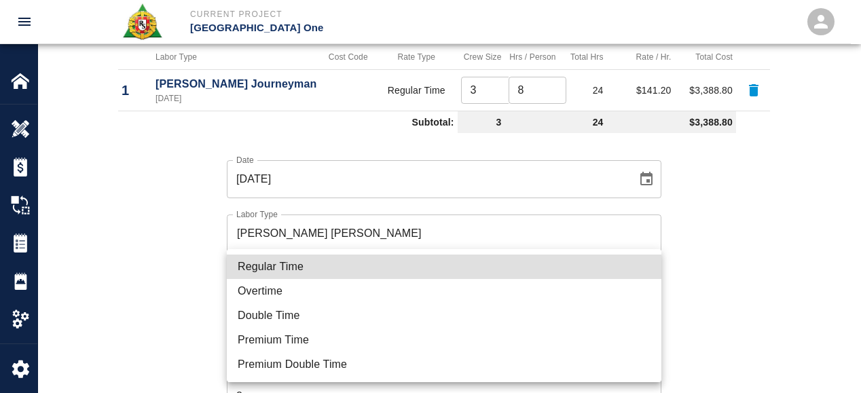
click at [261, 266] on li "Regular Time" at bounding box center [444, 267] width 435 height 24
type input "rate_rt"
type input "148.66"
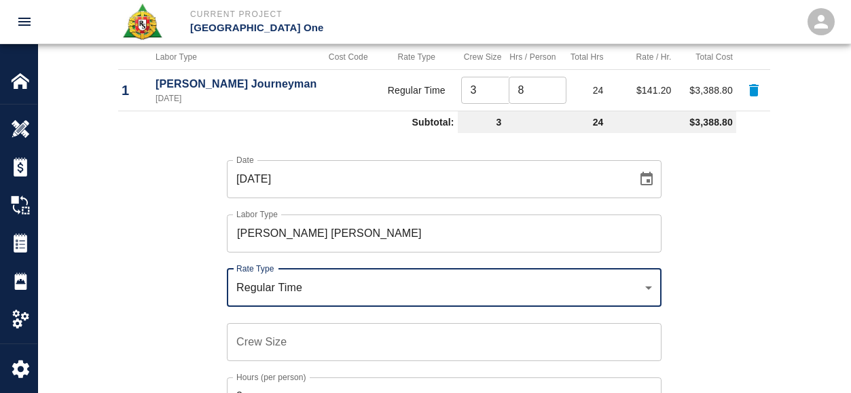
scroll to position [900, 0]
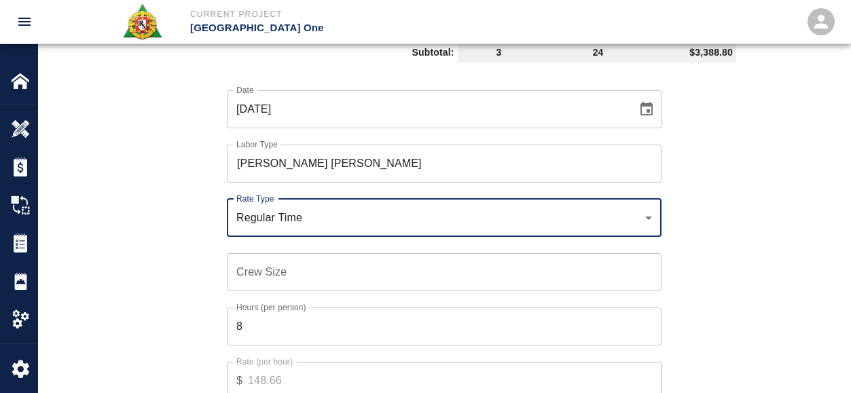
click at [269, 265] on div "Crew Size Crew Size" at bounding box center [444, 272] width 435 height 38
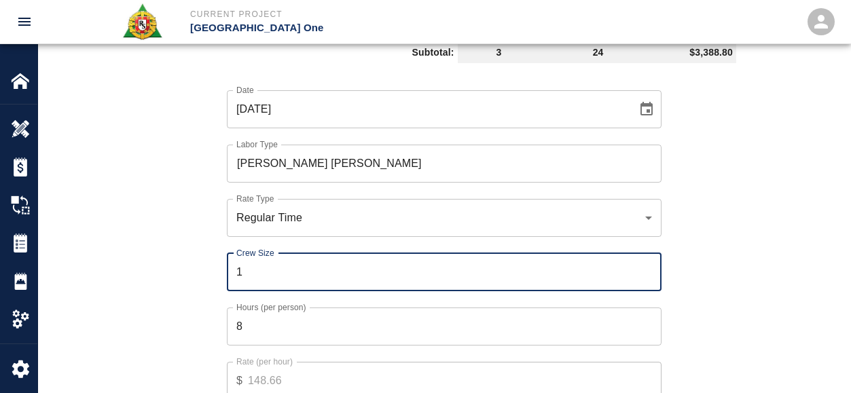
type input "1"
click at [257, 341] on input "8" at bounding box center [444, 327] width 435 height 38
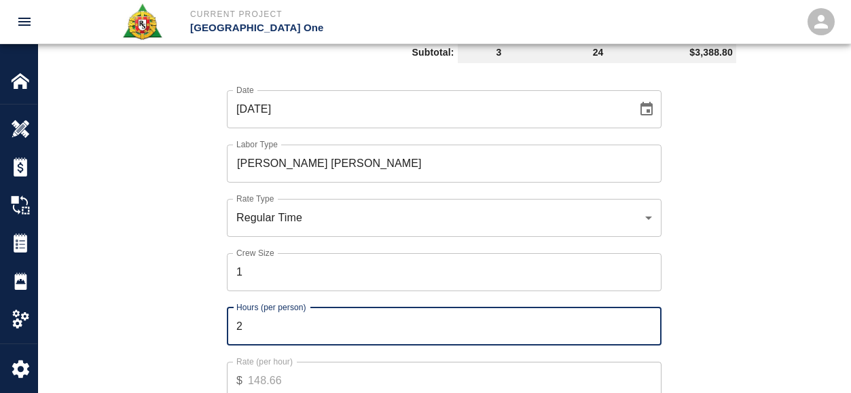
type input "2"
click at [172, 339] on div "Date [DATE] Date Labor Type [PERSON_NAME] [PERSON_NAME] Labor Type Rate Type Re…" at bounding box center [436, 255] width 668 height 373
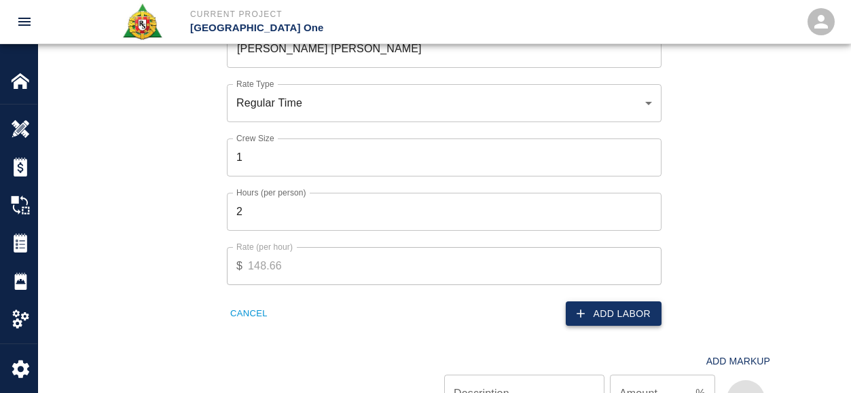
click at [615, 309] on button "Add Labor" at bounding box center [614, 314] width 96 height 25
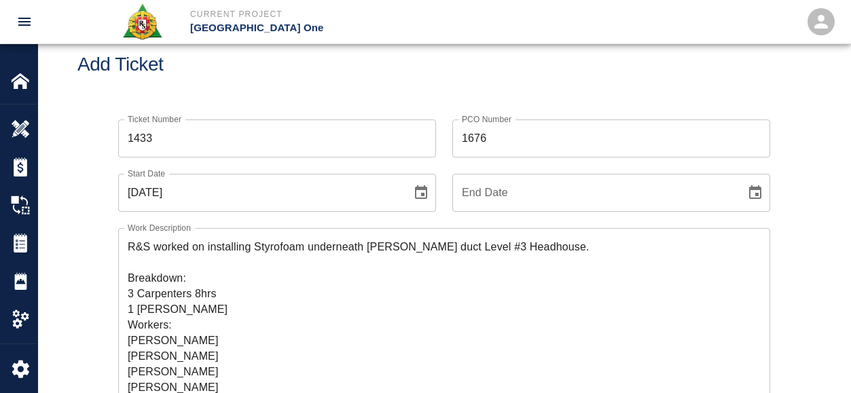
scroll to position [108, 0]
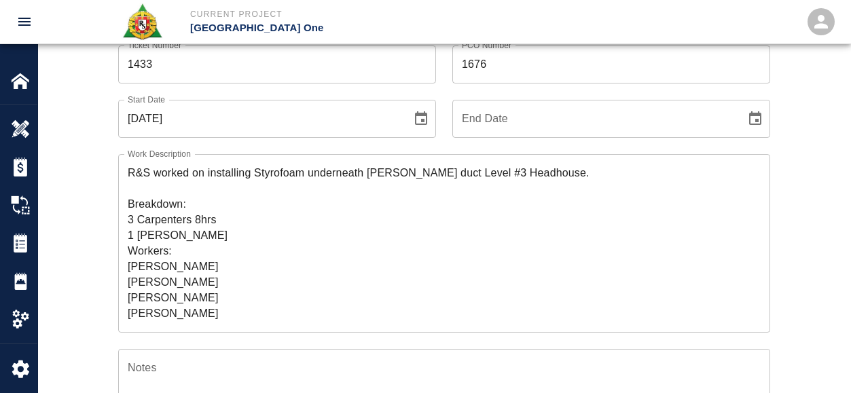
click at [215, 233] on textarea "R&S worked on installing Styrofoam underneath [PERSON_NAME] duct Level #3 Headh…" at bounding box center [444, 243] width 633 height 156
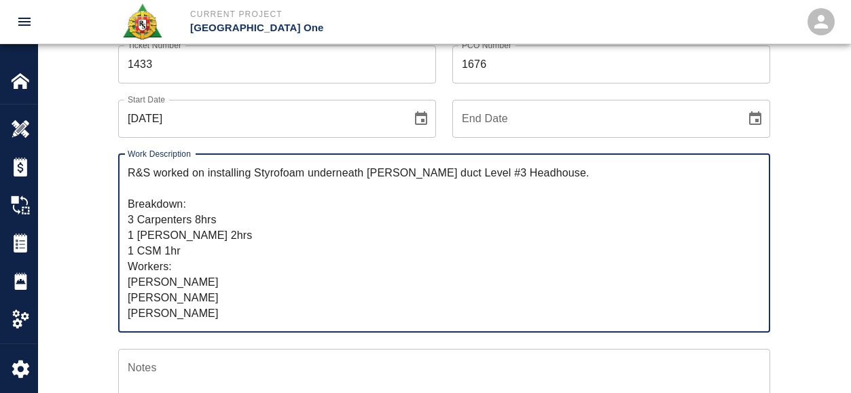
type textarea "R&S worked on installing Styrofoam underneath [PERSON_NAME] duct Level #3 Headh…"
click at [89, 293] on div "Ticket Number 1433 Ticket Number PCO Number 1676 PCO Number Start Date [DATE] S…" at bounding box center [444, 355] width 734 height 653
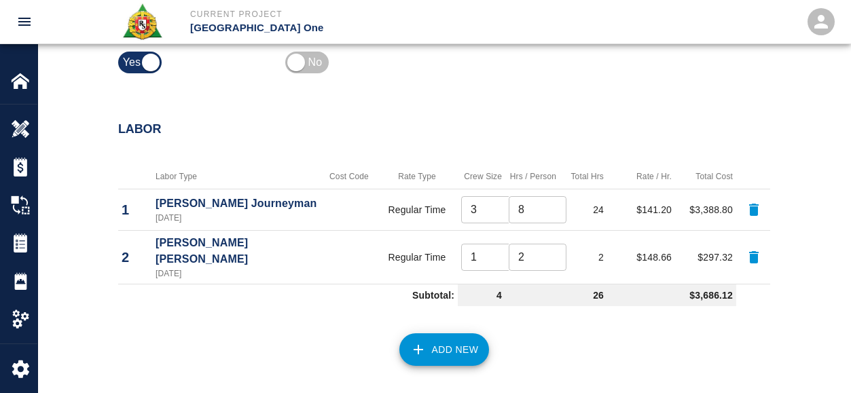
scroll to position [776, 0]
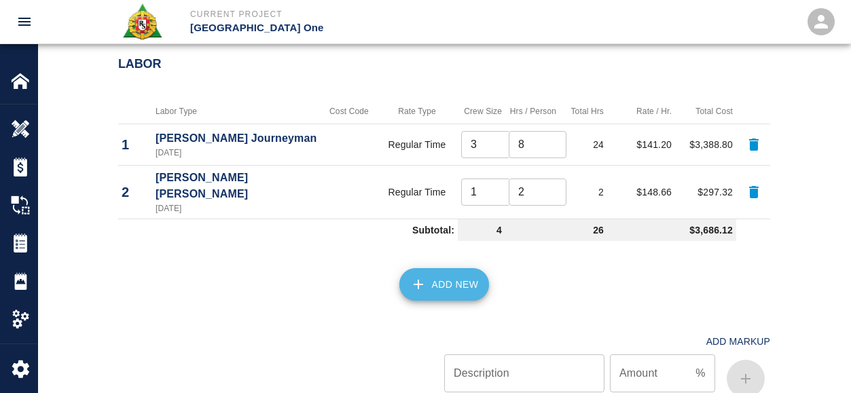
click at [439, 276] on button "Add New" at bounding box center [444, 284] width 90 height 33
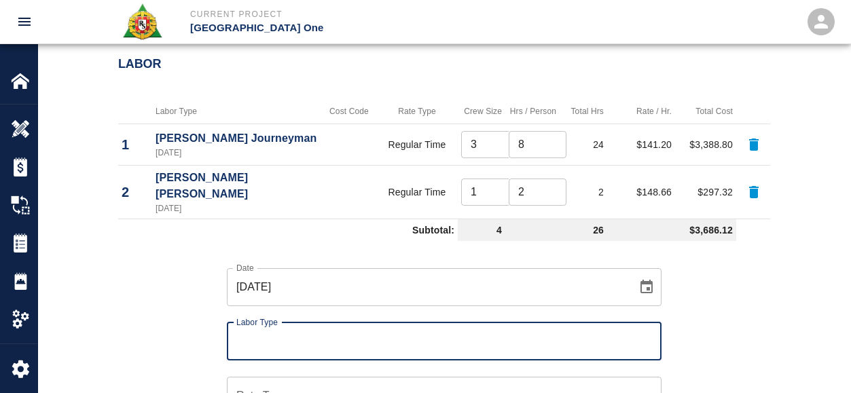
type input "o"
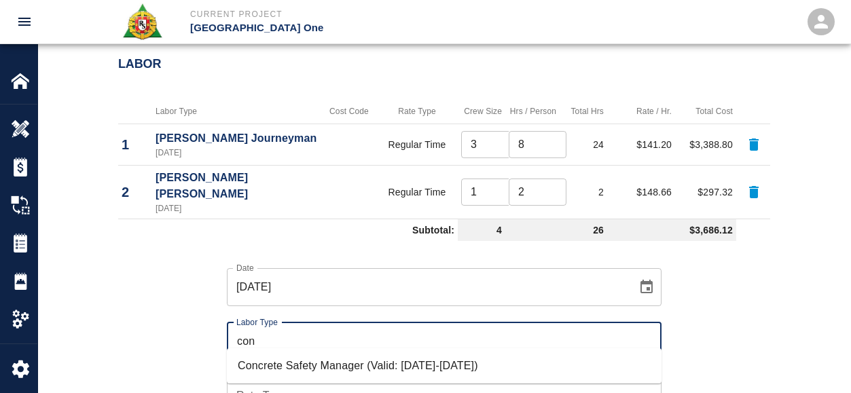
click at [297, 367] on li "Concrete Safety Manager (Valid: [DATE]-[DATE])" at bounding box center [444, 366] width 435 height 24
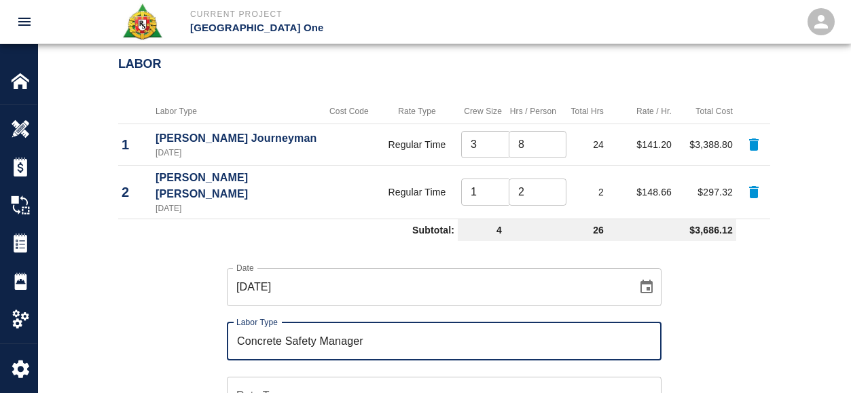
scroll to position [958, 0]
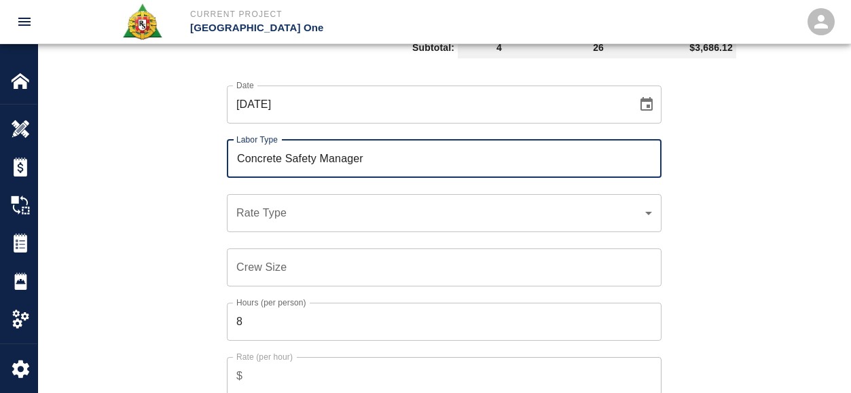
type input "Concrete Safety Manager"
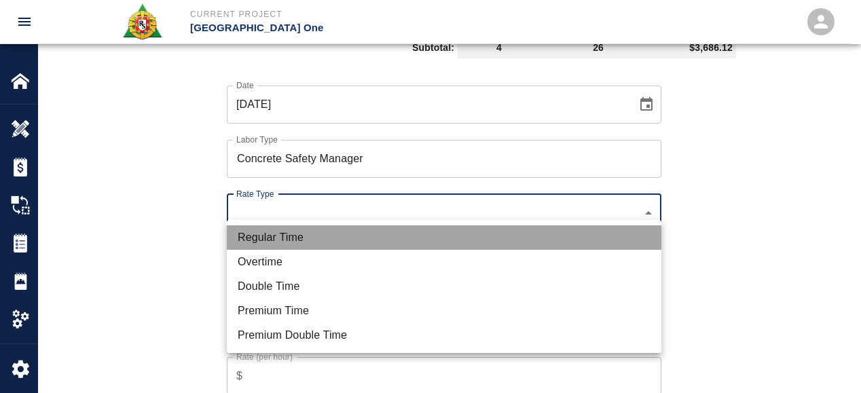
click at [320, 232] on li "Regular Time" at bounding box center [444, 238] width 435 height 24
type input "rate_rt"
type input "100.05"
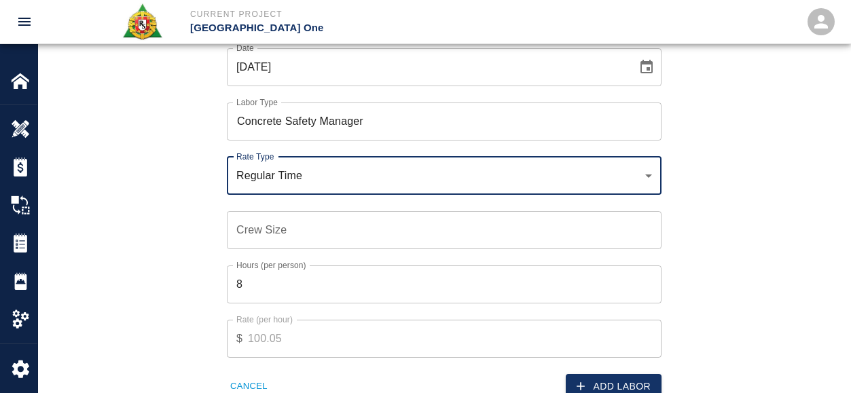
scroll to position [996, 0]
click at [289, 228] on input "Crew Size" at bounding box center [444, 230] width 435 height 38
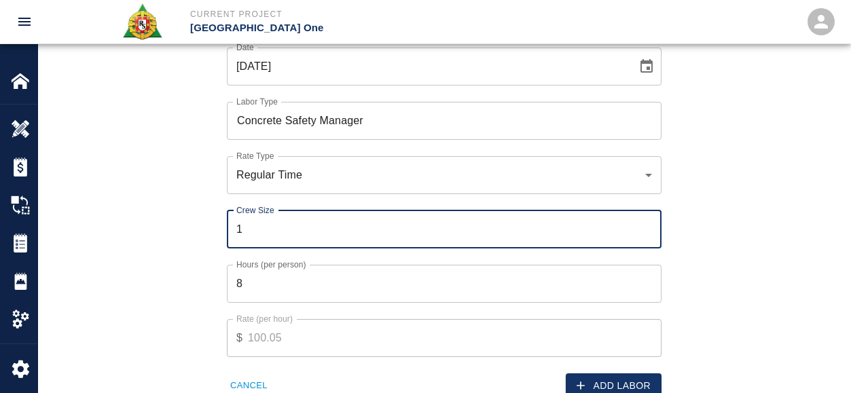
type input "1"
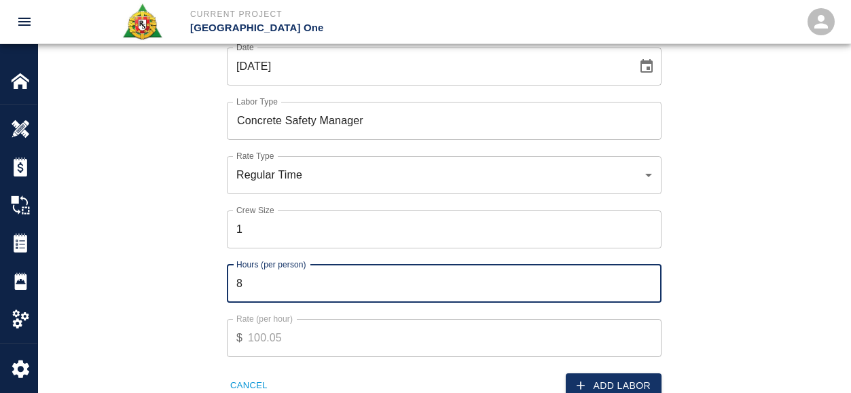
click at [307, 285] on input "8" at bounding box center [444, 284] width 435 height 38
type input "2"
type input "1"
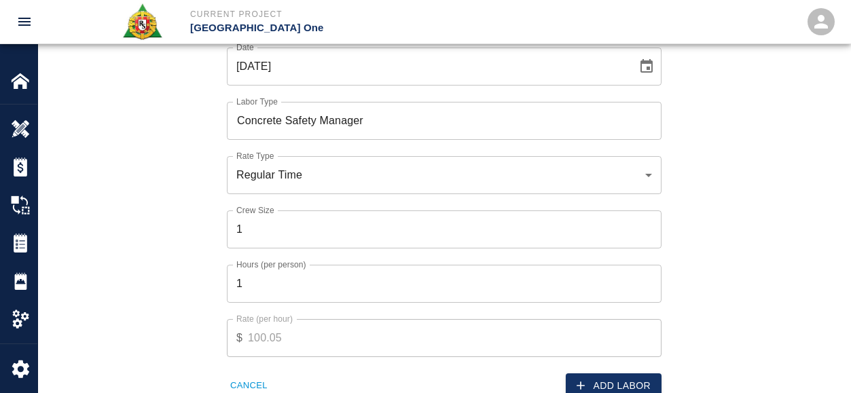
click at [579, 360] on div "Add Labor" at bounding box center [549, 377] width 226 height 41
click at [626, 374] on button "Add Labor" at bounding box center [614, 386] width 96 height 25
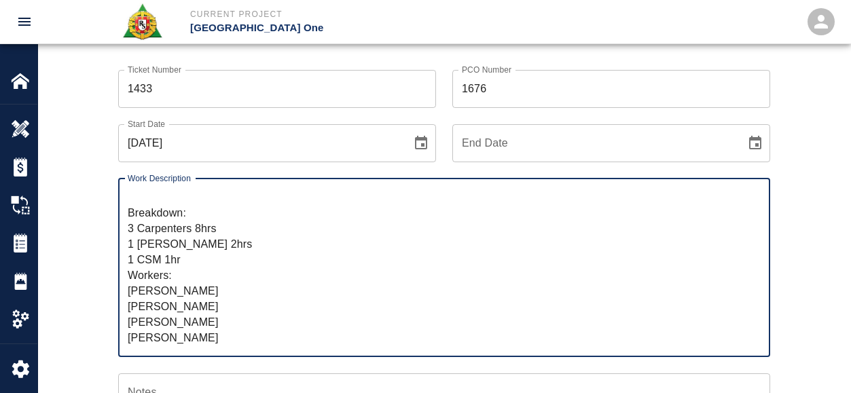
scroll to position [0, 0]
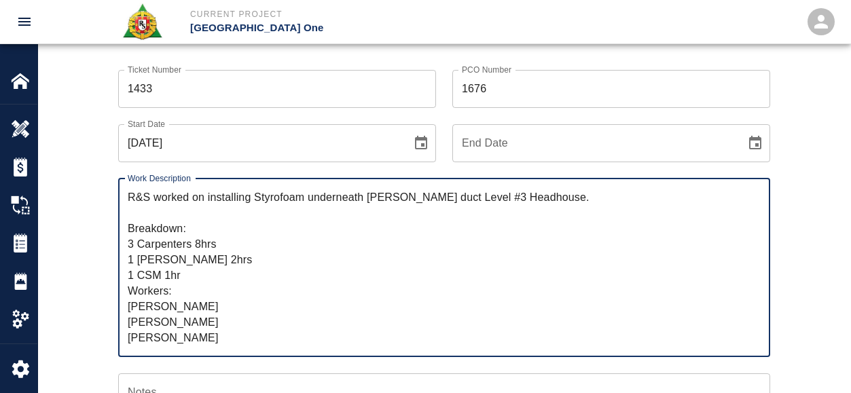
drag, startPoint x: 192, startPoint y: 336, endPoint x: 93, endPoint y: 135, distance: 223.9
click at [93, 135] on div "Ticket Number 1433 Ticket Number PCO Number 1676 PCO Number Start Date [DATE] S…" at bounding box center [444, 380] width 734 height 653
click at [288, 277] on textarea "R&S worked on installing Styrofoam underneath [PERSON_NAME] duct Level #3 Headh…" at bounding box center [444, 268] width 633 height 156
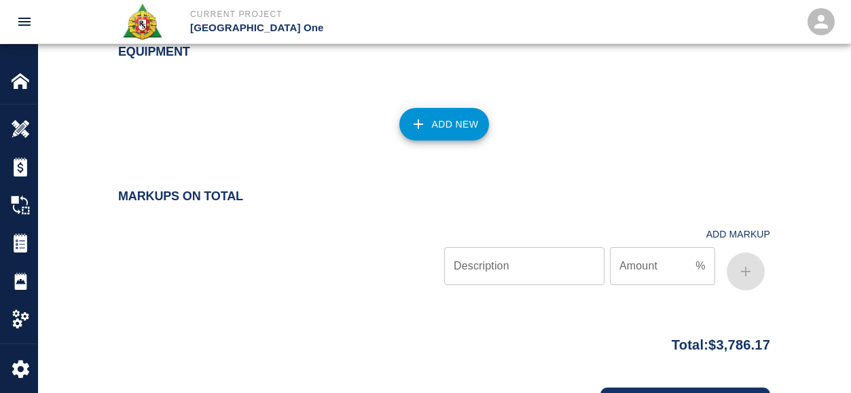
scroll to position [1426, 0]
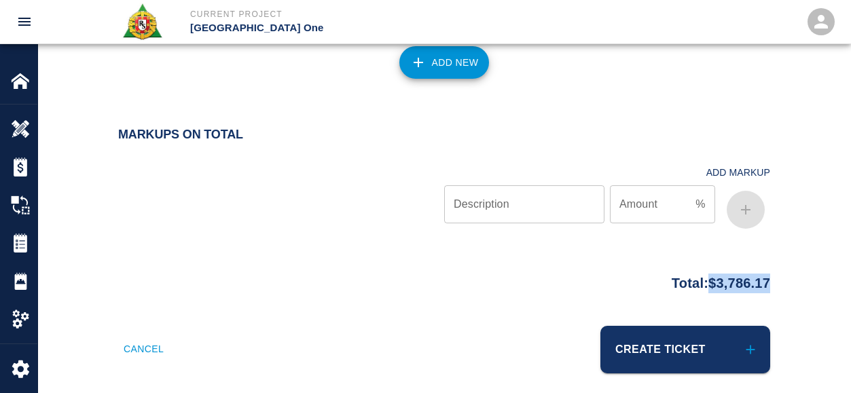
drag, startPoint x: 811, startPoint y: 268, endPoint x: 698, endPoint y: 274, distance: 113.0
click at [698, 274] on div "Total: $3,786.17" at bounding box center [444, 296] width 812 height 59
copy p "$3,786.17"
click at [406, 267] on div "Total: $3,786.17" at bounding box center [444, 280] width 652 height 26
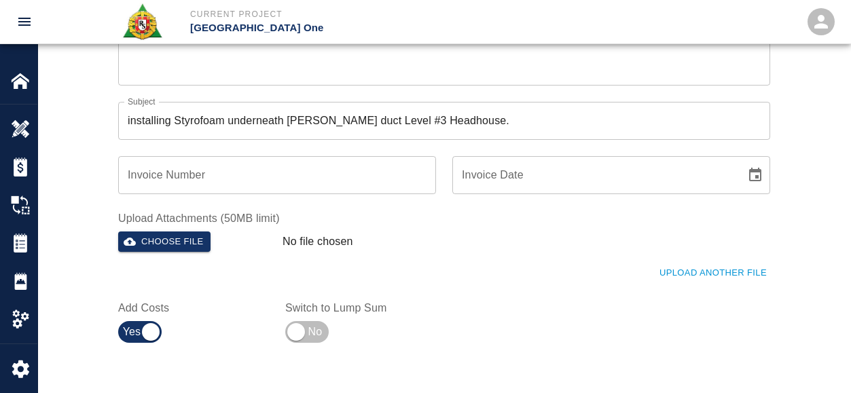
scroll to position [440, 0]
drag, startPoint x: 704, startPoint y: 269, endPoint x: 691, endPoint y: 282, distance: 18.7
click at [704, 269] on button "Upload Another File" at bounding box center [713, 274] width 114 height 21
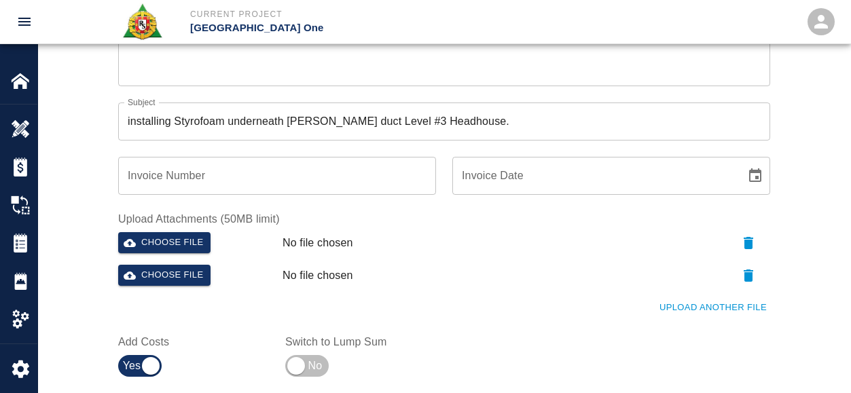
click at [689, 302] on button "Upload Another File" at bounding box center [713, 308] width 114 height 21
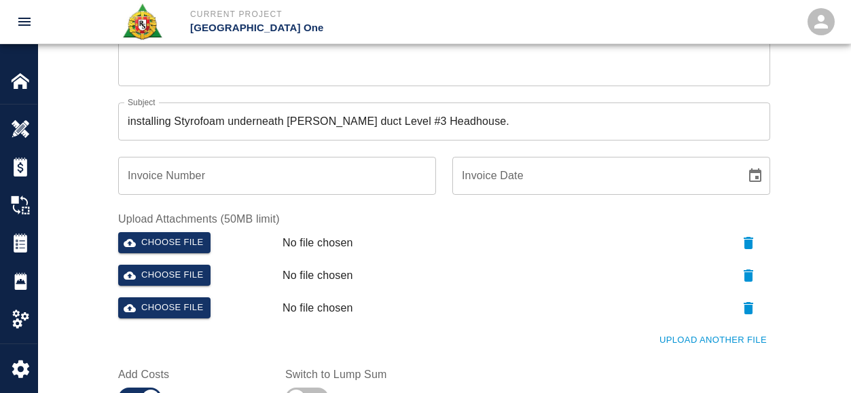
scroll to position [510, 0]
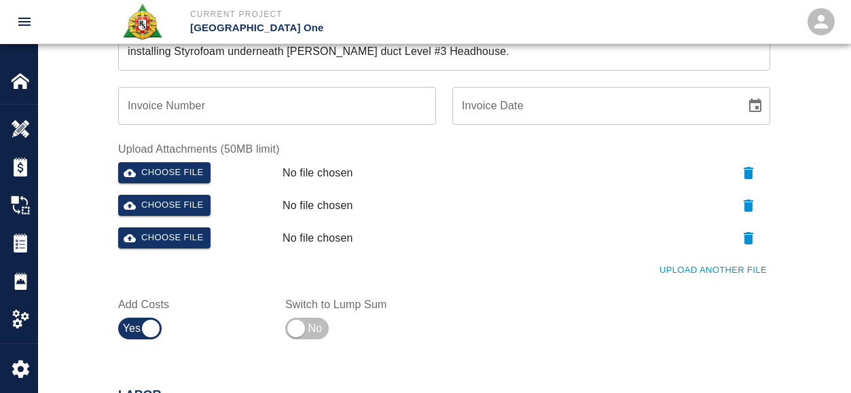
click at [653, 276] on div "Upload Another File" at bounding box center [436, 262] width 668 height 37
click at [683, 279] on button "Upload Another File" at bounding box center [713, 270] width 114 height 21
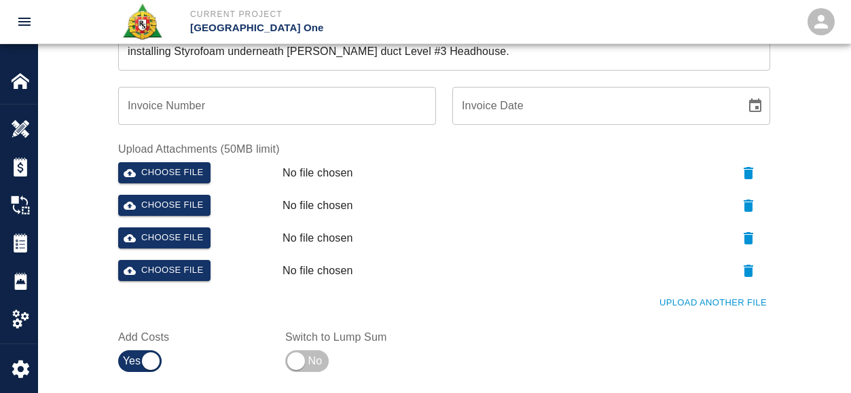
click at [690, 306] on button "Upload Another File" at bounding box center [713, 303] width 114 height 21
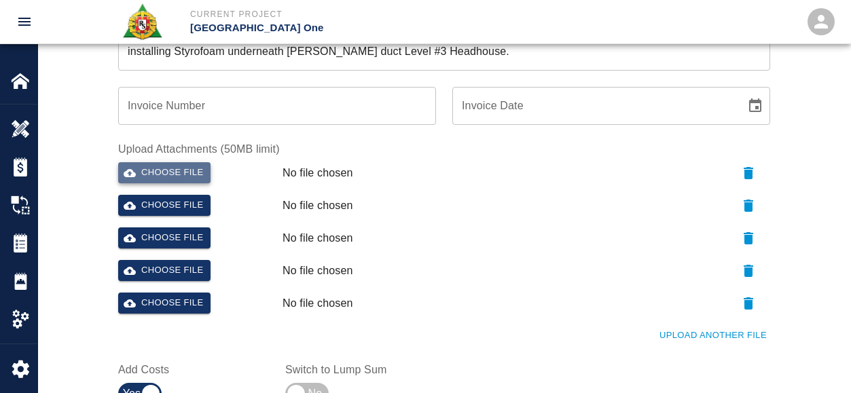
click at [195, 179] on button "Choose file" at bounding box center [164, 172] width 92 height 21
click at [179, 206] on button "Choose file" at bounding box center [164, 205] width 92 height 21
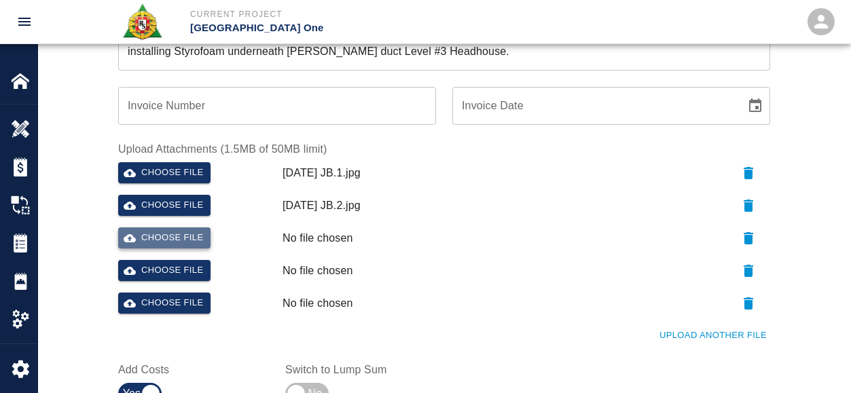
click at [182, 234] on button "Choose file" at bounding box center [164, 238] width 92 height 21
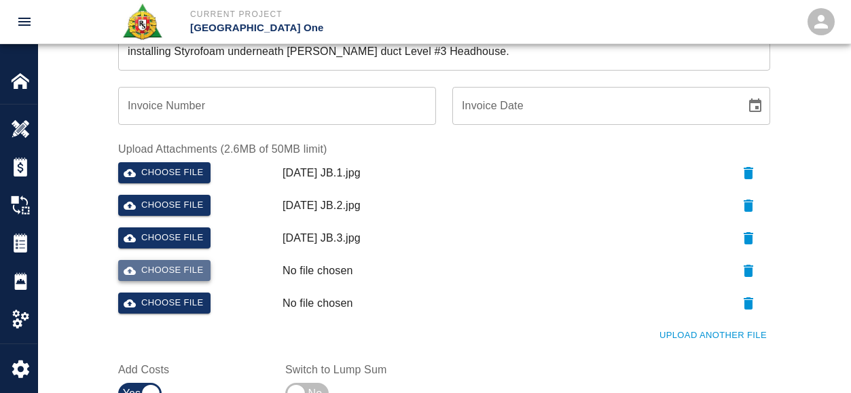
click at [192, 268] on button "Choose file" at bounding box center [164, 270] width 92 height 21
click at [196, 306] on button "Choose file" at bounding box center [164, 303] width 92 height 21
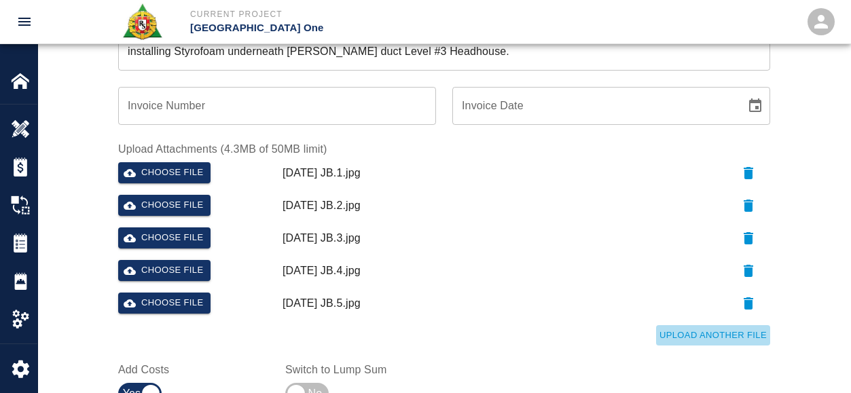
click at [678, 333] on button "Upload Another File" at bounding box center [713, 335] width 114 height 21
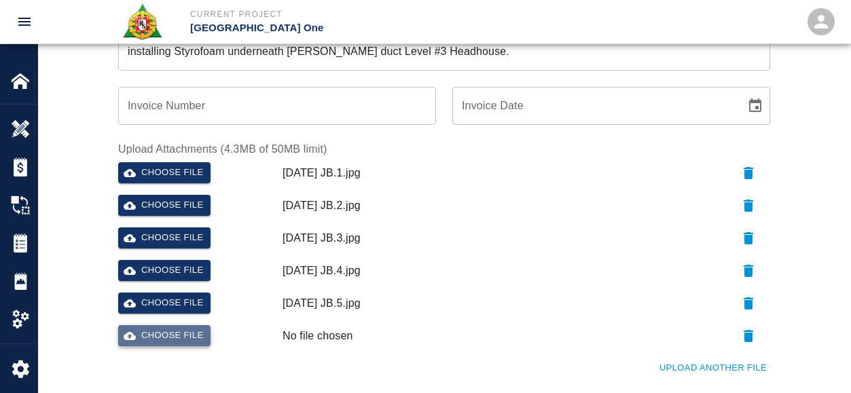
click at [181, 338] on button "Choose file" at bounding box center [164, 335] width 92 height 21
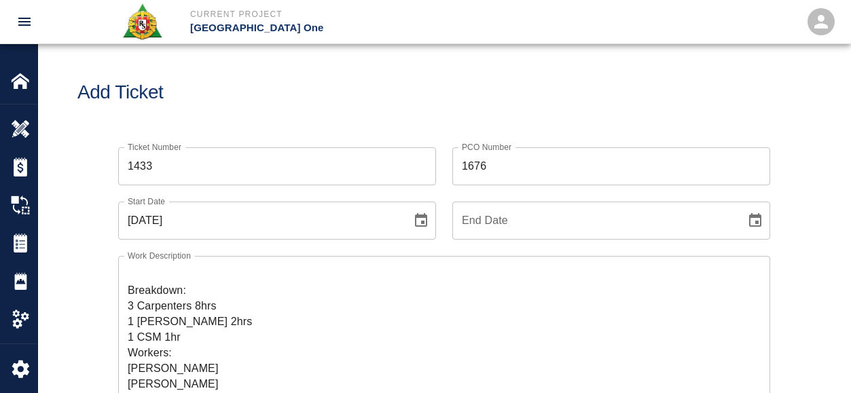
scroll to position [0, 0]
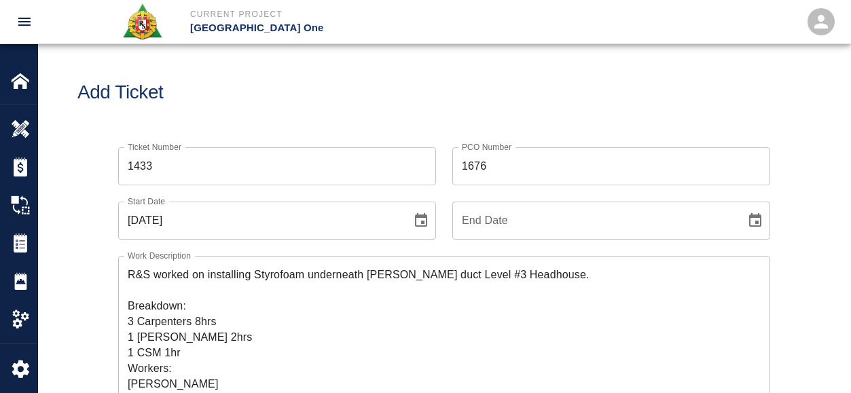
click at [439, 147] on div "PCO Number 1676 PCO Number" at bounding box center [603, 158] width 334 height 54
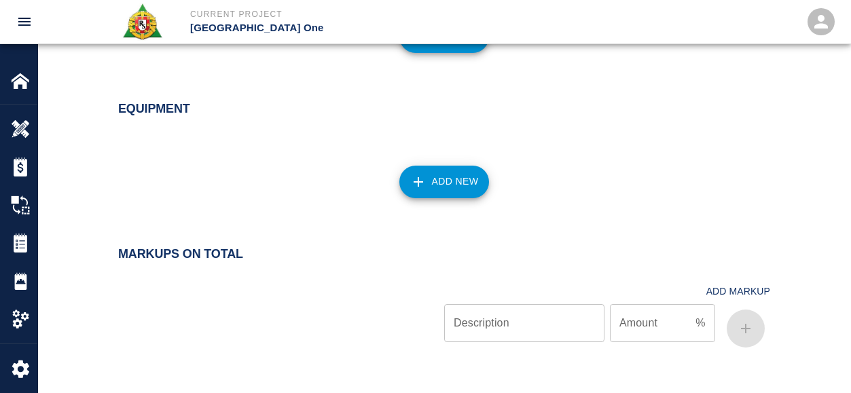
scroll to position [1591, 0]
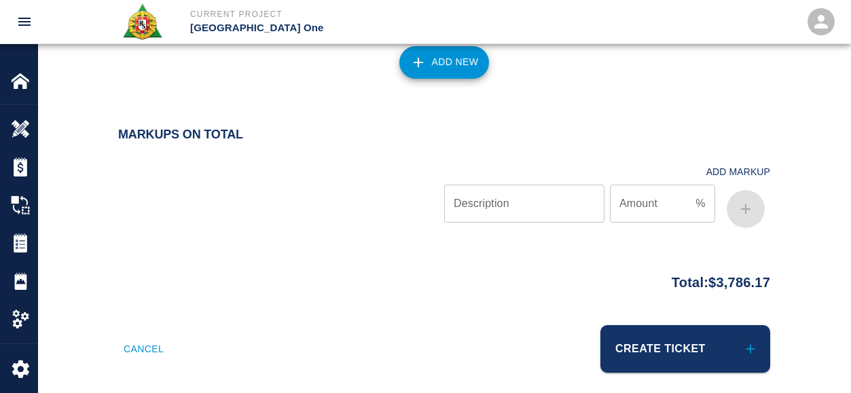
click at [401, 202] on div at bounding box center [281, 193] width 326 height 81
click at [506, 138] on div "Markups on Total Add Markup Description Description Amount % Amount" at bounding box center [444, 181] width 652 height 107
click at [690, 325] on button "Create Ticket" at bounding box center [685, 349] width 170 height 48
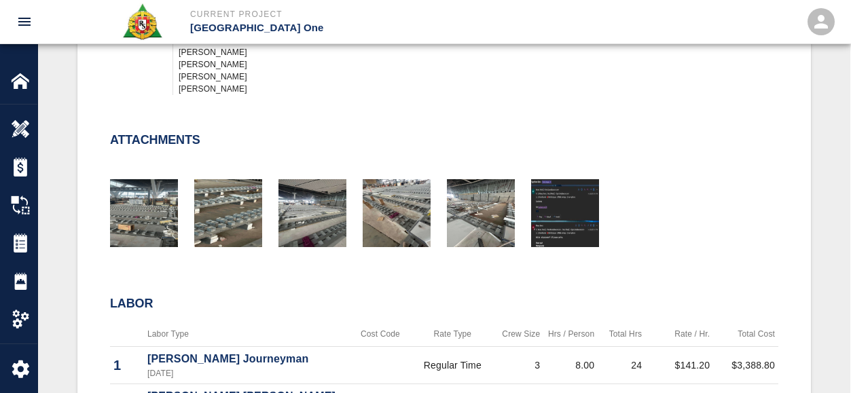
scroll to position [611, 0]
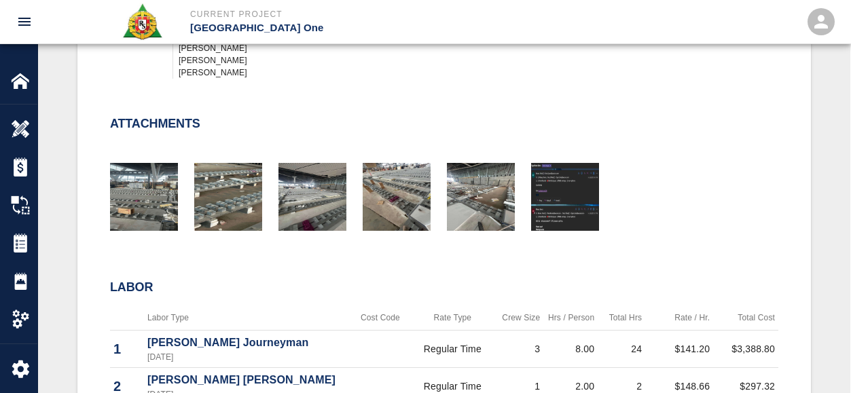
drag, startPoint x: 442, startPoint y: 236, endPoint x: 447, endPoint y: 249, distance: 14.4
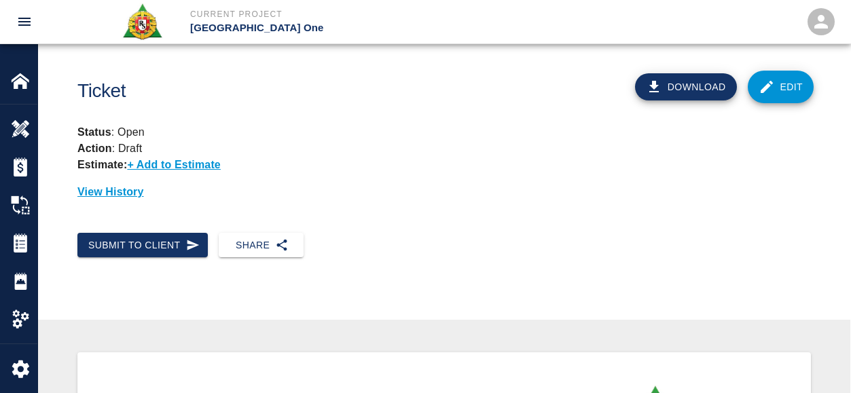
scroll to position [0, 0]
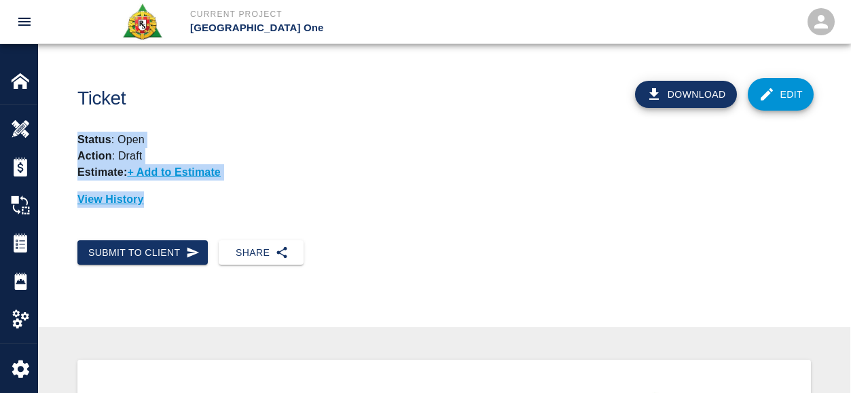
drag, startPoint x: 278, startPoint y: 90, endPoint x: 454, endPoint y: 223, distance: 219.7
click at [454, 223] on div "Ticket Download Edit Status : Open Action : Draft Estimate: + Add to Estimate V…" at bounding box center [444, 142] width 812 height 196
click at [452, 213] on div "Ticket Download Edit Status : Open Action : Draft Estimate: + Add to Estimate V…" at bounding box center [444, 142] width 812 height 196
click at [321, 209] on div "Ticket Download Edit Status : Open Action : Draft Estimate: + Add to Estimate V…" at bounding box center [444, 142] width 812 height 196
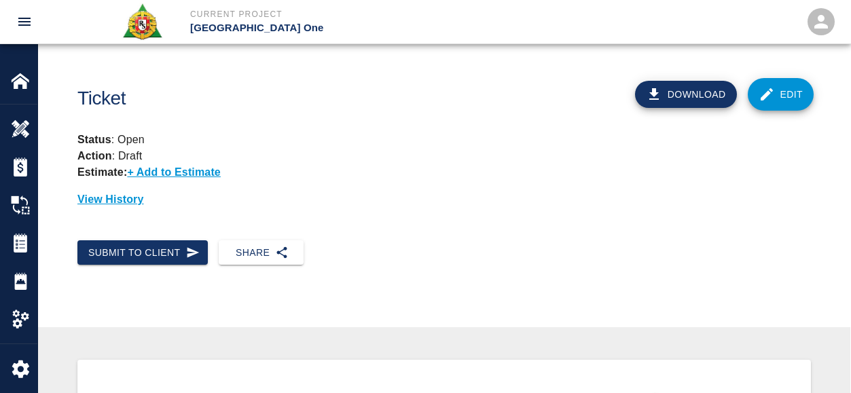
click at [186, 249] on button "Submit to Client" at bounding box center [142, 252] width 130 height 25
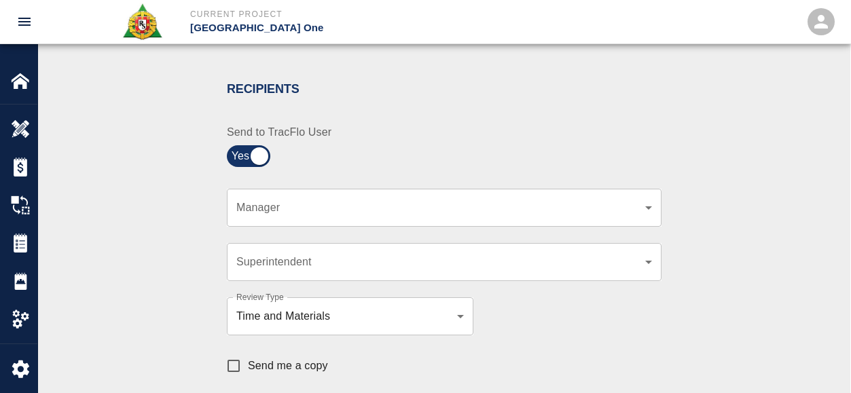
scroll to position [272, 0]
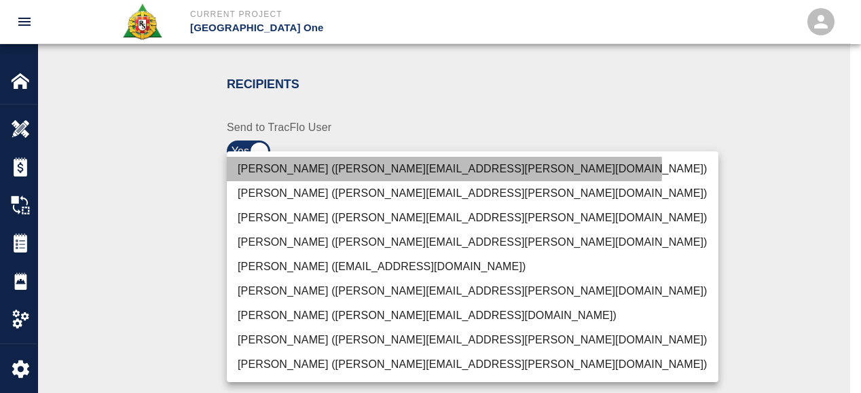
click at [370, 168] on li "[PERSON_NAME] ([PERSON_NAME][EMAIL_ADDRESS][PERSON_NAME][DOMAIN_NAME])" at bounding box center [473, 169] width 492 height 24
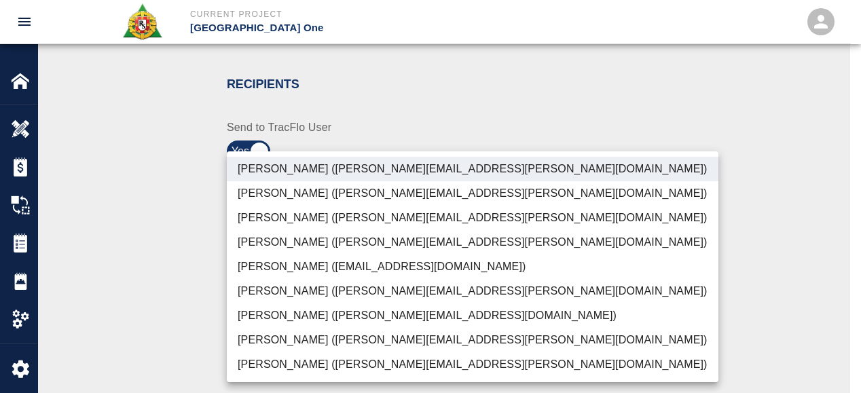
click at [351, 219] on li "[PERSON_NAME] ([PERSON_NAME][EMAIL_ADDRESS][PERSON_NAME][DOMAIN_NAME])" at bounding box center [473, 218] width 492 height 24
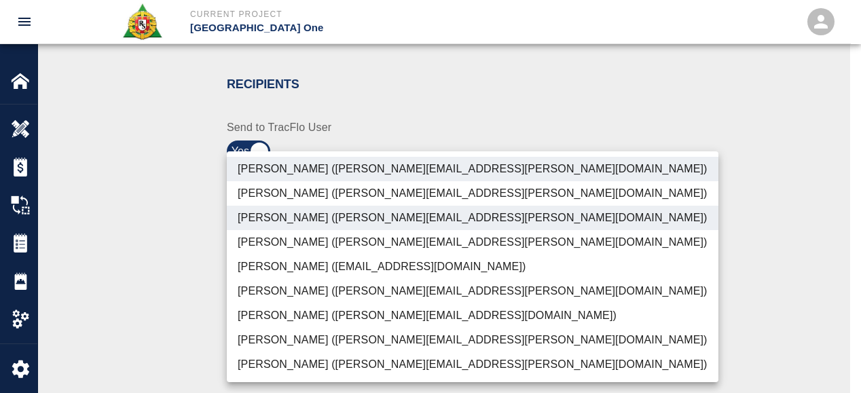
click at [293, 369] on li "[PERSON_NAME] ([PERSON_NAME][EMAIL_ADDRESS][PERSON_NAME][DOMAIN_NAME])" at bounding box center [473, 365] width 492 height 24
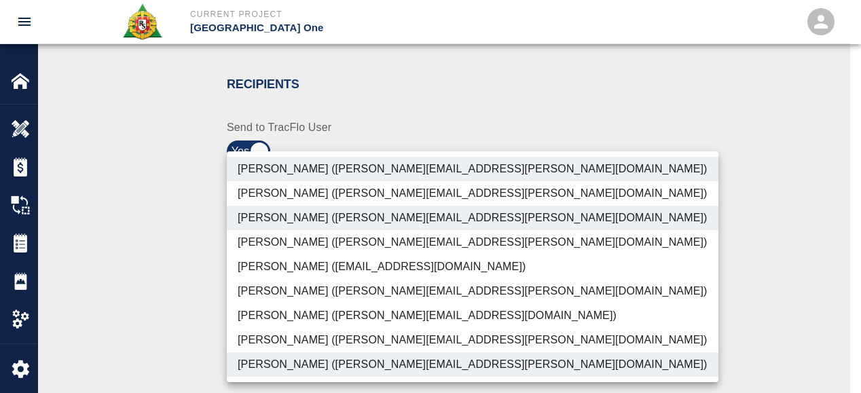
click at [295, 325] on li "[PERSON_NAME] ([PERSON_NAME][EMAIL_ADDRESS][DOMAIN_NAME])" at bounding box center [473, 316] width 492 height 24
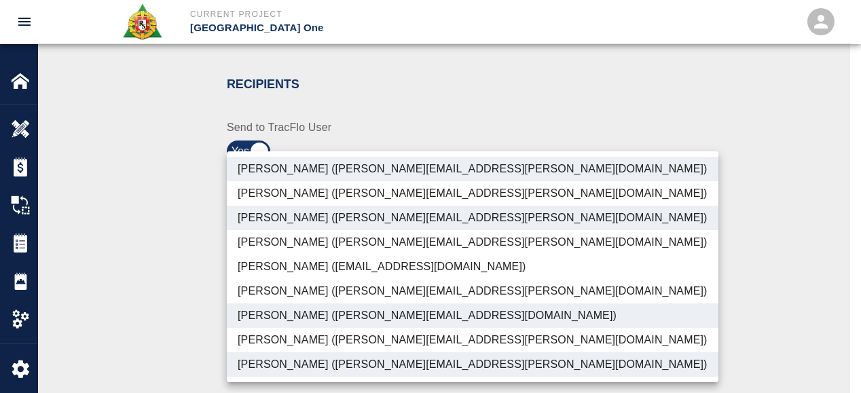
click at [298, 344] on li "[PERSON_NAME] ([PERSON_NAME][EMAIL_ADDRESS][PERSON_NAME][DOMAIN_NAME])" at bounding box center [473, 340] width 492 height 24
type input "ede96749-2565-4a65-a76c-ac2c5448e16e,69d78ca4-8a93-4c72-a988-7271956ccf0b,c39cc…"
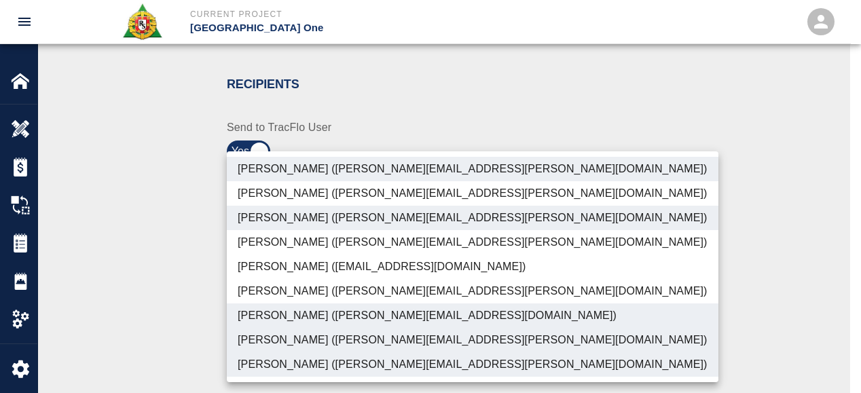
click at [168, 334] on div at bounding box center [430, 196] width 861 height 393
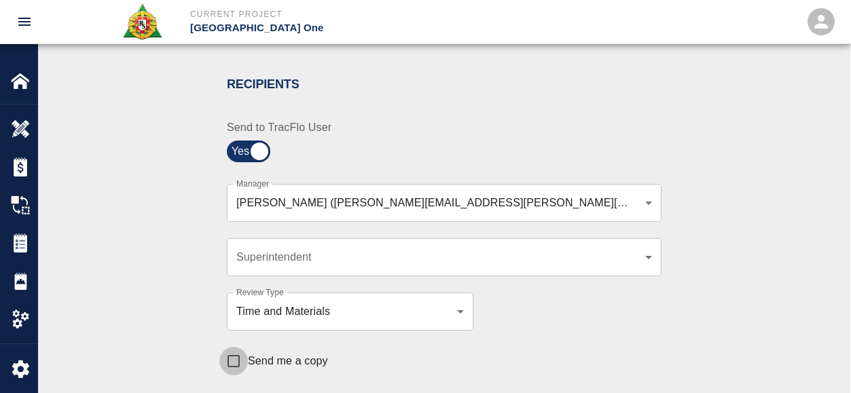
drag, startPoint x: 231, startPoint y: 359, endPoint x: 467, endPoint y: 334, distance: 237.7
click at [234, 359] on input "Send me a copy" at bounding box center [233, 361] width 29 height 29
checkbox input "true"
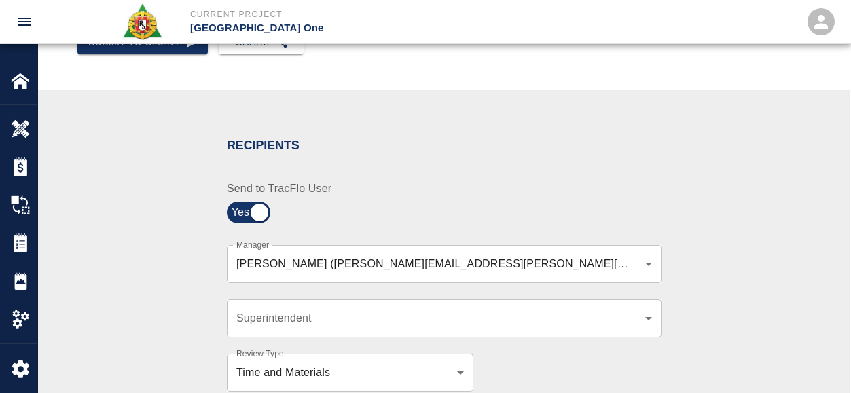
scroll to position [124, 0]
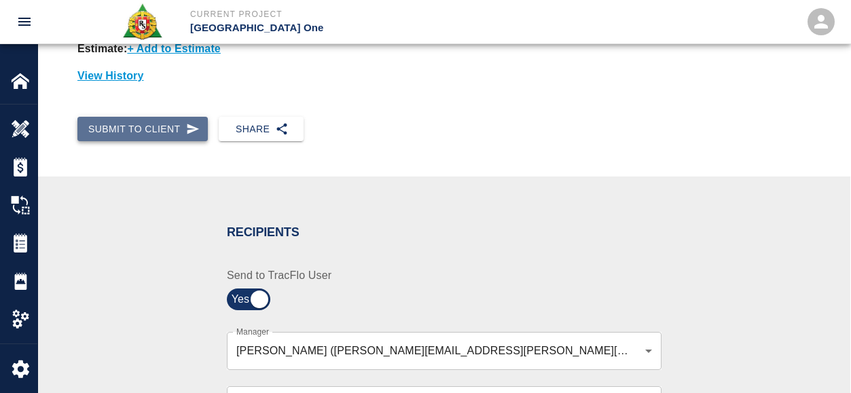
click at [154, 139] on button "Submit to Client" at bounding box center [142, 129] width 130 height 25
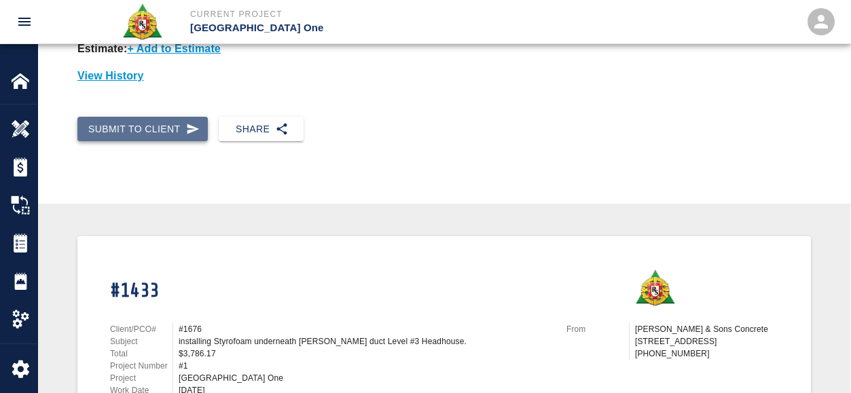
click at [196, 121] on button "Submit to Client" at bounding box center [142, 129] width 130 height 25
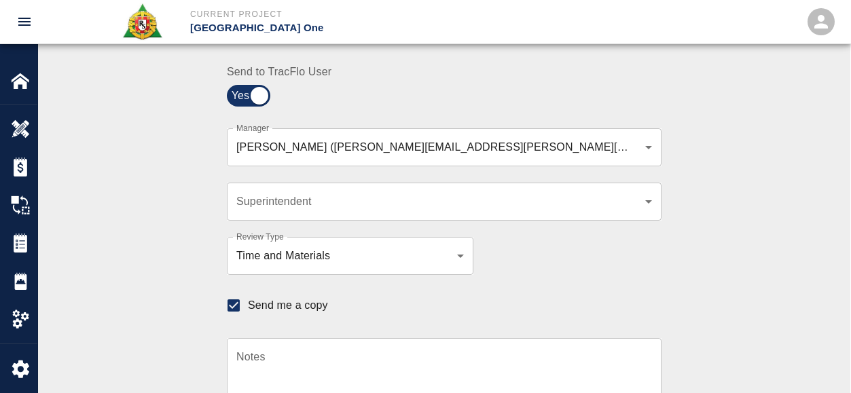
scroll to position [599, 0]
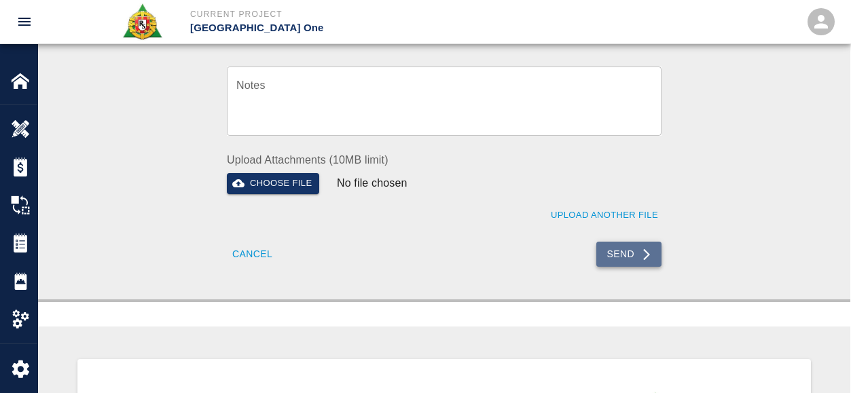
click at [651, 253] on icon "submit" at bounding box center [647, 255] width 14 height 14
checkbox input "false"
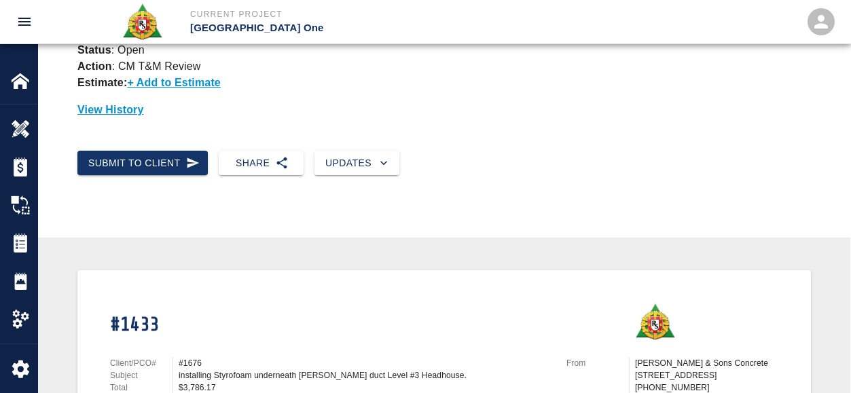
scroll to position [0, 0]
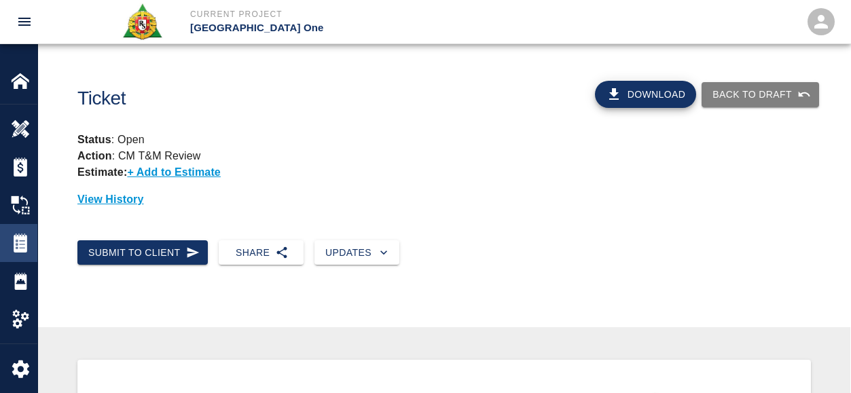
click at [16, 246] on img at bounding box center [20, 243] width 19 height 19
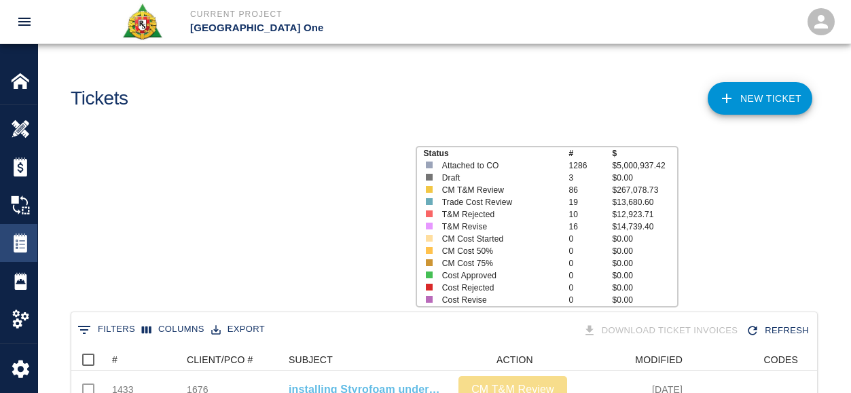
scroll to position [782, 736]
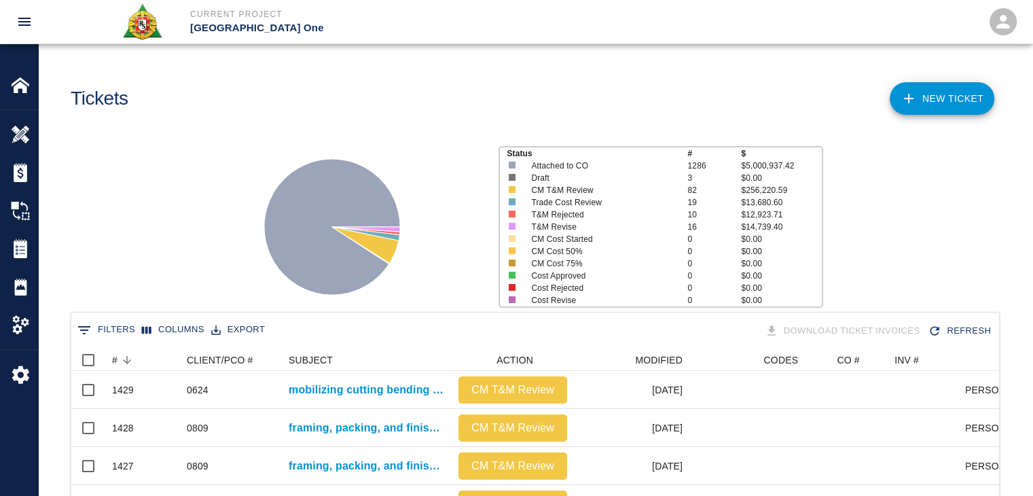
scroll to position [782, 918]
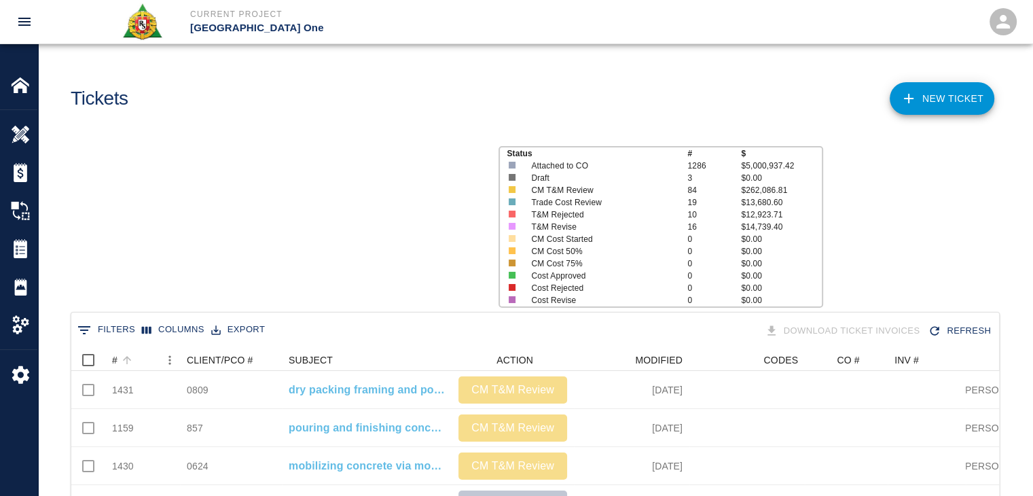
scroll to position [782, 918]
click at [144, 361] on div "#" at bounding box center [136, 360] width 48 height 22
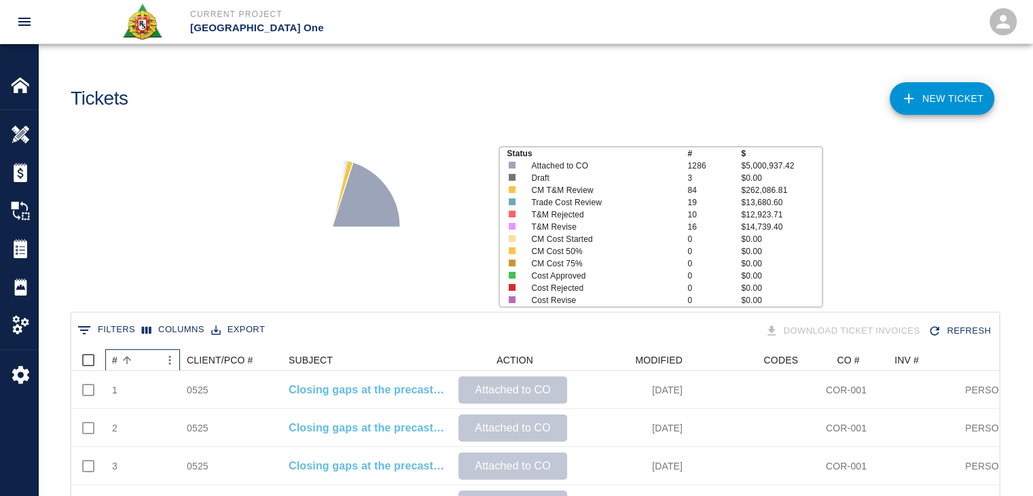
click at [144, 361] on div "#" at bounding box center [136, 360] width 48 height 22
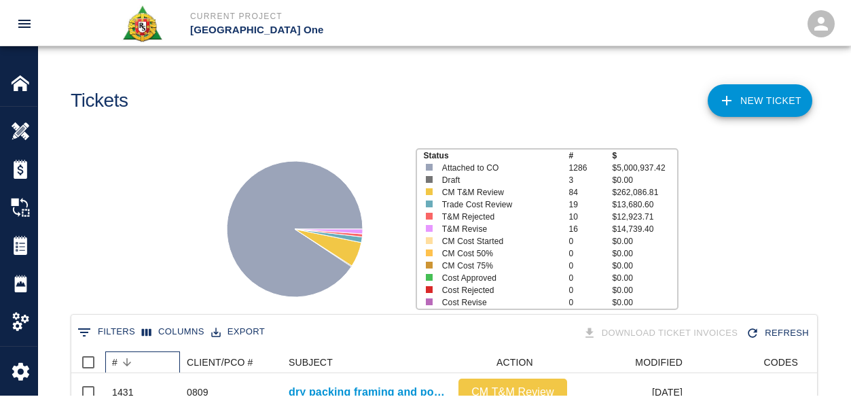
scroll to position [782, 736]
